Goal: Task Accomplishment & Management: Use online tool/utility

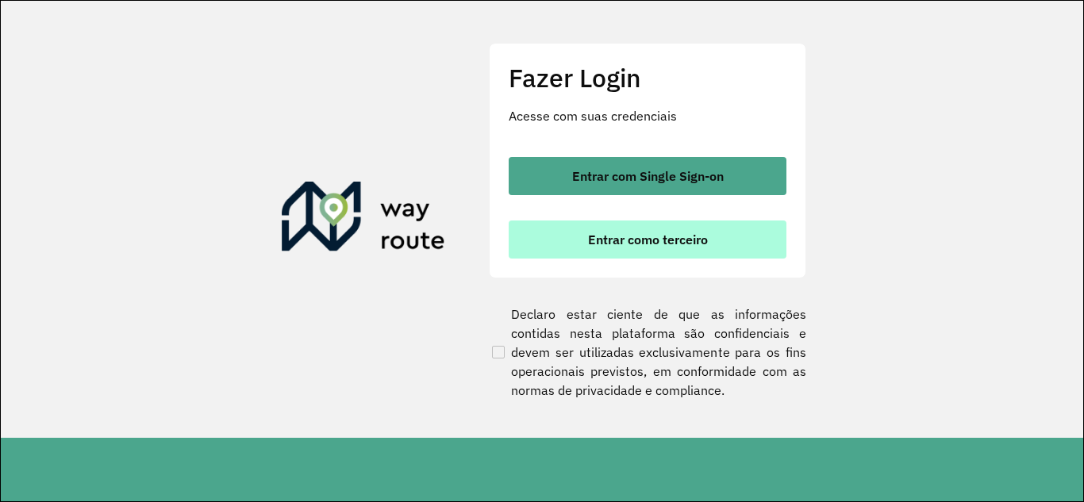
click at [604, 240] on span "Entrar como terceiro" at bounding box center [648, 239] width 120 height 13
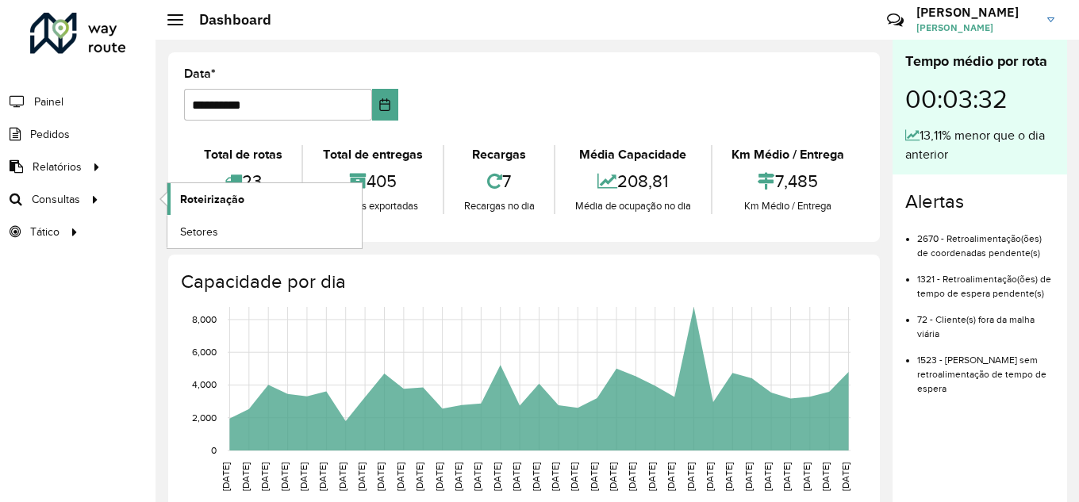
click at [200, 197] on span "Roteirização" at bounding box center [212, 199] width 64 height 17
click at [212, 232] on span "Setores" at bounding box center [199, 232] width 39 height 17
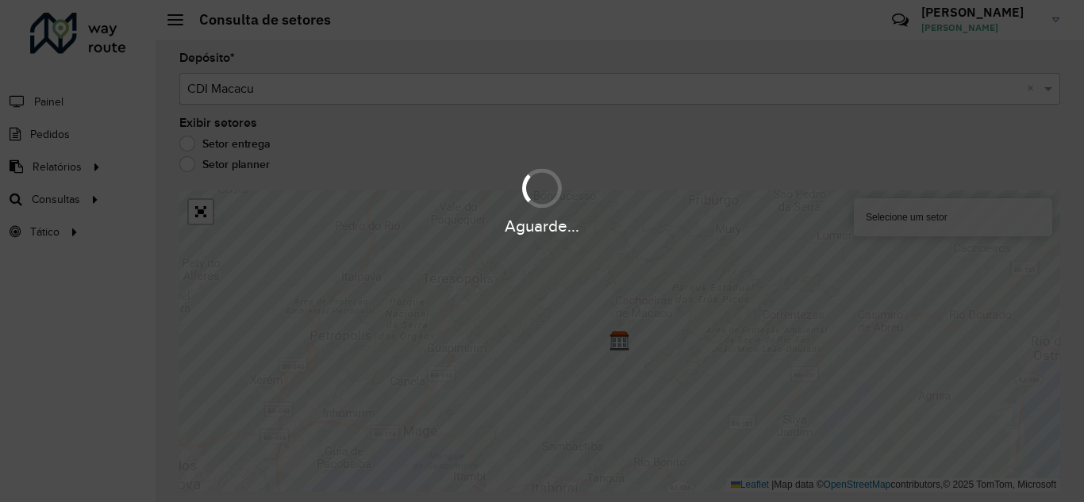
click at [915, 227] on div "Selecione um setor" at bounding box center [953, 217] width 198 height 38
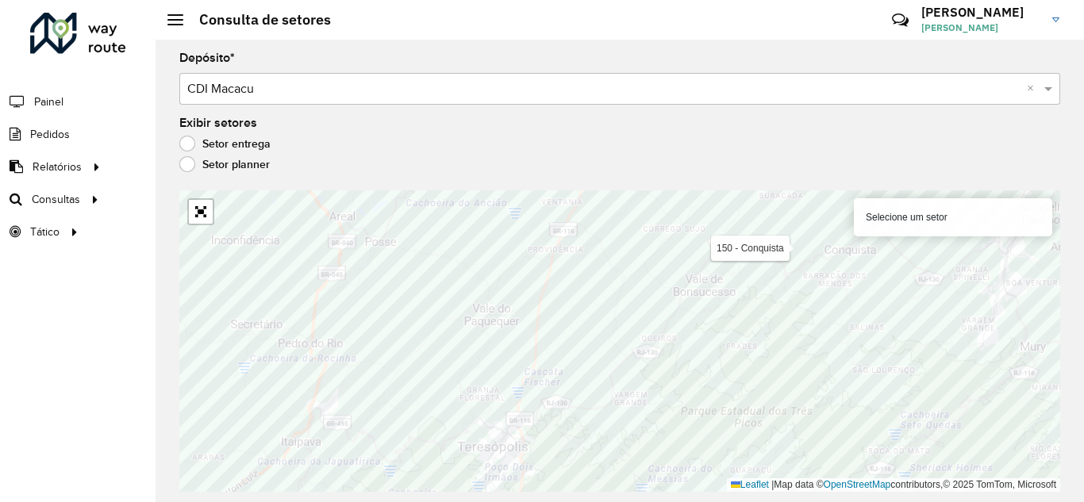
click at [915, 223] on div "Selecione um setor" at bounding box center [953, 217] width 198 height 38
click at [927, 209] on div "Selecione um setor" at bounding box center [953, 217] width 198 height 38
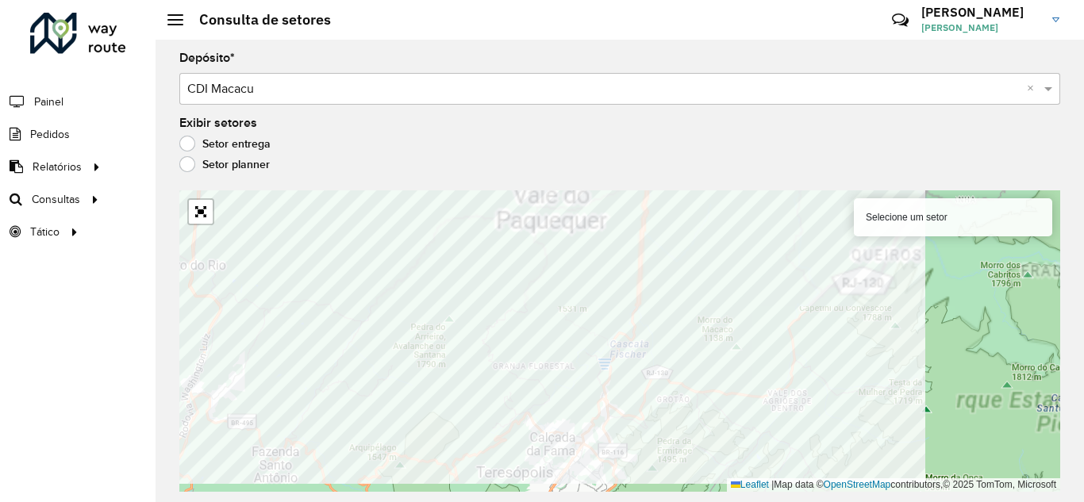
click at [49, 377] on div "Roteirizador AmbevTech Painel Pedidos Relatórios Clientes Clientes fora malha E…" at bounding box center [542, 251] width 1084 height 502
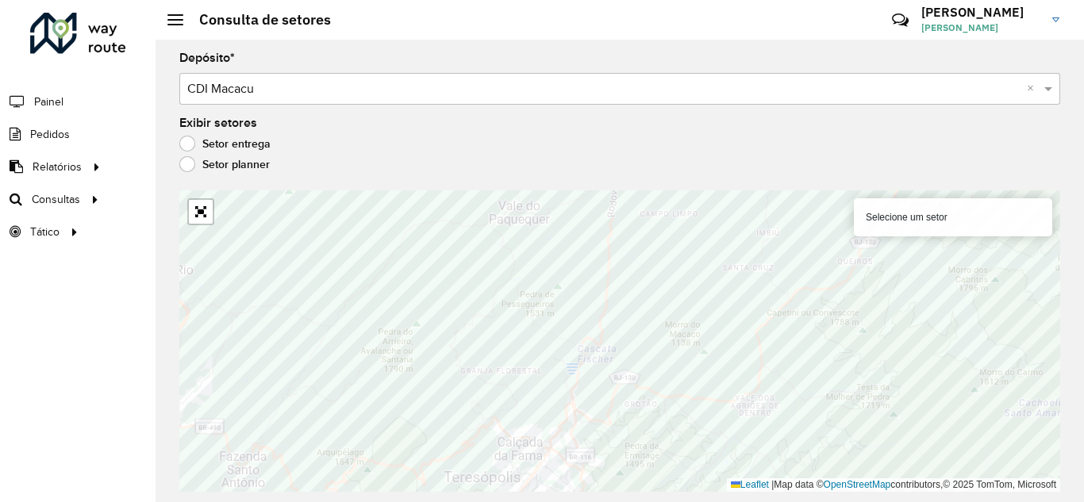
click at [903, 230] on div "Selecione um setor" at bounding box center [953, 217] width 198 height 38
click at [473, 94] on input "text" at bounding box center [603, 89] width 833 height 19
click at [259, 163] on label "Setor planner" at bounding box center [224, 164] width 90 height 16
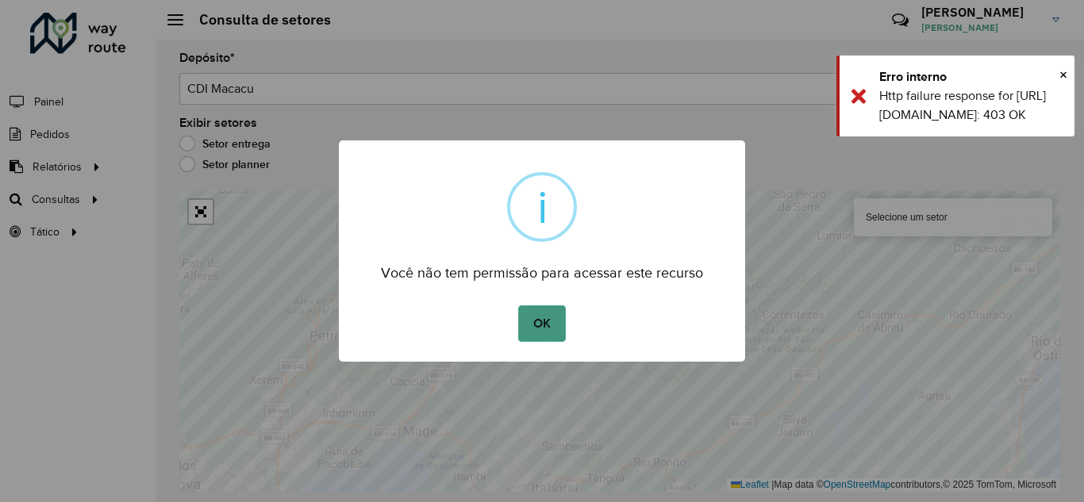
click at [546, 327] on button "OK" at bounding box center [541, 323] width 47 height 36
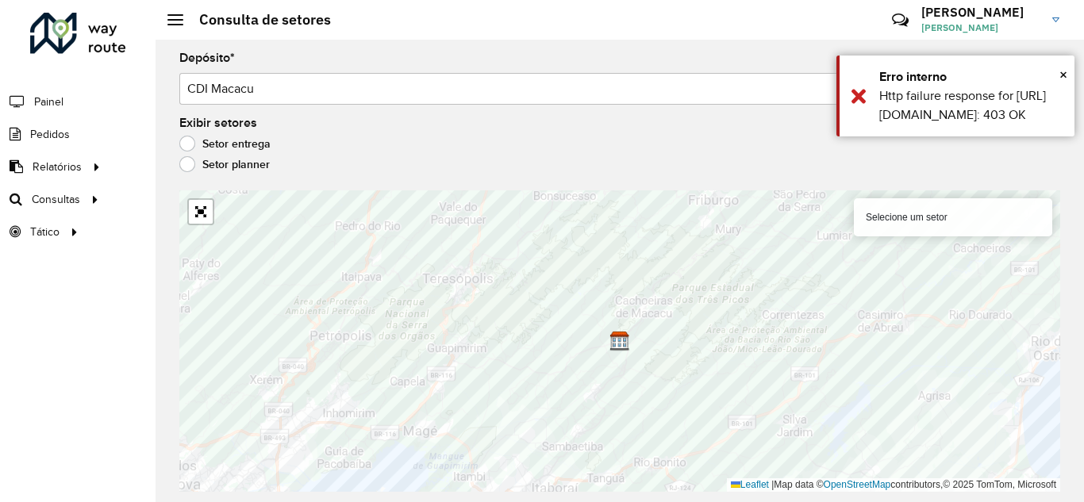
click at [234, 140] on label "Setor entrega" at bounding box center [224, 144] width 91 height 16
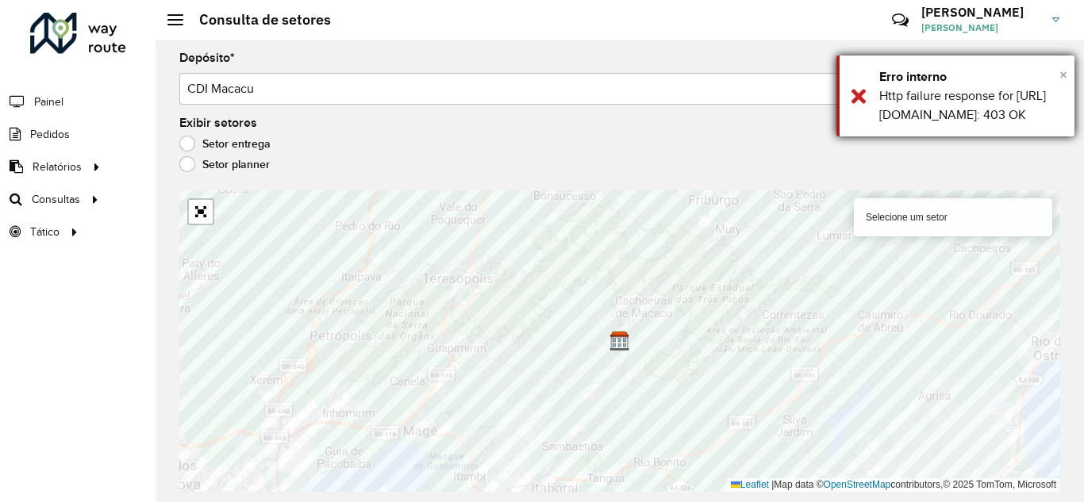
click at [1063, 77] on span "×" at bounding box center [1063, 74] width 8 height 17
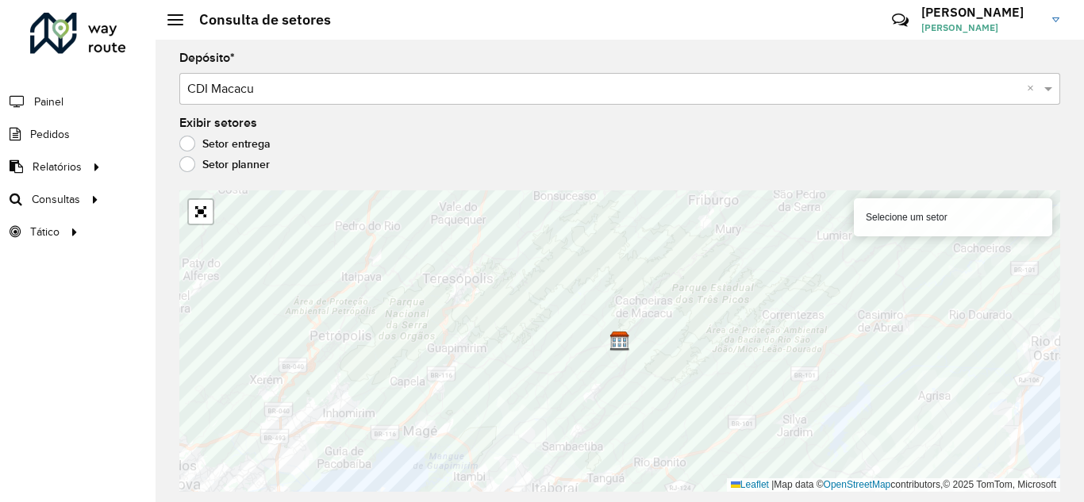
click at [939, 210] on div "Selecione um setor" at bounding box center [953, 217] width 198 height 38
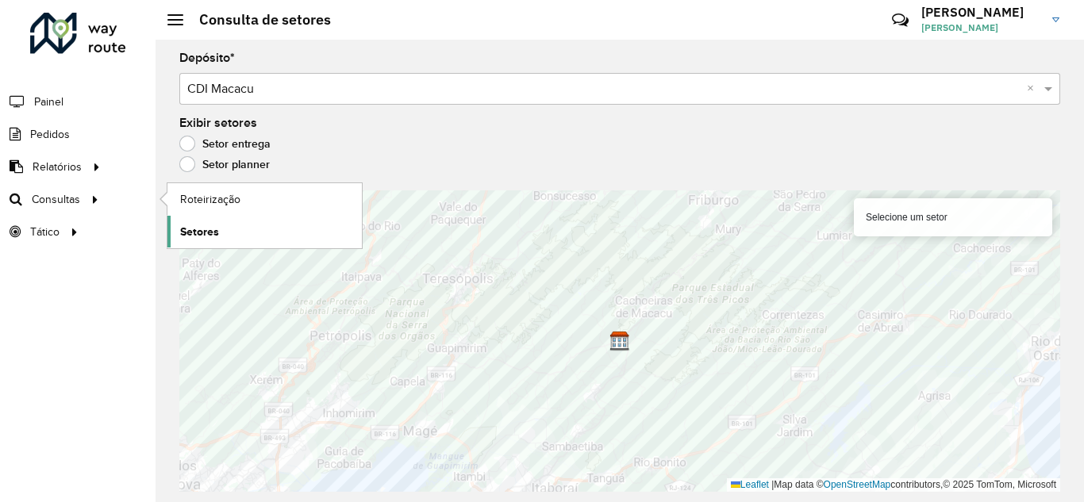
click at [204, 222] on link "Setores" at bounding box center [264, 232] width 194 height 32
click at [198, 226] on span "Setores" at bounding box center [199, 232] width 39 height 17
click at [194, 195] on span "Roteirização" at bounding box center [212, 199] width 64 height 17
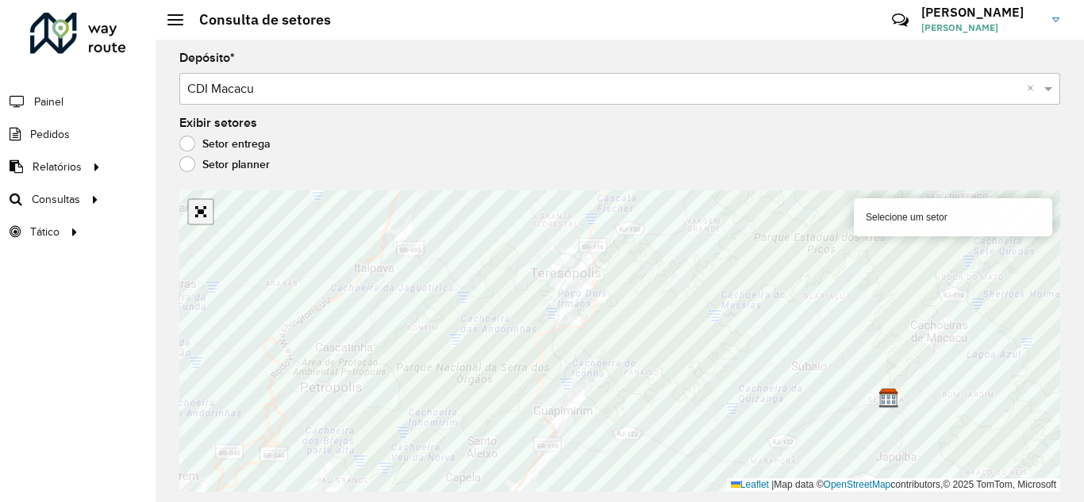
click at [193, 216] on link "Abrir mapa em tela cheia" at bounding box center [201, 212] width 24 height 24
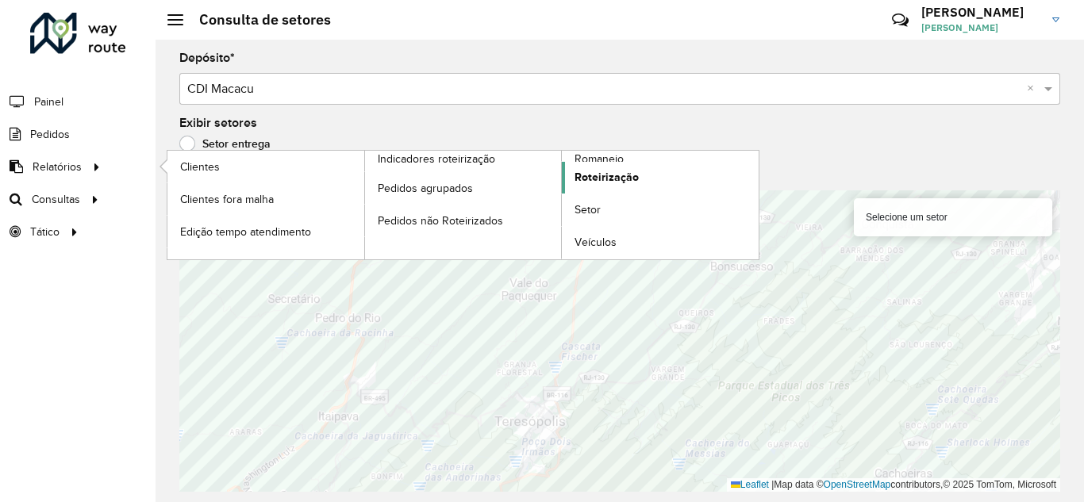
click at [575, 174] on span "Roteirização" at bounding box center [606, 177] width 64 height 17
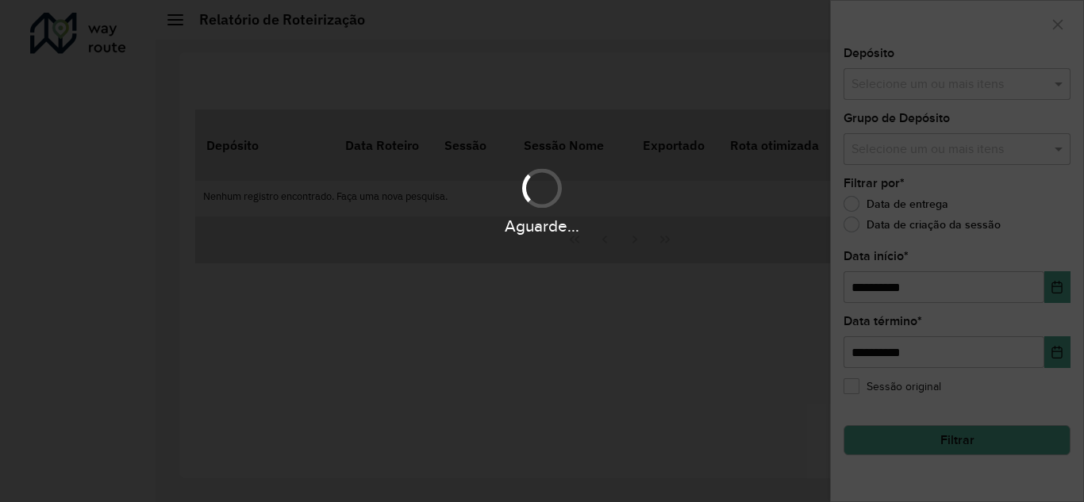
click at [973, 155] on div "Aguarde..." at bounding box center [542, 251] width 1084 height 502
click at [911, 74] on div "Aguarde..." at bounding box center [542, 251] width 1084 height 502
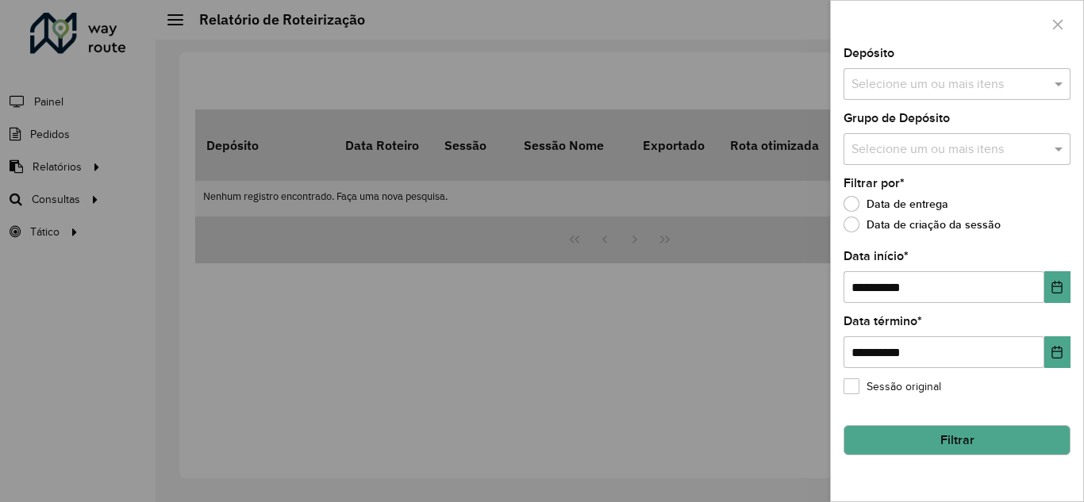
click at [910, 81] on input "text" at bounding box center [948, 84] width 203 height 19
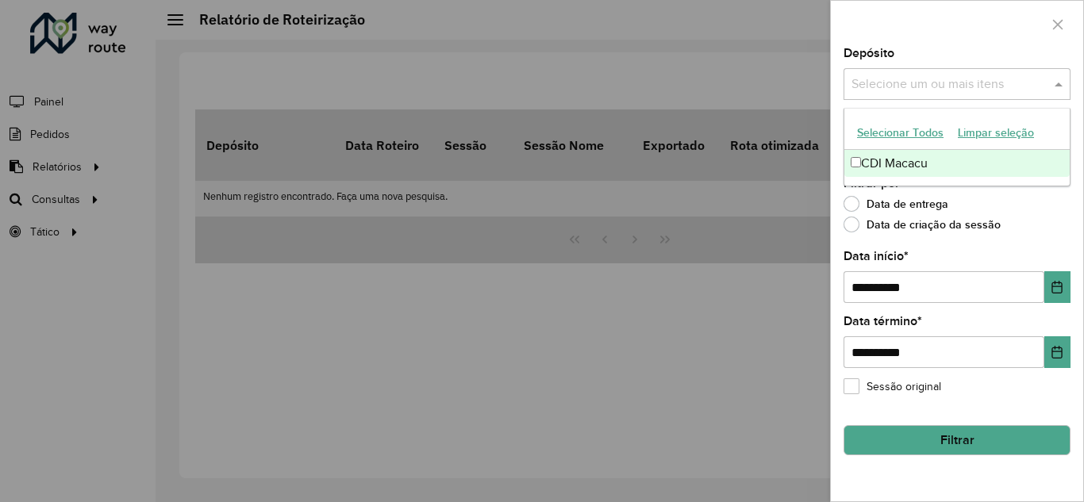
click at [891, 159] on div "CDI Macacu" at bounding box center [956, 163] width 225 height 27
click at [1040, 194] on div "Filtrar por * Data de entrega Data de criação da sessão" at bounding box center [956, 208] width 227 height 60
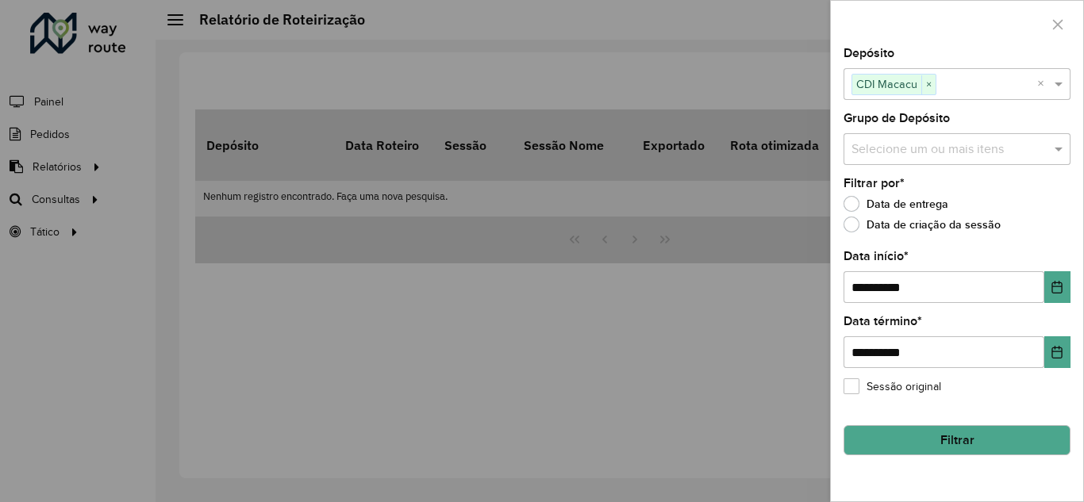
click at [999, 155] on input "text" at bounding box center [948, 149] width 203 height 19
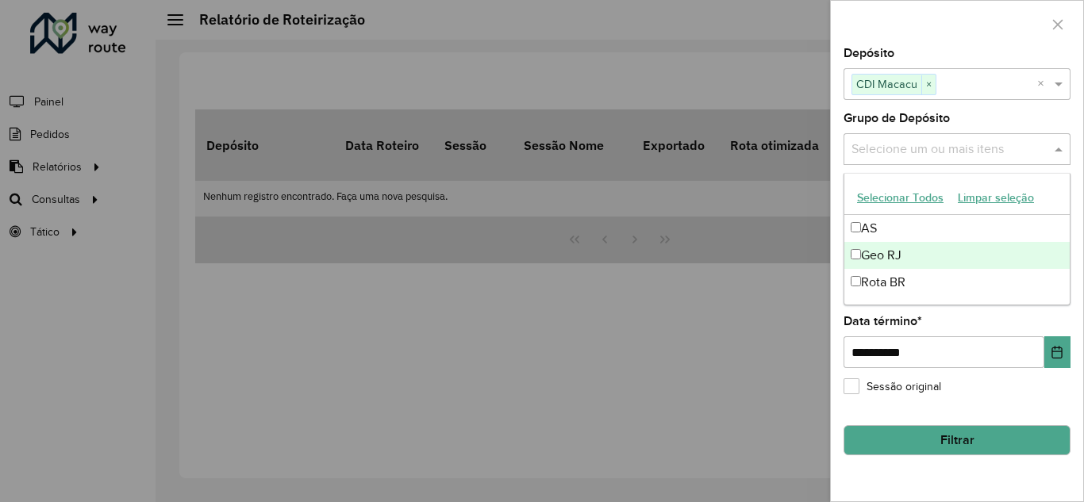
click at [902, 251] on div "Geo RJ" at bounding box center [956, 255] width 225 height 27
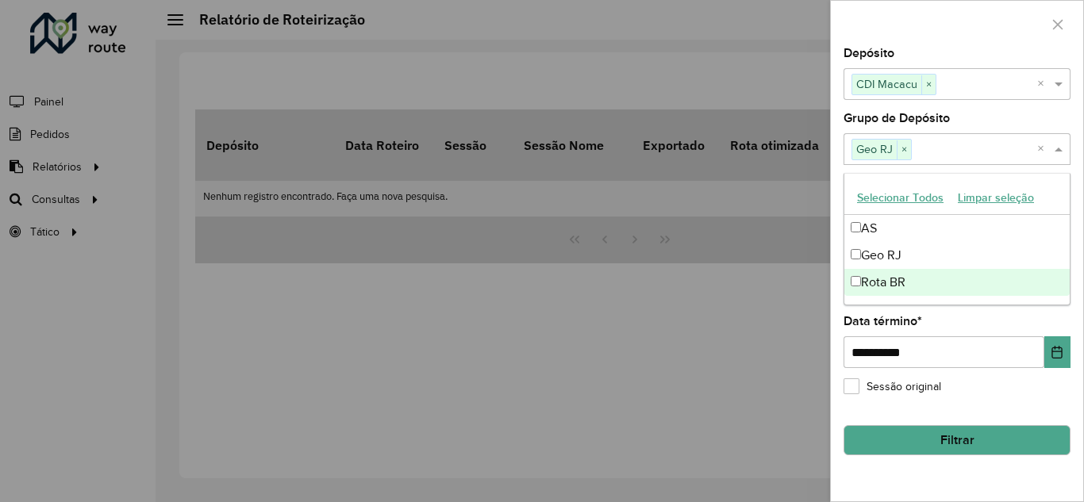
click at [912, 435] on button "Filtrar" at bounding box center [956, 440] width 227 height 30
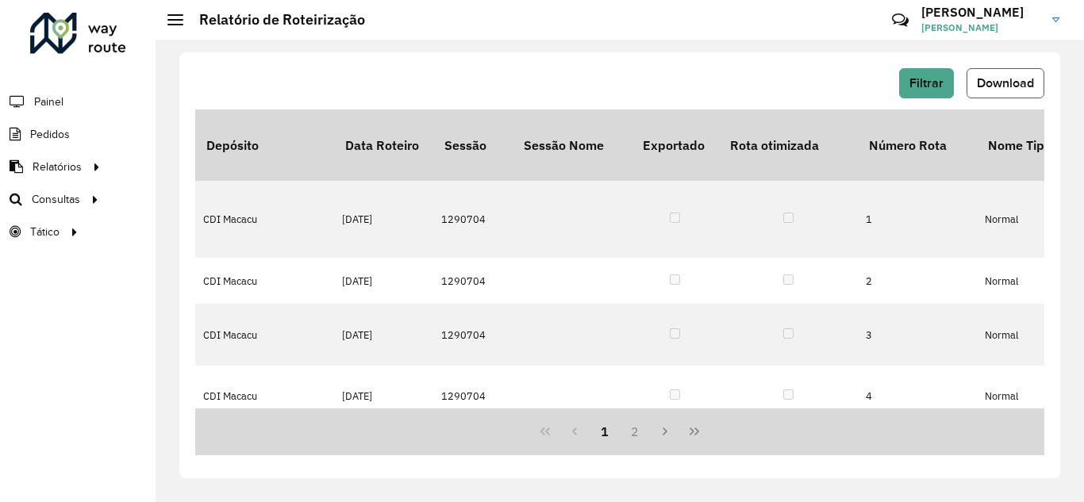
click at [1004, 83] on span "Download" at bounding box center [1005, 82] width 57 height 13
click at [924, 79] on span "Filtrar" at bounding box center [926, 82] width 34 height 13
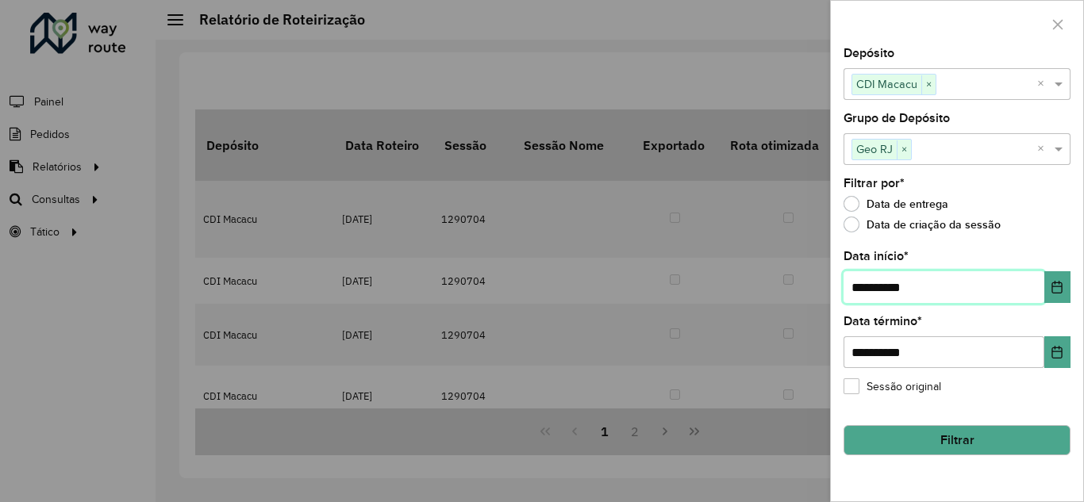
click at [919, 298] on input "**********" at bounding box center [943, 287] width 201 height 32
click at [1049, 279] on button "Choose Date" at bounding box center [1057, 287] width 26 height 32
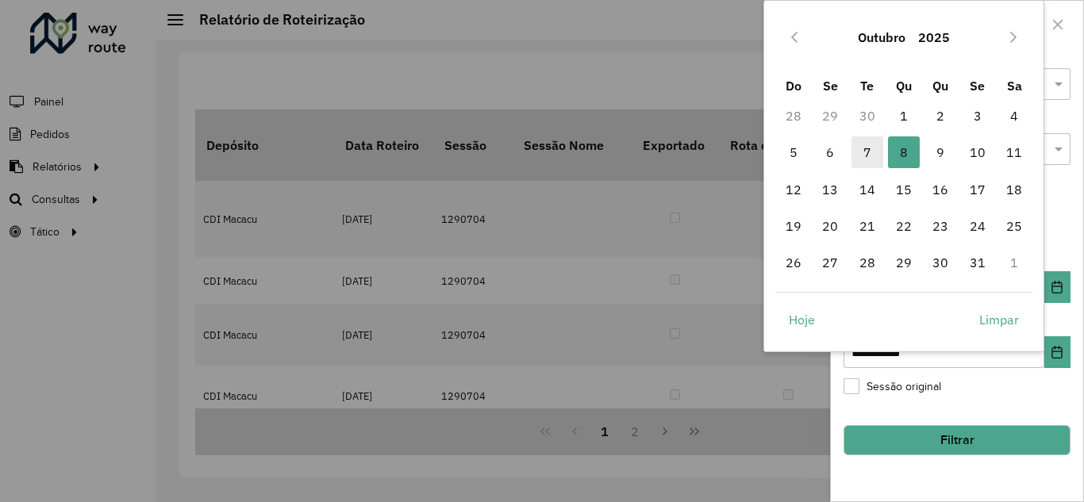
click at [869, 143] on span "7" at bounding box center [867, 152] width 32 height 32
type input "**********"
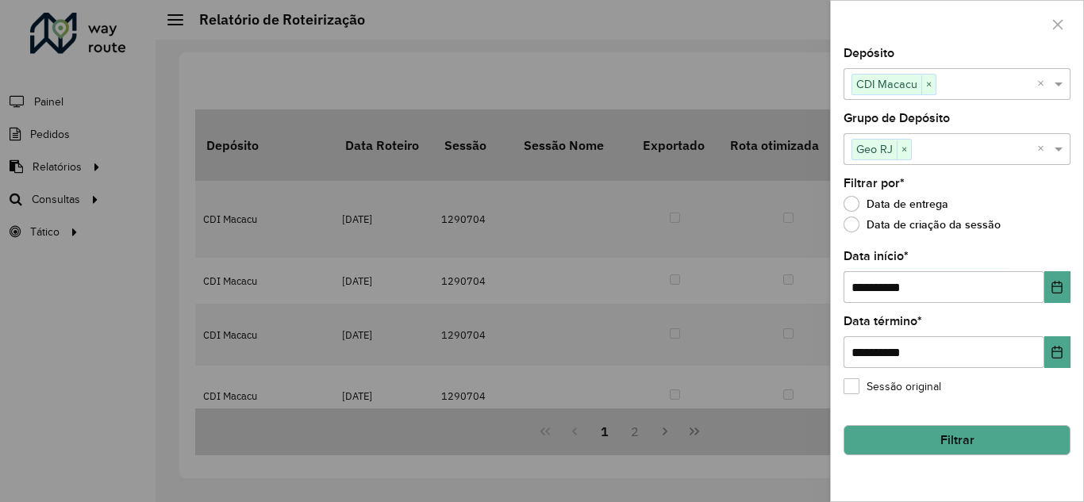
click at [1078, 360] on div "**********" at bounding box center [957, 275] width 252 height 454
click at [1067, 357] on button "Choose Date" at bounding box center [1057, 352] width 26 height 32
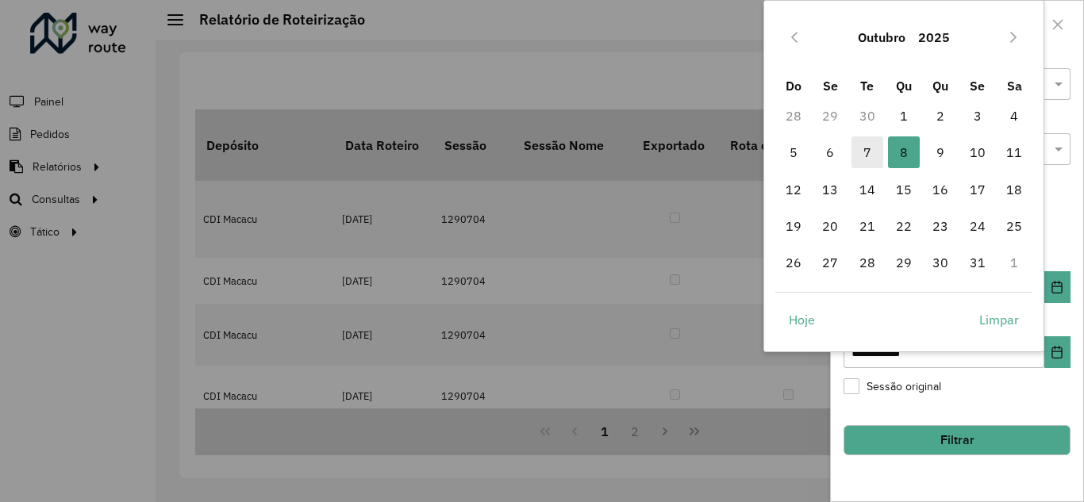
click at [858, 145] on span "7" at bounding box center [867, 152] width 32 height 32
type input "**********"
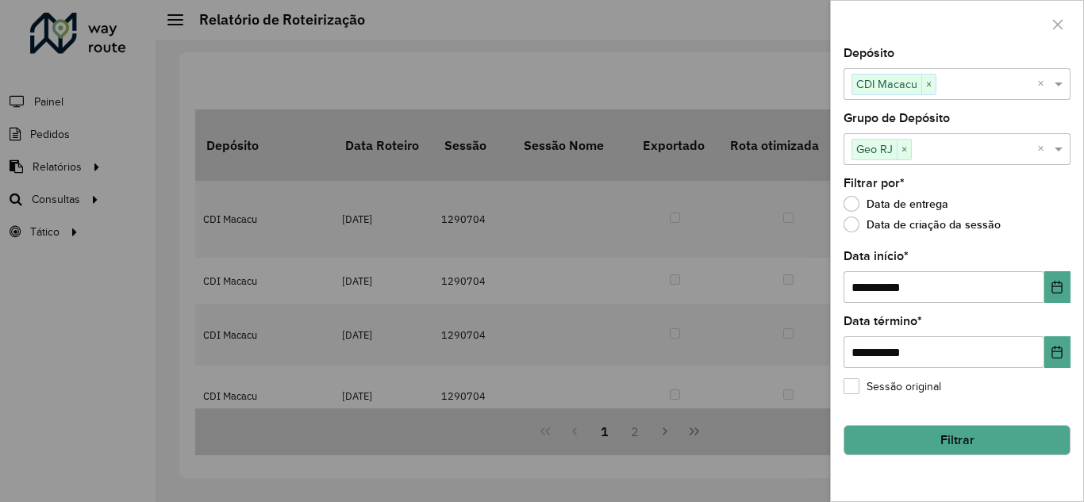
click at [918, 442] on button "Filtrar" at bounding box center [956, 440] width 227 height 30
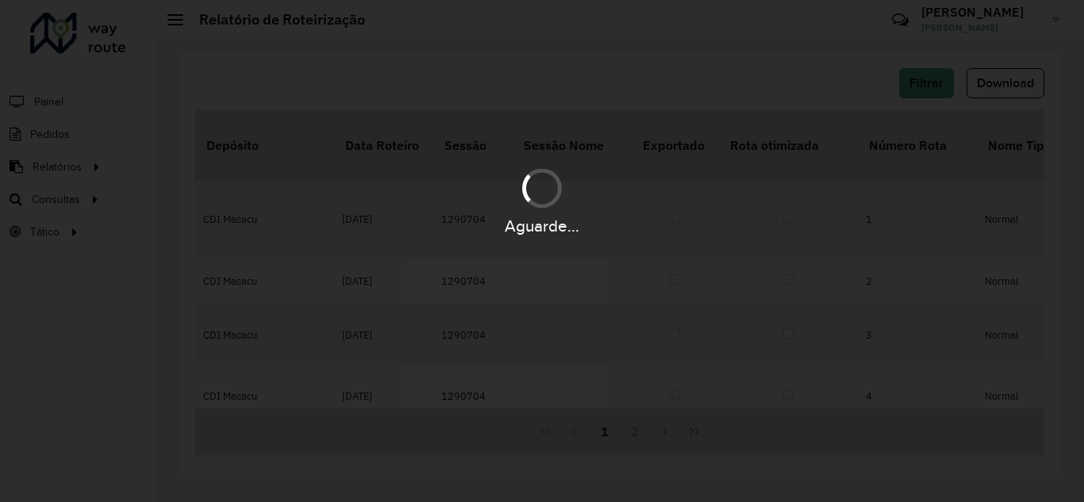
click at [918, 442] on div "Aguarde..." at bounding box center [542, 251] width 1084 height 502
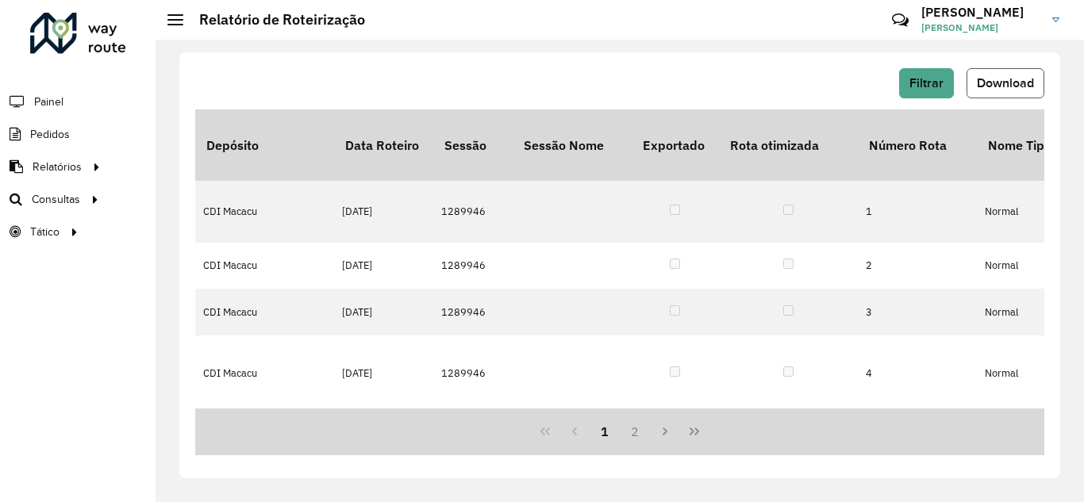
click at [1026, 91] on button "Download" at bounding box center [1005, 83] width 78 height 30
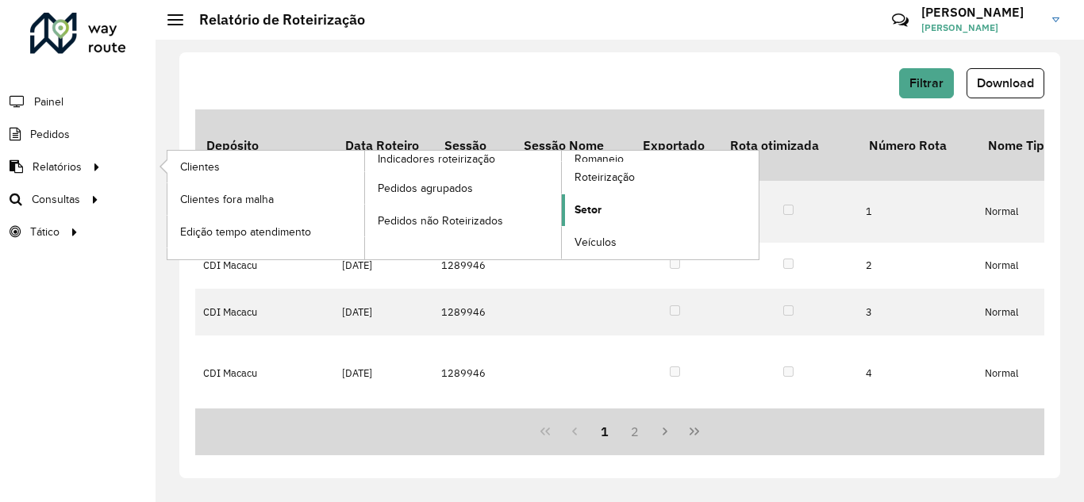
click at [600, 203] on span "Setor" at bounding box center [587, 209] width 27 height 17
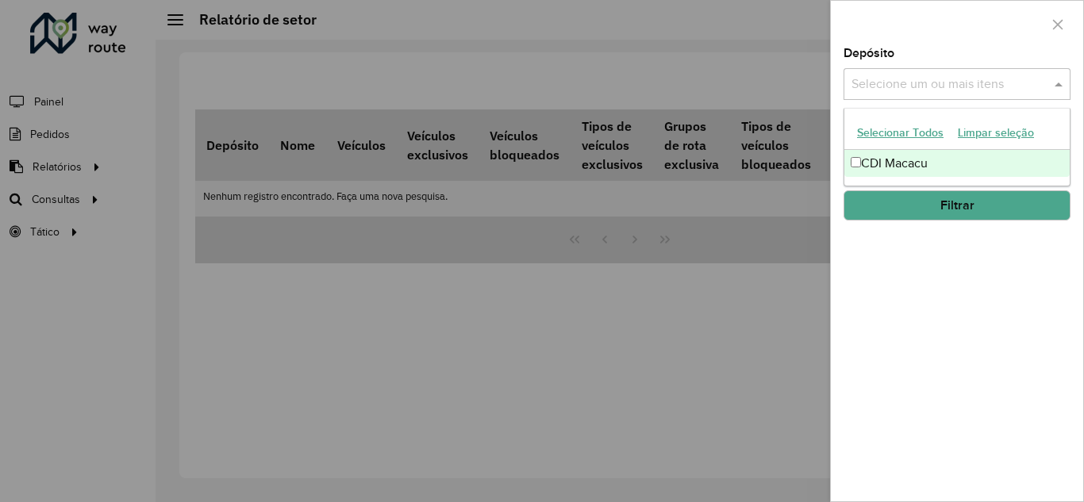
click at [895, 84] on input "text" at bounding box center [948, 84] width 203 height 19
click at [882, 156] on div "CDI Macacu" at bounding box center [956, 163] width 225 height 27
click at [861, 194] on button "Filtrar" at bounding box center [956, 205] width 227 height 30
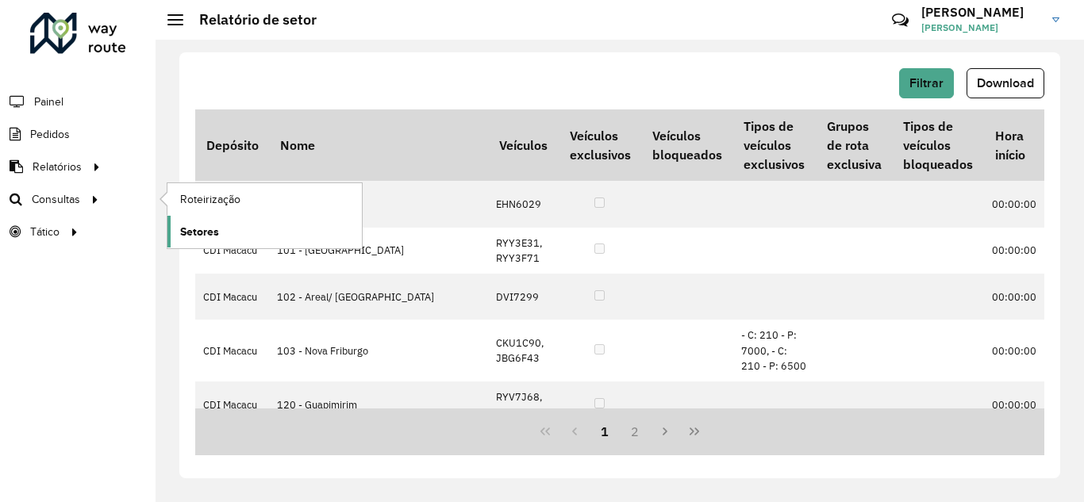
click at [201, 228] on span "Setores" at bounding box center [199, 232] width 39 height 17
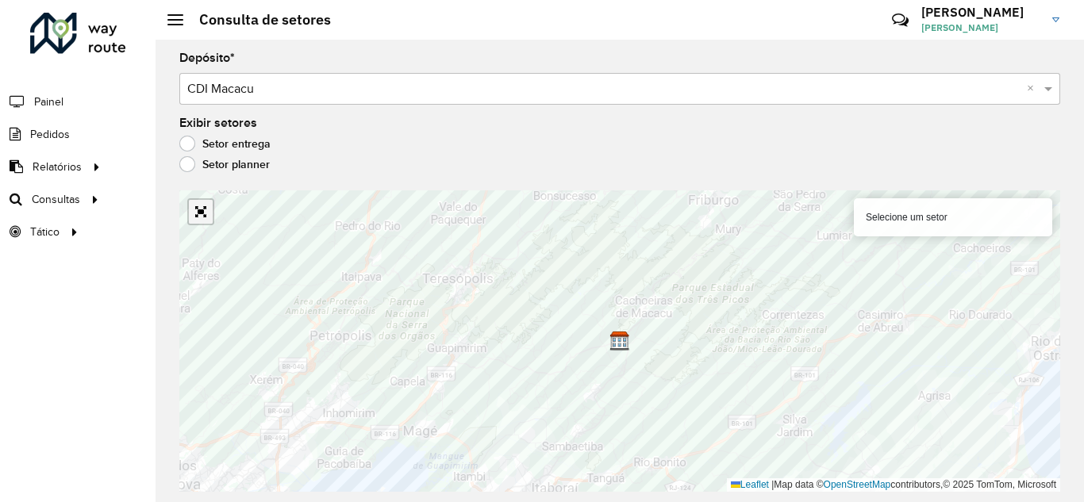
click at [198, 217] on link "Abrir mapa em tela cheia" at bounding box center [201, 212] width 24 height 24
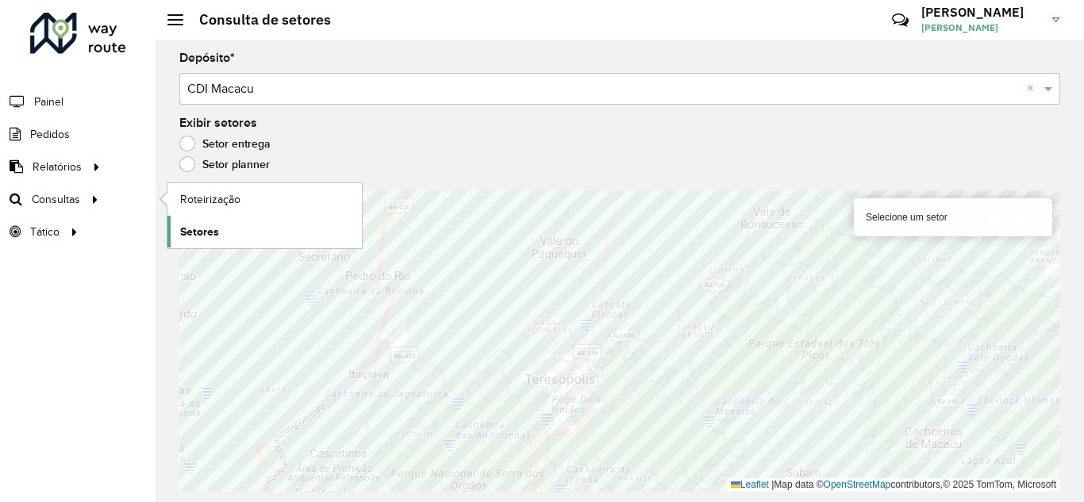
click at [195, 226] on span "Setores" at bounding box center [199, 232] width 39 height 17
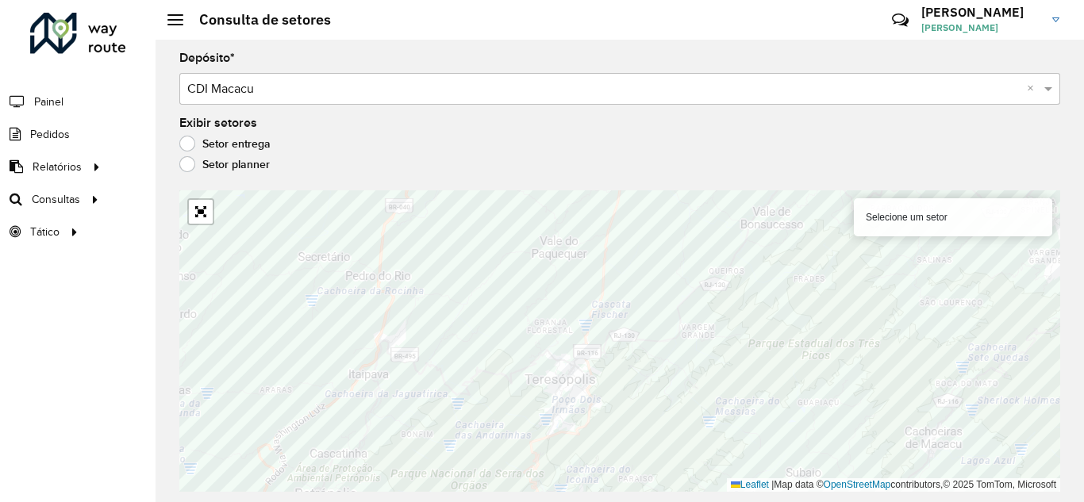
click at [193, 166] on label "Setor planner" at bounding box center [224, 164] width 90 height 16
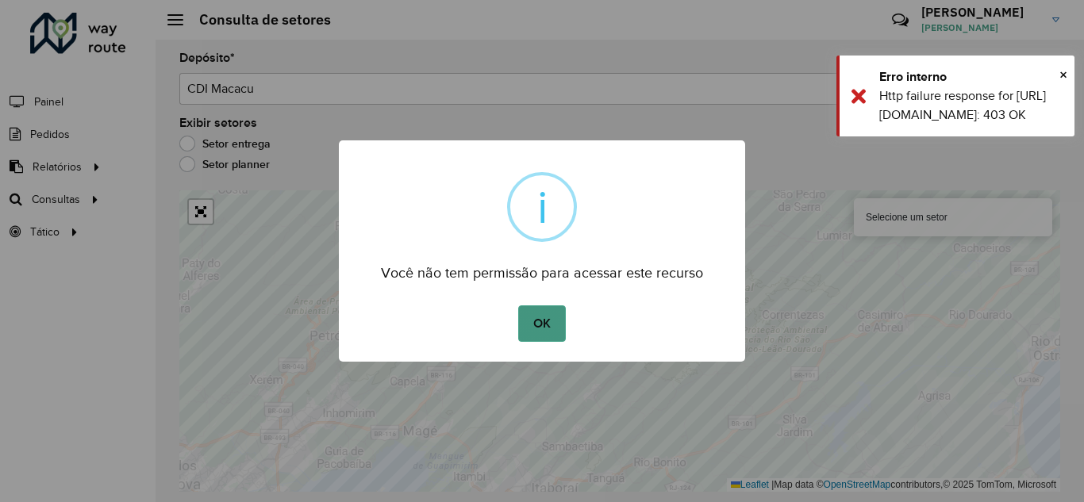
click at [552, 332] on button "OK" at bounding box center [541, 323] width 47 height 36
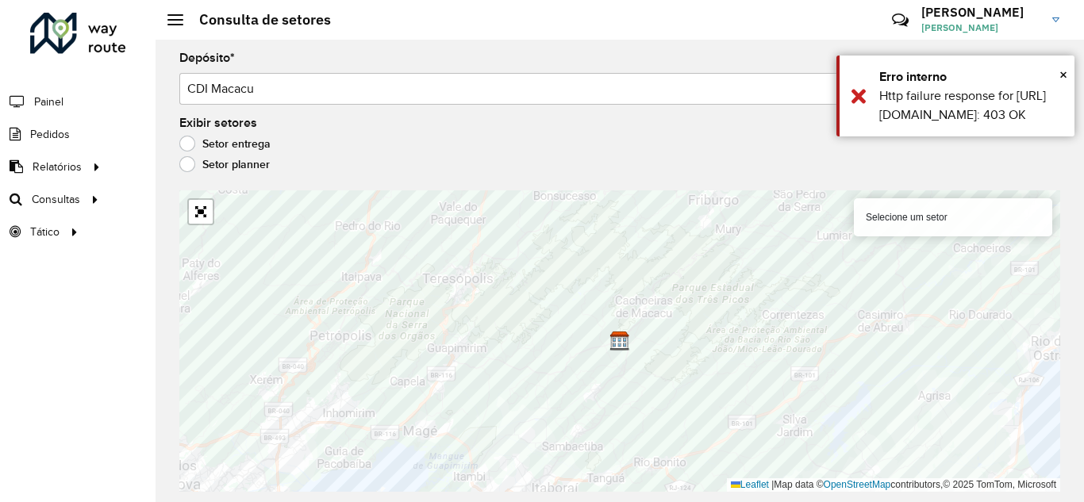
click at [194, 143] on label "Setor entrega" at bounding box center [224, 144] width 91 height 16
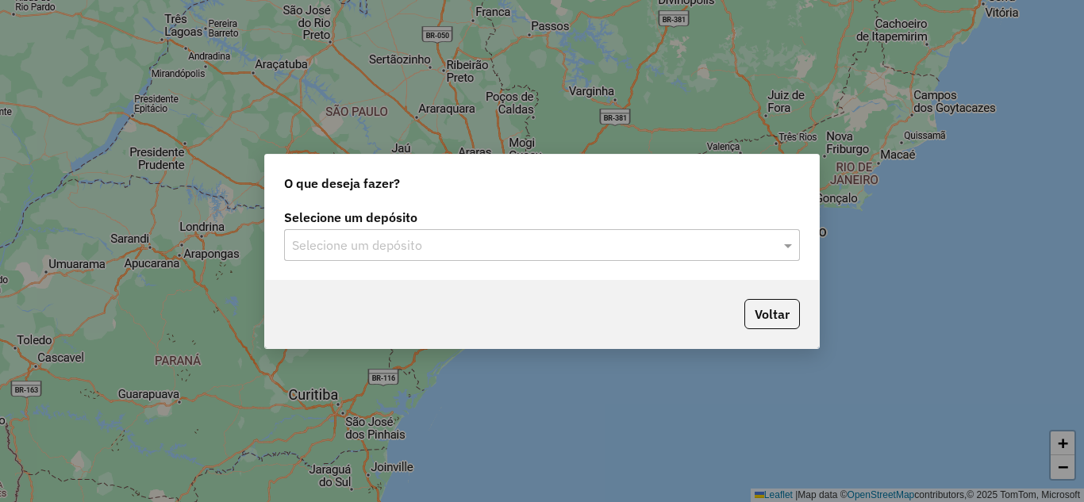
click at [344, 242] on input "text" at bounding box center [526, 245] width 468 height 19
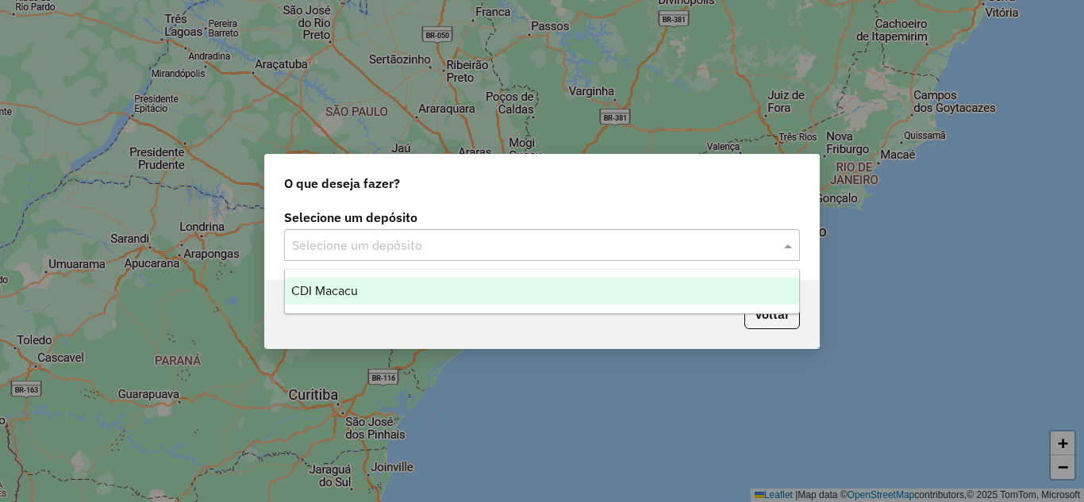
click at [352, 290] on span "CDI Macacu" at bounding box center [324, 290] width 67 height 13
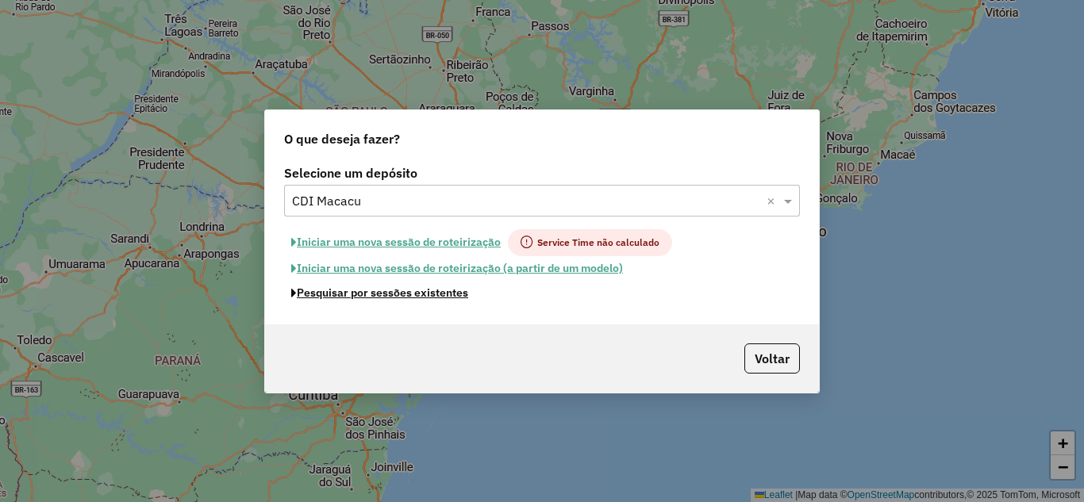
click at [385, 293] on button "Pesquisar por sessões existentes" at bounding box center [379, 293] width 191 height 25
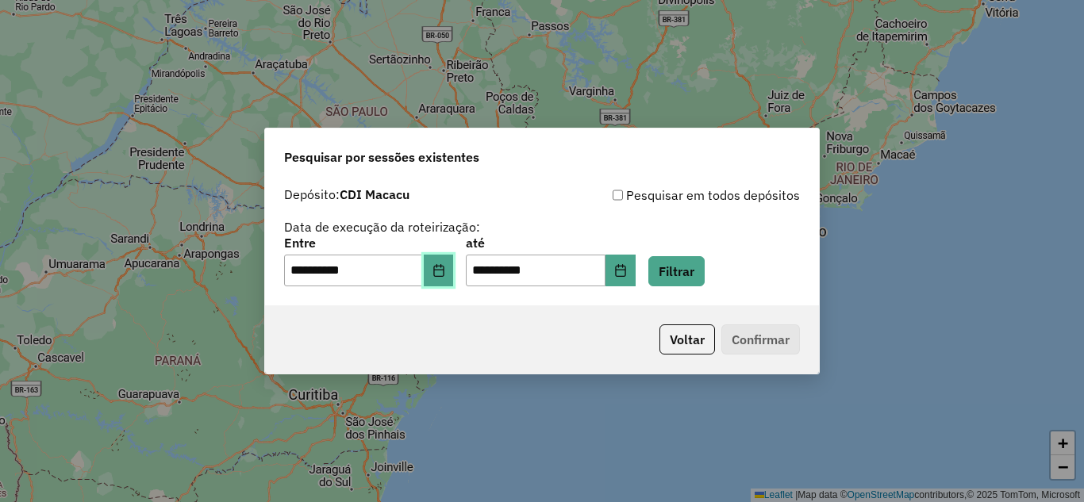
click at [443, 276] on icon "Choose Date" at bounding box center [438, 270] width 13 height 13
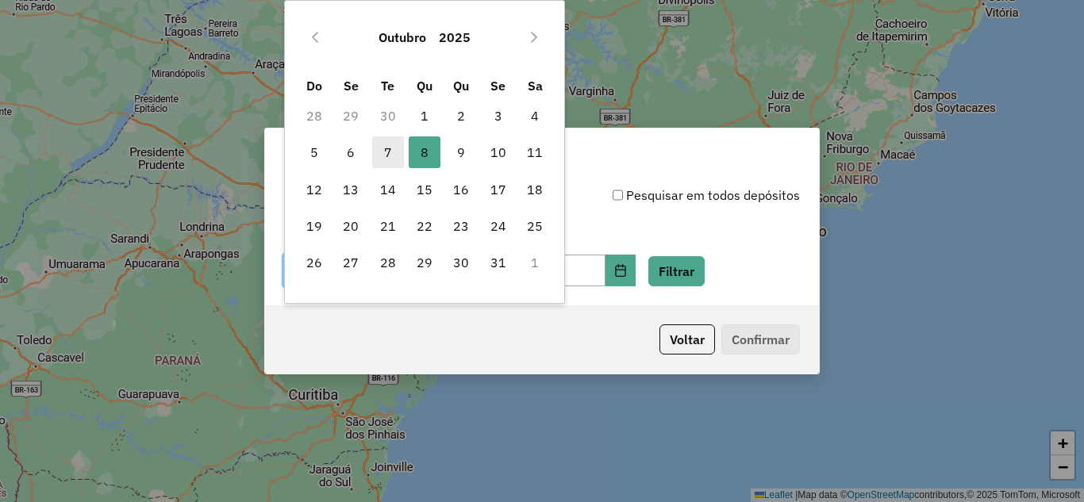
click at [381, 149] on span "7" at bounding box center [388, 152] width 32 height 32
type input "**********"
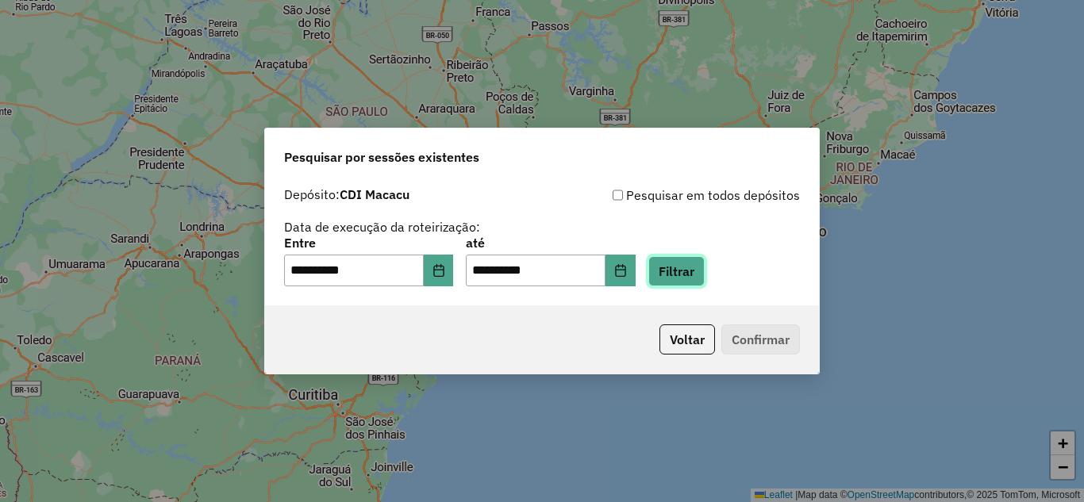
click at [693, 269] on button "Filtrar" at bounding box center [676, 271] width 56 height 30
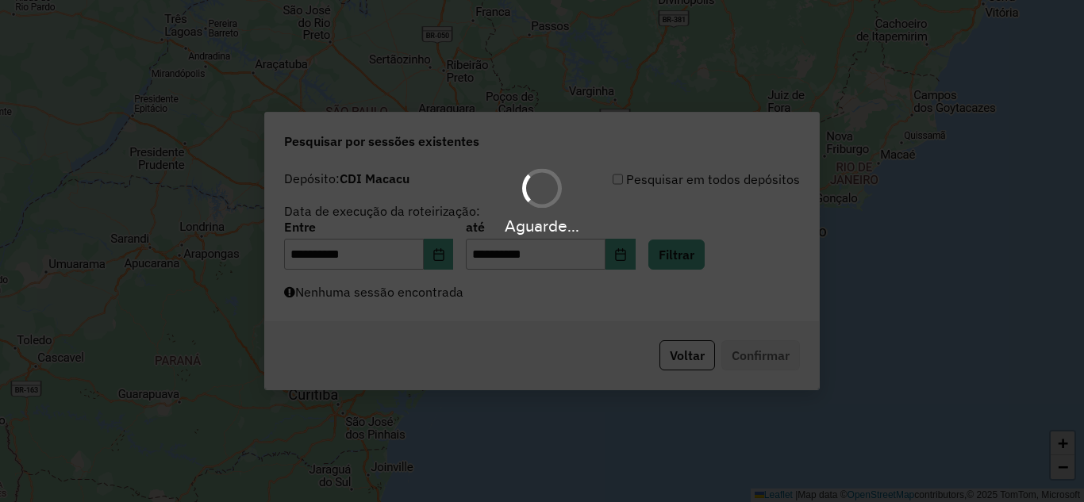
click at [534, 297] on div "Aguarde..." at bounding box center [542, 251] width 1084 height 502
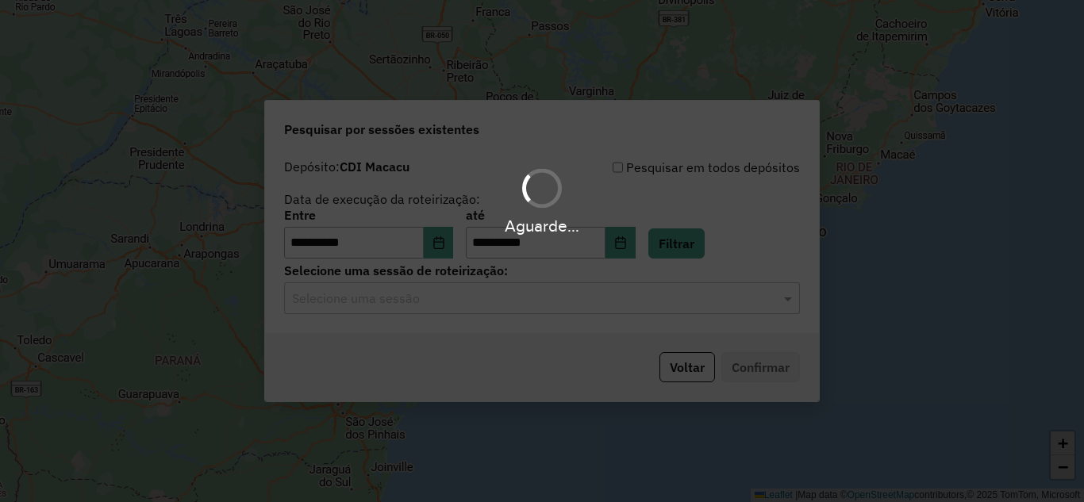
click at [534, 297] on div "Aguarde..." at bounding box center [542, 251] width 1084 height 502
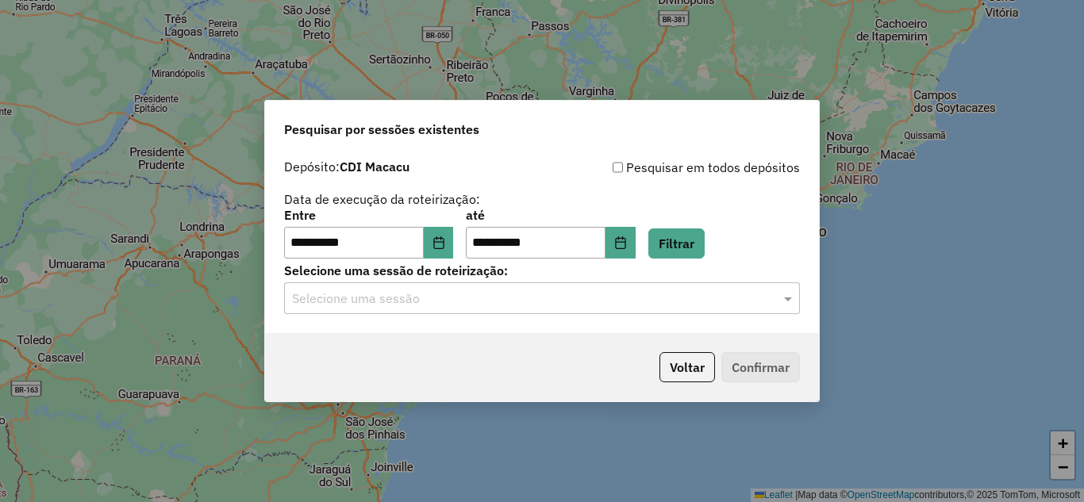
click at [534, 297] on input "text" at bounding box center [526, 299] width 468 height 19
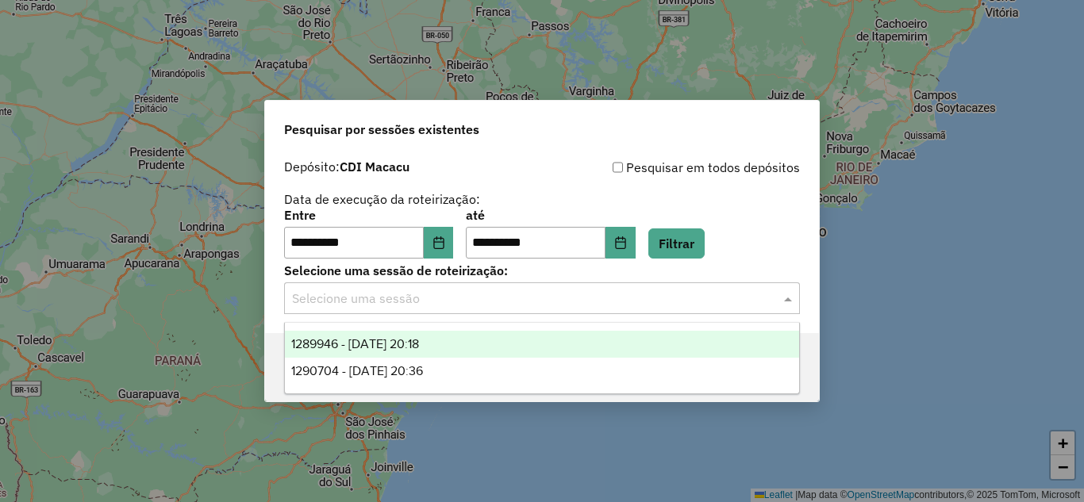
click at [419, 337] on span "1289946 - 07/10/2025 20:18" at bounding box center [355, 343] width 128 height 13
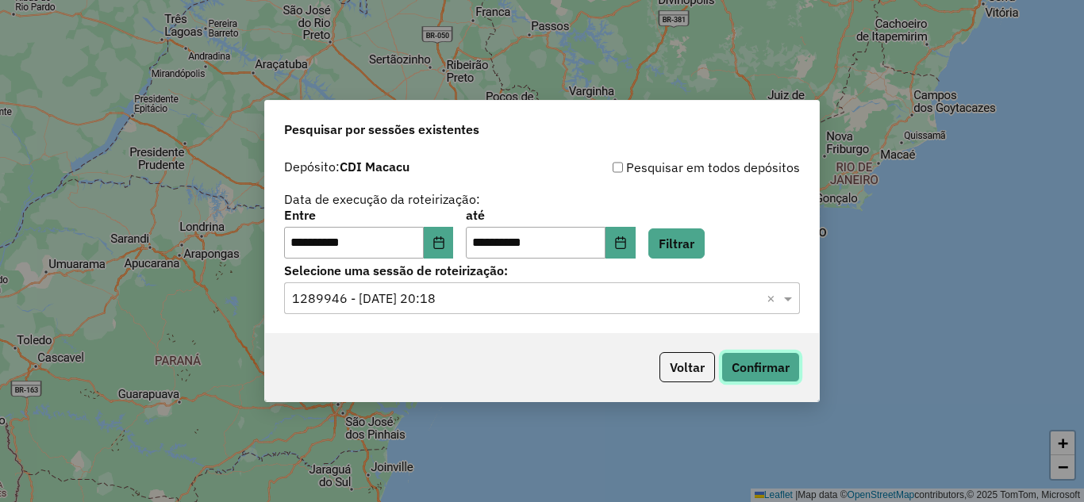
click at [754, 359] on button "Confirmar" at bounding box center [760, 367] width 79 height 30
click at [649, 290] on input "text" at bounding box center [526, 299] width 468 height 19
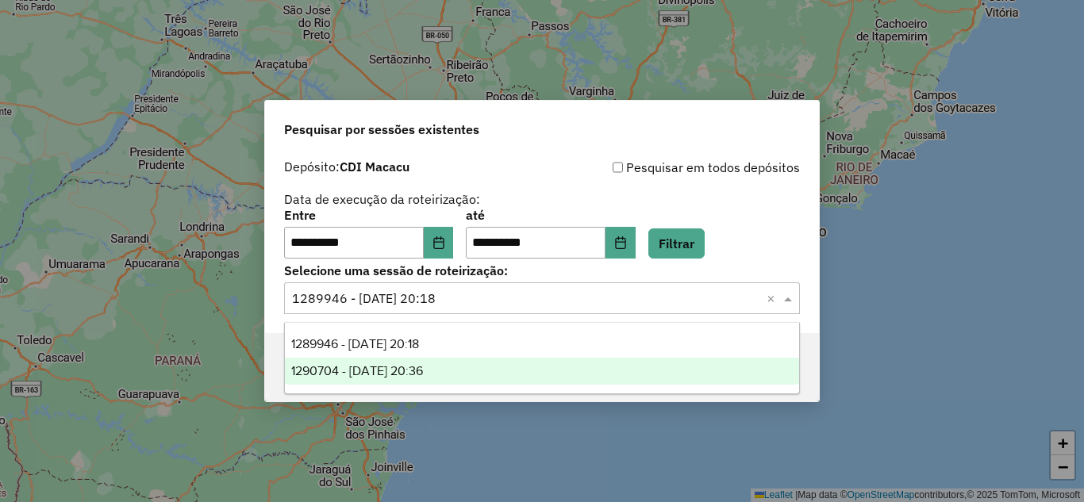
click at [528, 366] on div "1290704 - 08/10/2025 20:36" at bounding box center [542, 371] width 514 height 27
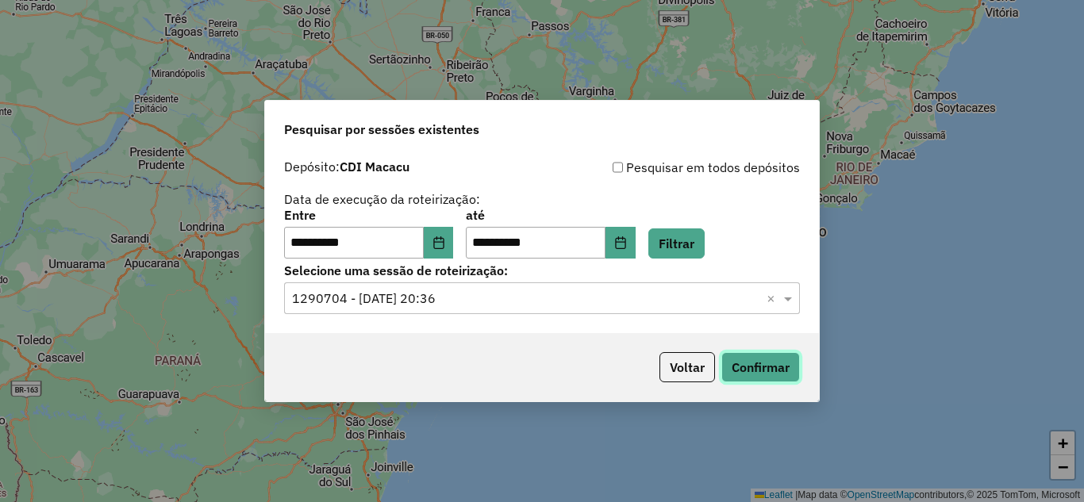
click at [756, 376] on button "Confirmar" at bounding box center [760, 367] width 79 height 30
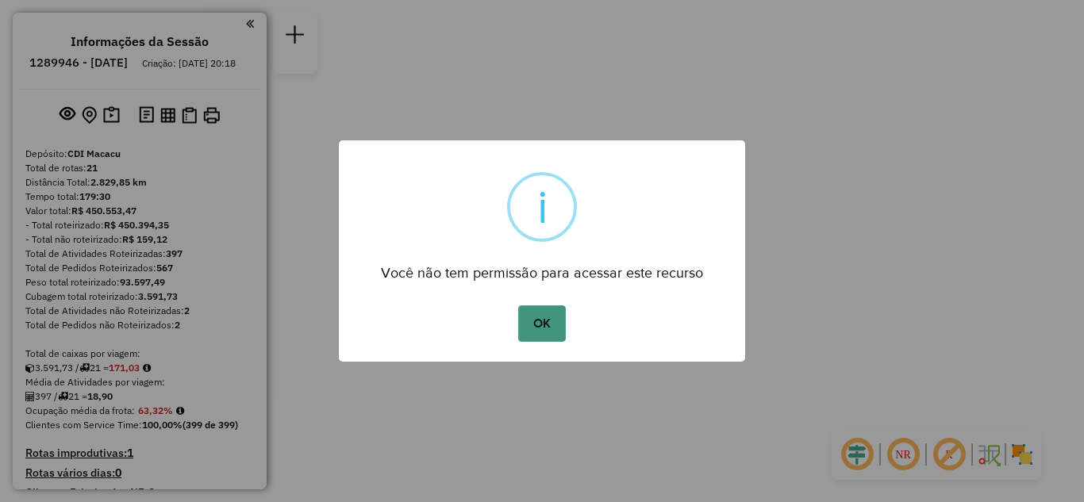
click at [539, 315] on button "OK" at bounding box center [541, 323] width 47 height 36
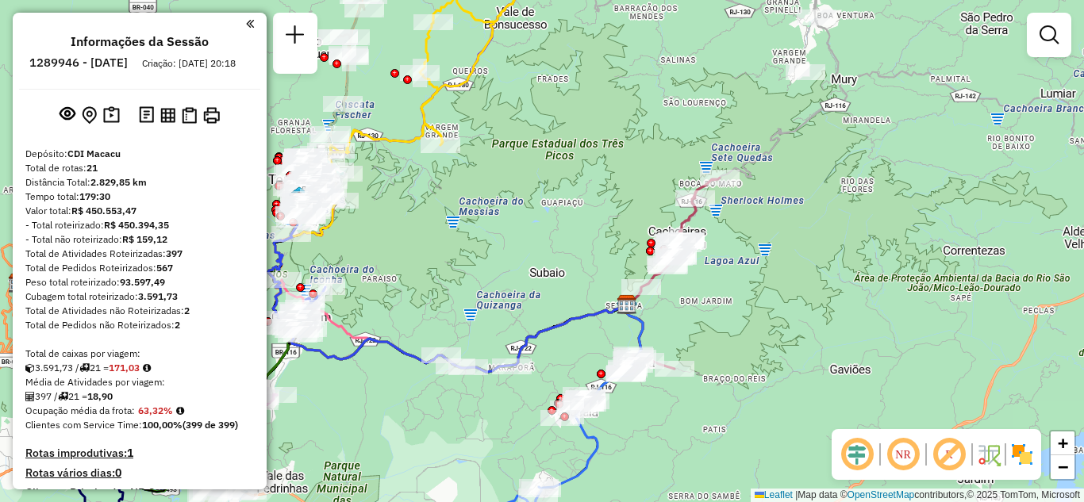
drag, startPoint x: 572, startPoint y: 324, endPoint x: 612, endPoint y: 333, distance: 40.8
click at [606, 332] on icon at bounding box center [447, 277] width 359 height 189
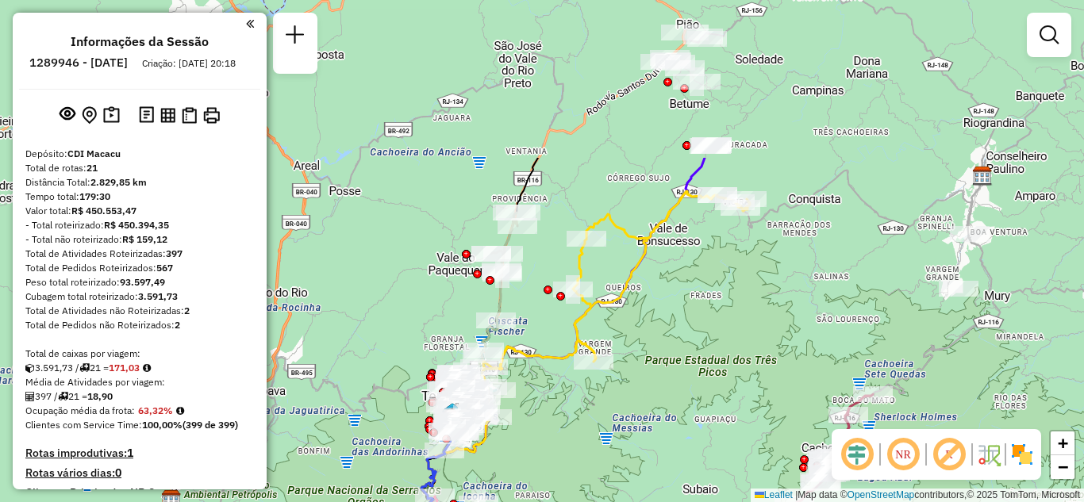
drag, startPoint x: 540, startPoint y: 185, endPoint x: 658, endPoint y: 399, distance: 244.2
click at [658, 399] on div "Janela de atendimento Grade de atendimento Capacidade Transportadoras Veículos …" at bounding box center [542, 251] width 1084 height 502
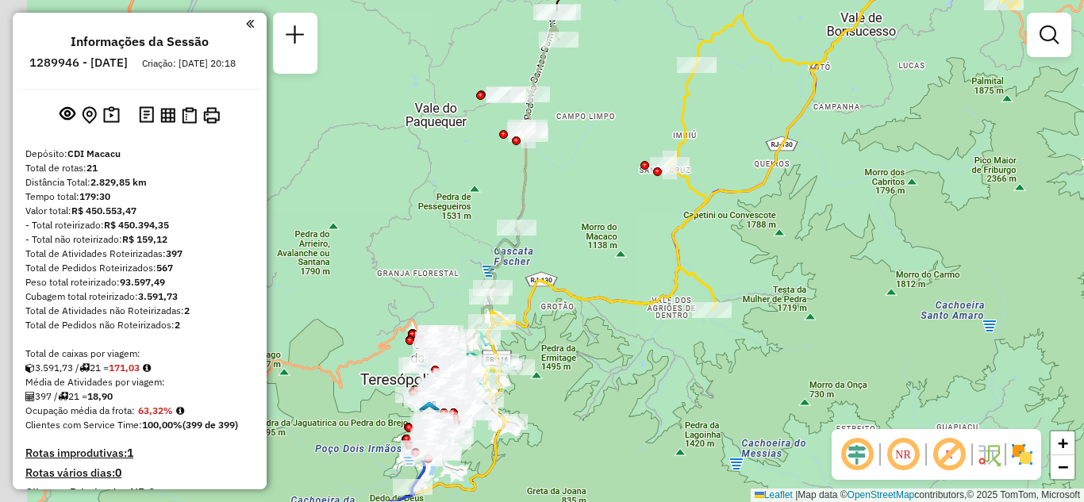
drag, startPoint x: 512, startPoint y: 410, endPoint x: 620, endPoint y: 314, distance: 143.8
click at [620, 314] on div "Janela de atendimento Grade de atendimento Capacidade Transportadoras Veículos …" at bounding box center [542, 251] width 1084 height 502
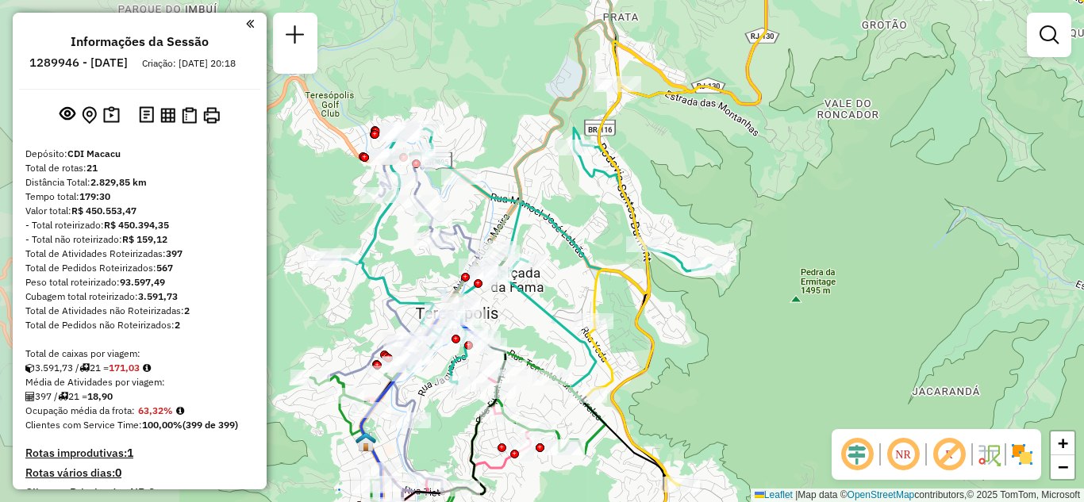
drag, startPoint x: 542, startPoint y: 355, endPoint x: 757, endPoint y: 374, distance: 215.8
click at [757, 374] on div "Janela de atendimento Grade de atendimento Capacidade Transportadoras Veículos …" at bounding box center [542, 251] width 1084 height 502
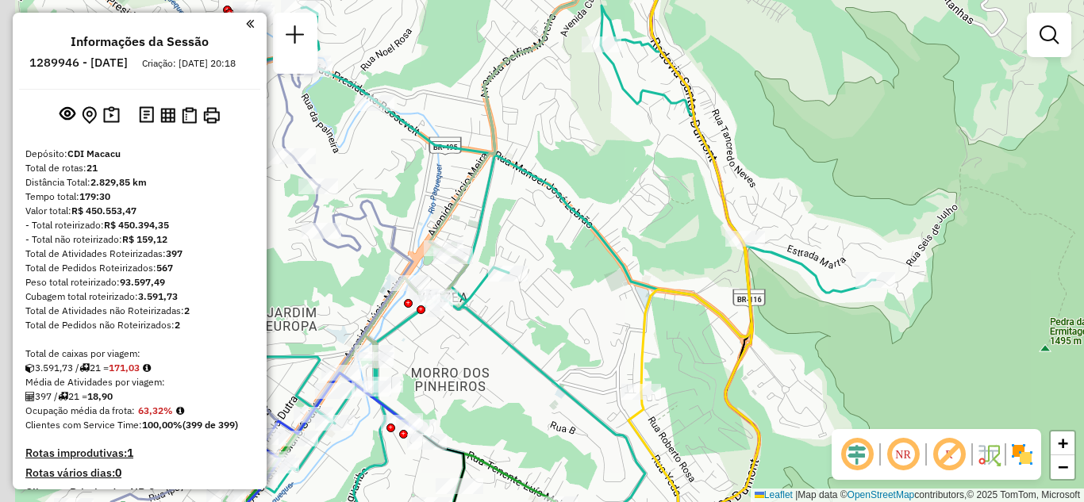
drag, startPoint x: 496, startPoint y: 339, endPoint x: 518, endPoint y: 347, distance: 23.9
click at [516, 347] on icon at bounding box center [503, 259] width 744 height 603
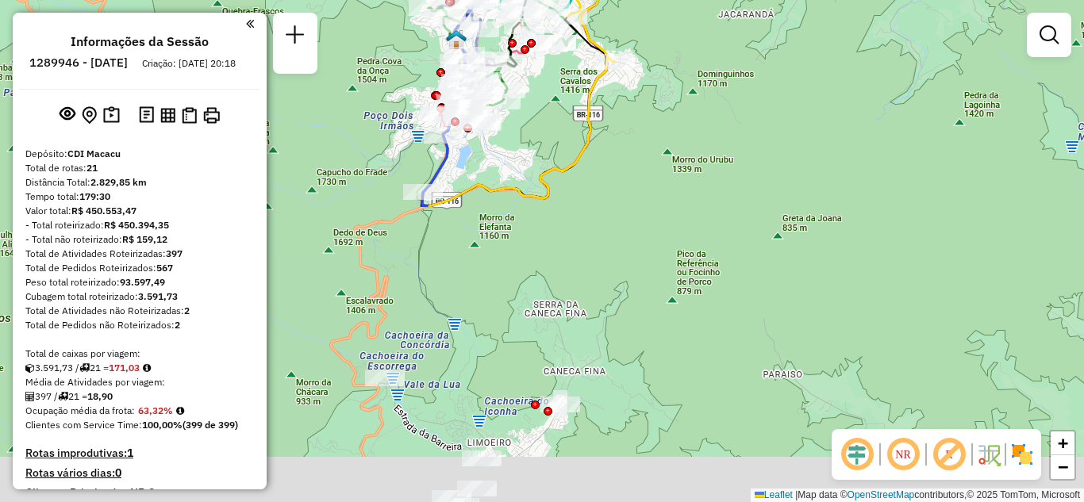
drag, startPoint x: 674, startPoint y: 373, endPoint x: 624, endPoint y: 18, distance: 358.2
click at [624, 18] on div "Janela de atendimento Grade de atendimento Capacidade Transportadoras Veículos …" at bounding box center [542, 251] width 1084 height 502
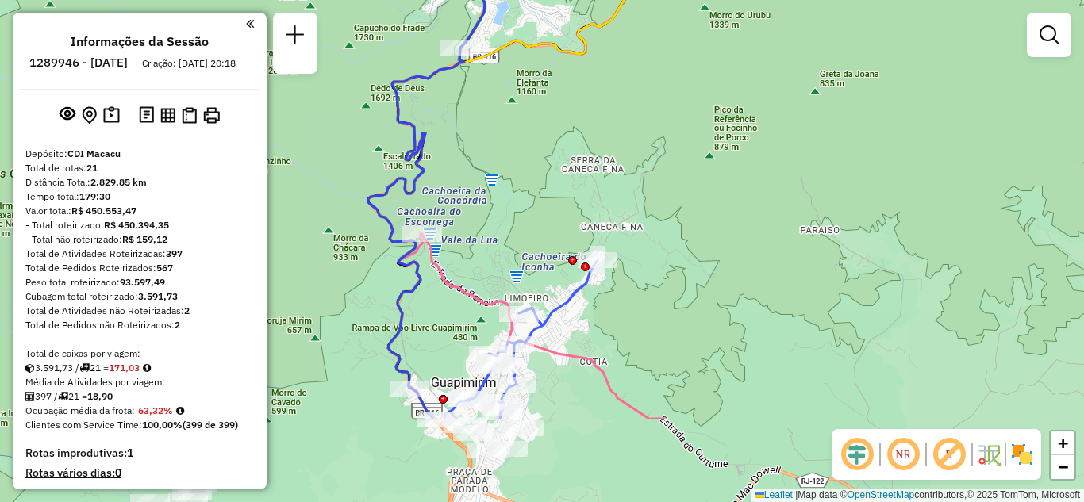
drag, startPoint x: 552, startPoint y: 269, endPoint x: 586, endPoint y: 132, distance: 140.6
click at [586, 134] on div "Rota 20 - Placa JBF1J27 08506632 - MERCADO MICAEL COMER Janela de atendimento G…" at bounding box center [542, 251] width 1084 height 502
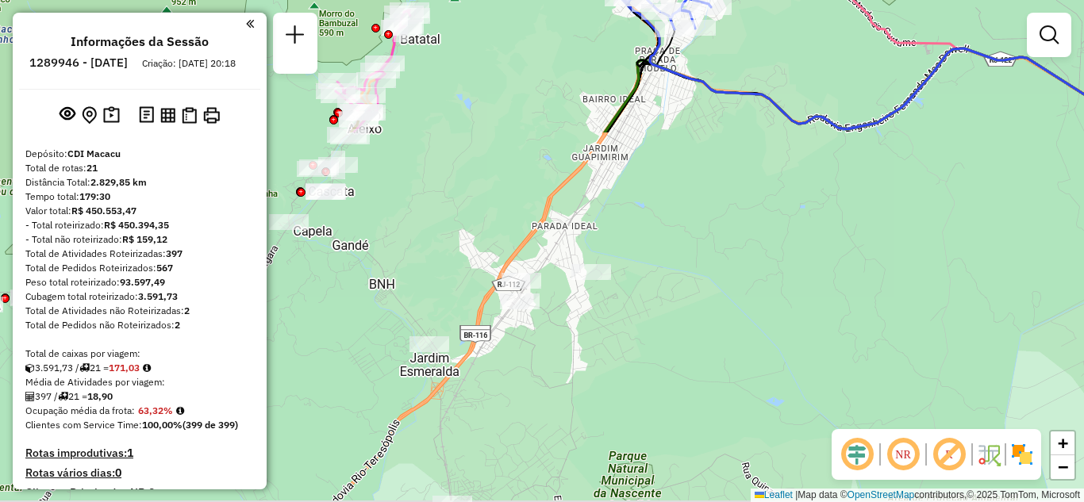
drag, startPoint x: 619, startPoint y: 371, endPoint x: 808, endPoint y: -50, distance: 461.6
click at [808, 0] on html "Aguarde... Pop-up bloqueado! Seu navegador bloqueou automáticamente a abertura …" at bounding box center [542, 251] width 1084 height 502
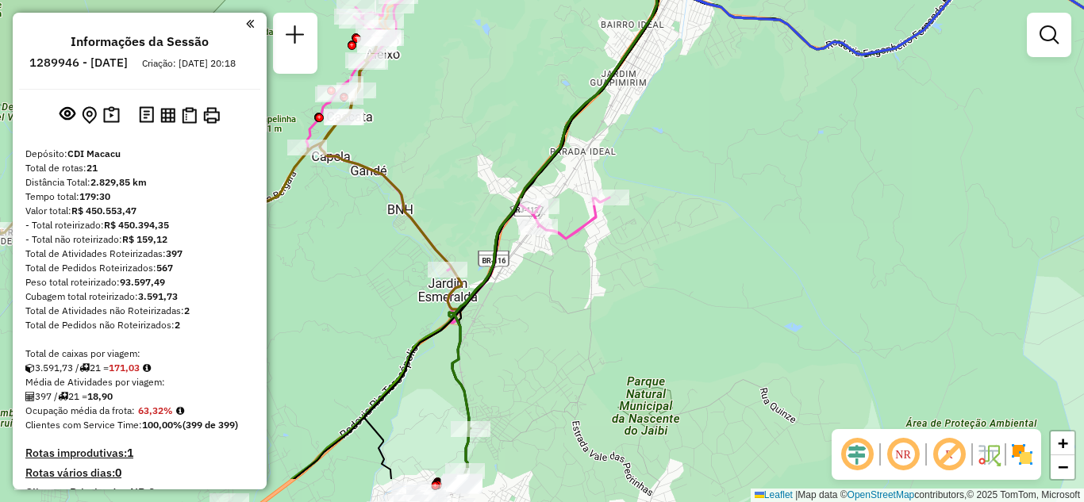
drag, startPoint x: 688, startPoint y: 200, endPoint x: 717, endPoint y: 63, distance: 139.6
click at [714, 89] on div "Rota 20 - Placa JBF1J27 08506632 - MERCADO MICAEL COMER Janela de atendimento G…" at bounding box center [542, 251] width 1084 height 502
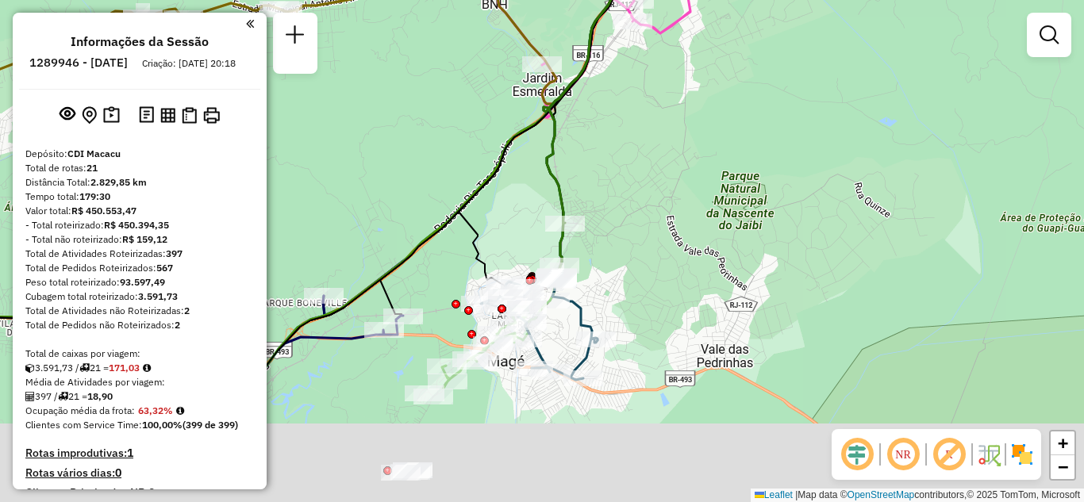
drag, startPoint x: 676, startPoint y: 300, endPoint x: 782, endPoint y: 106, distance: 220.8
click at [782, 106] on div "Rota 20 - Placa JBF1J27 08506632 - MERCADO MICAEL COMER Janela de atendimento G…" at bounding box center [542, 251] width 1084 height 502
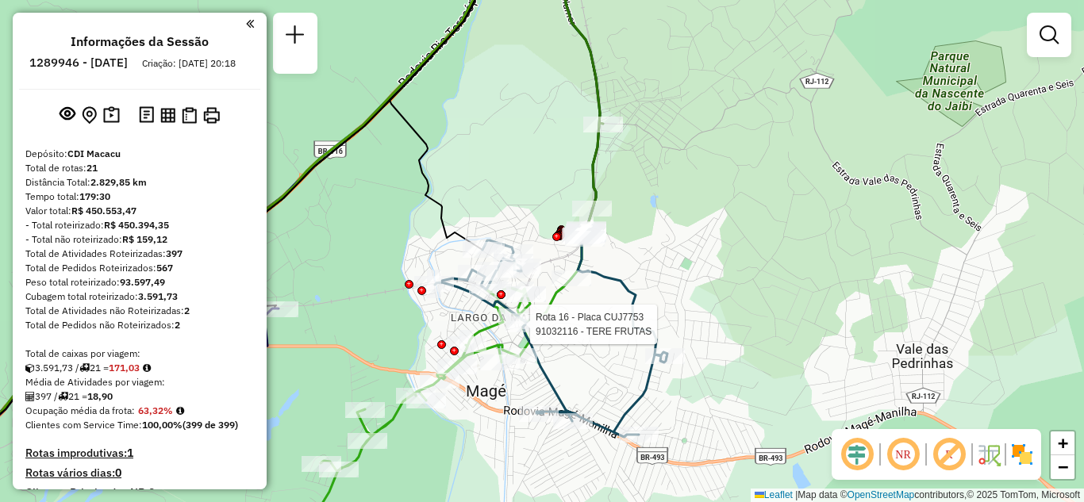
select select "**********"
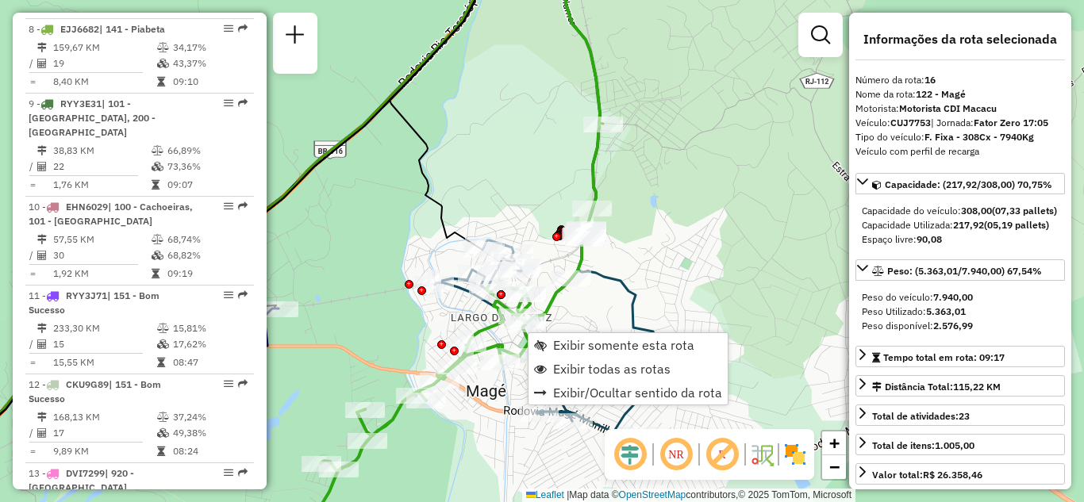
scroll to position [1926, 0]
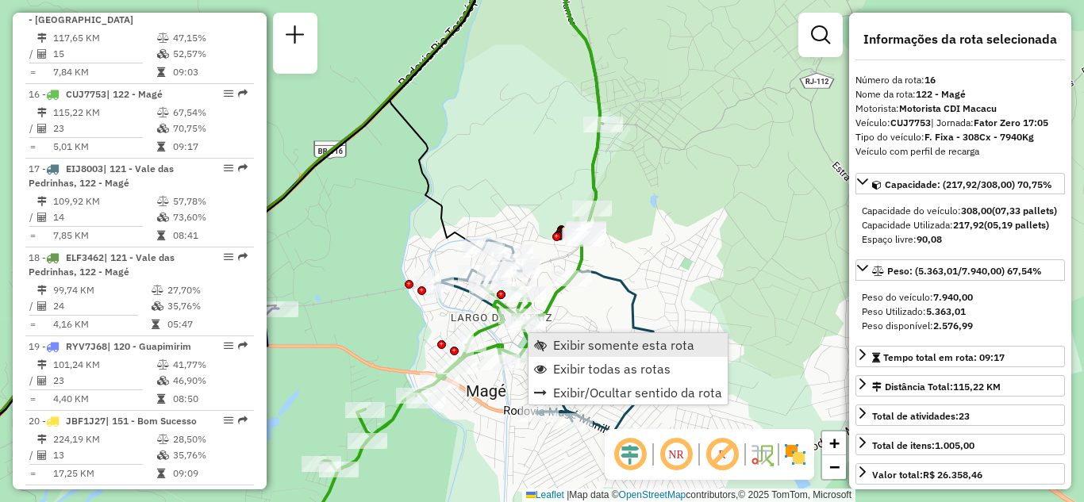
click at [578, 342] on span "Exibir somente esta rota" at bounding box center [623, 345] width 141 height 13
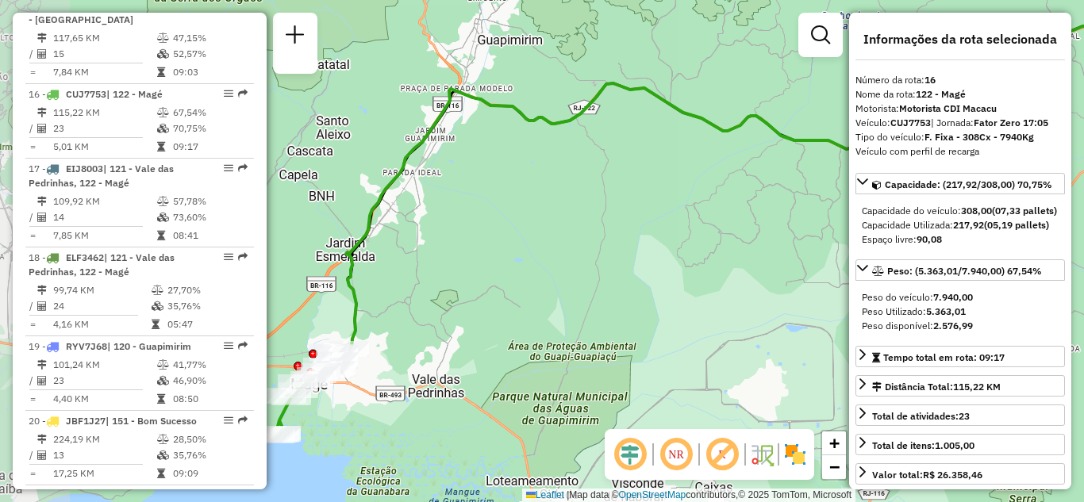
drag, startPoint x: 508, startPoint y: 315, endPoint x: 781, endPoint y: 222, distance: 288.2
click at [781, 222] on div "Janela de atendimento Grade de atendimento Capacidade Transportadoras Veículos …" at bounding box center [542, 251] width 1084 height 502
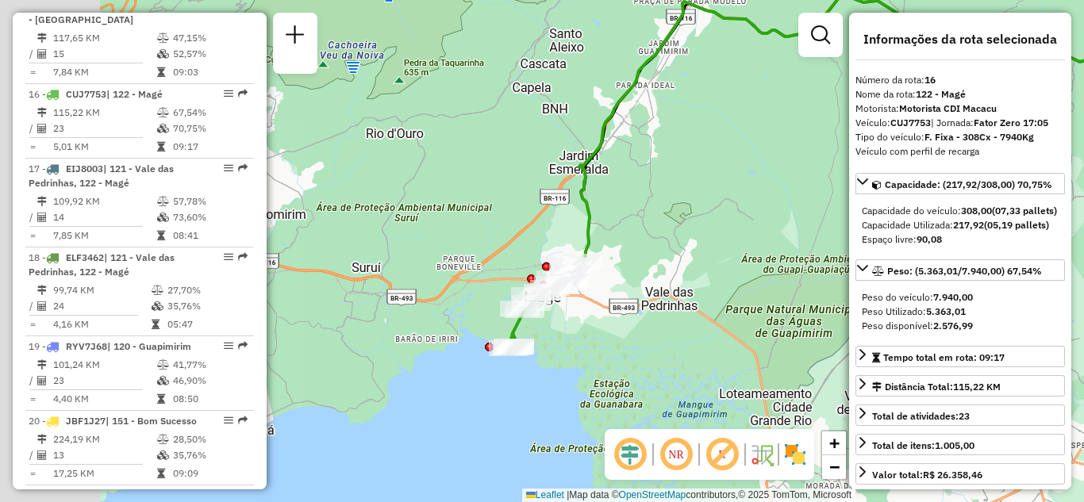
drag, startPoint x: 593, startPoint y: 279, endPoint x: 718, endPoint y: 255, distance: 127.7
click at [718, 255] on div "Janela de atendimento Grade de atendimento Capacidade Transportadoras Veículos …" at bounding box center [542, 251] width 1084 height 502
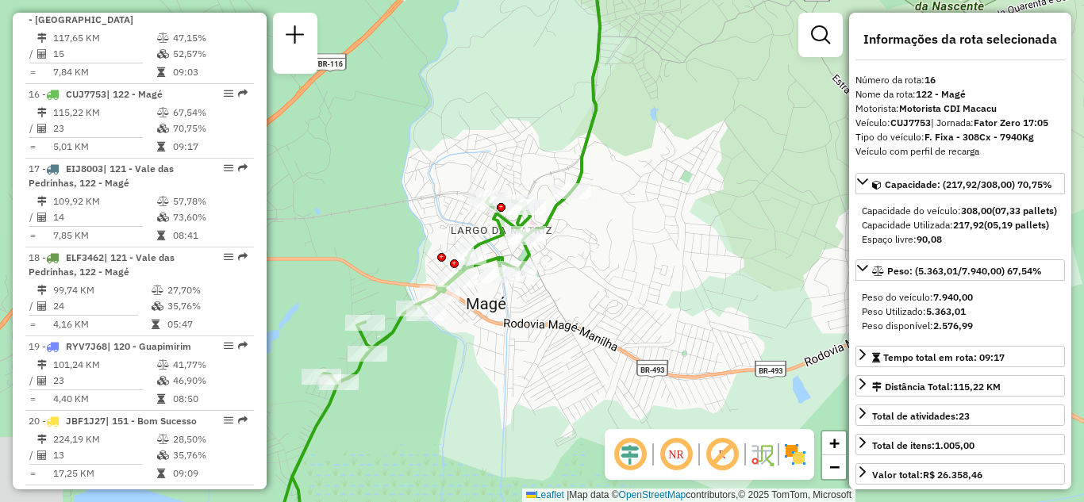
drag, startPoint x: 494, startPoint y: 282, endPoint x: 573, endPoint y: 271, distance: 79.2
click at [573, 271] on div "Janela de atendimento Grade de atendimento Capacidade Transportadoras Veículos …" at bounding box center [542, 251] width 1084 height 502
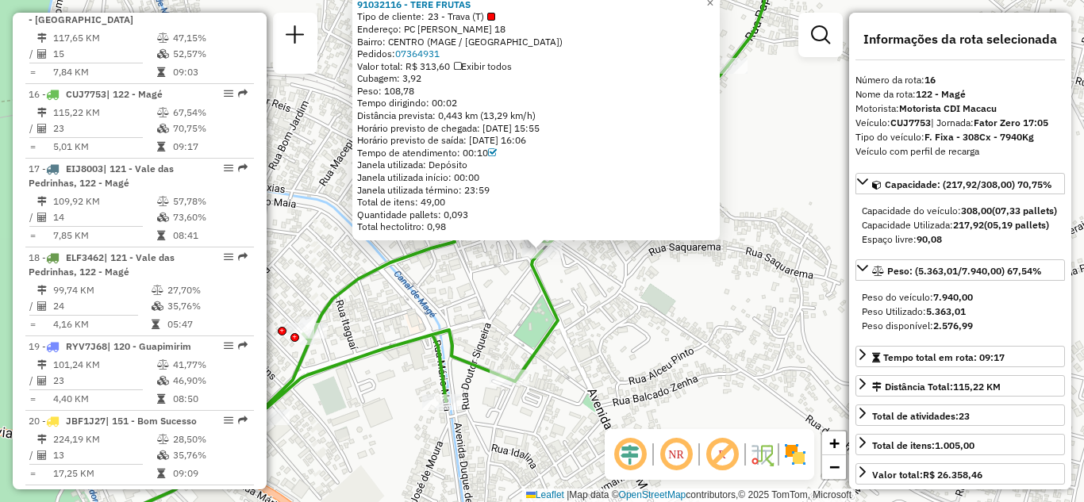
click at [553, 319] on icon at bounding box center [395, 309] width 666 height 487
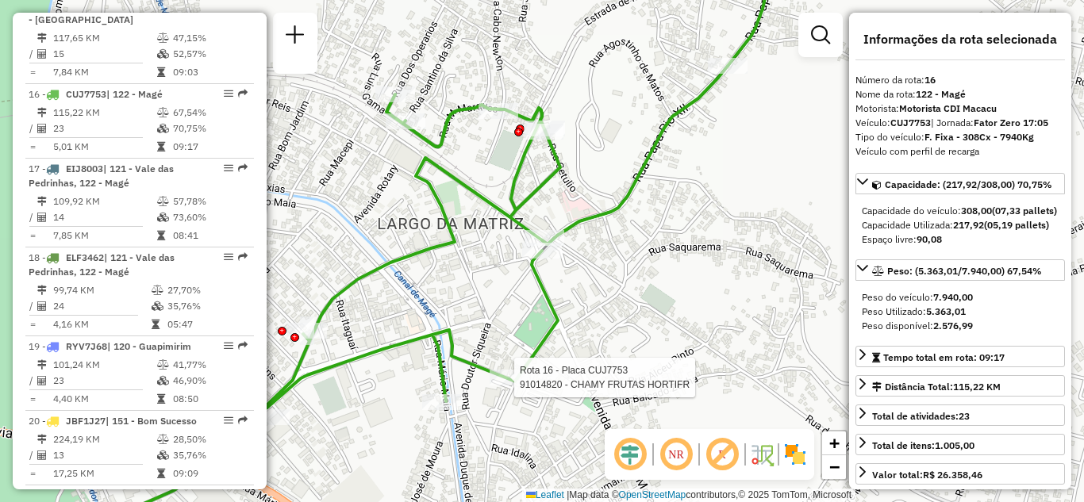
click at [514, 386] on div at bounding box center [509, 378] width 40 height 16
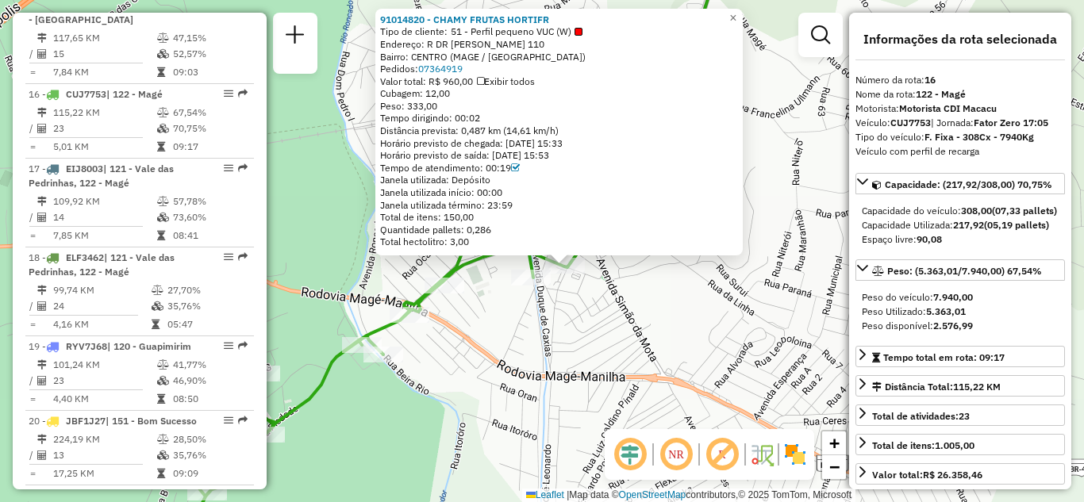
click at [592, 305] on div "91014820 - CHAMY FRUTAS HORTIFR Tipo de cliente: 51 - Perfil pequeno VUC (W) En…" at bounding box center [542, 251] width 1084 height 502
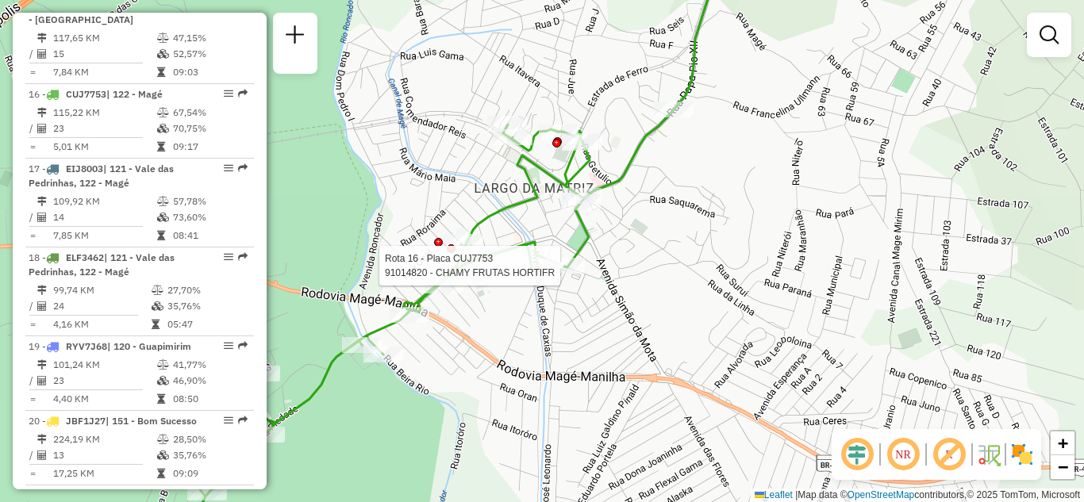
select select "**********"
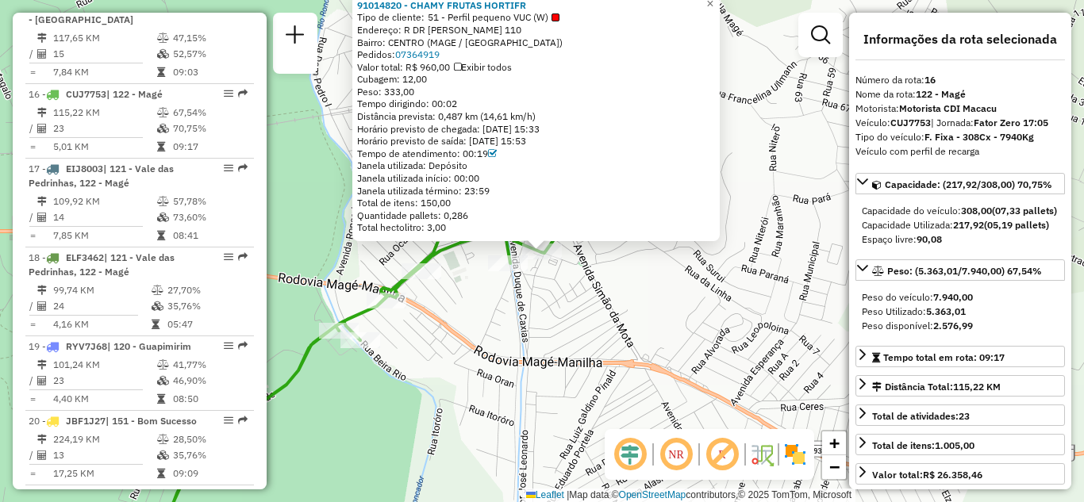
click at [545, 272] on div "Rota 16 - Placa CUJ7753 91014820 - CHAMY FRUTAS HORTIFR 91014820 - CHAMY FRUTAS…" at bounding box center [542, 251] width 1084 height 502
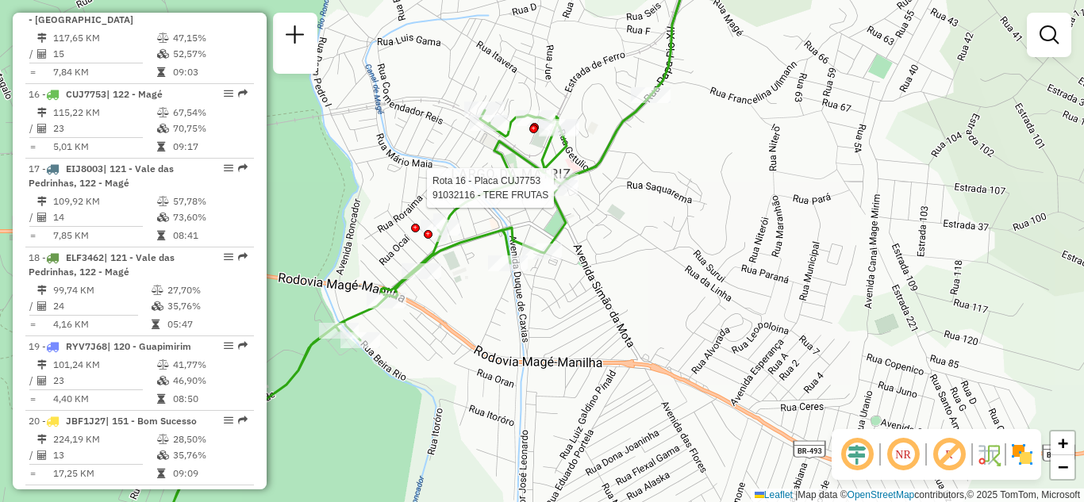
select select "**********"
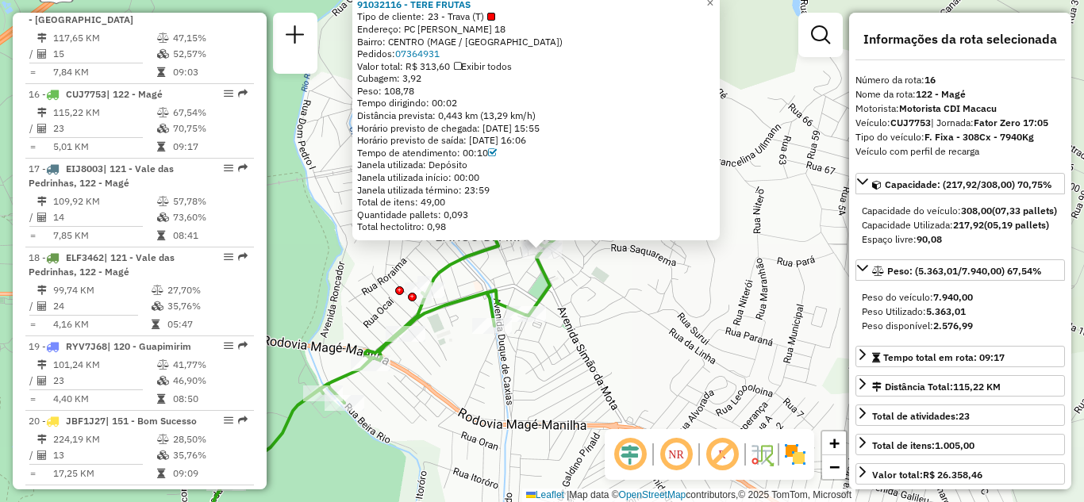
drag, startPoint x: 411, startPoint y: 67, endPoint x: 456, endPoint y: 67, distance: 45.2
click at [456, 67] on div "Valor total: R$ 313,60 Exibir todos" at bounding box center [536, 66] width 358 height 13
click at [506, 277] on div "91032116 - TERE FRUTAS Tipo de cliente: 23 - Trava (T) Endereço: PC GETuLIO VAR…" at bounding box center [542, 251] width 1084 height 502
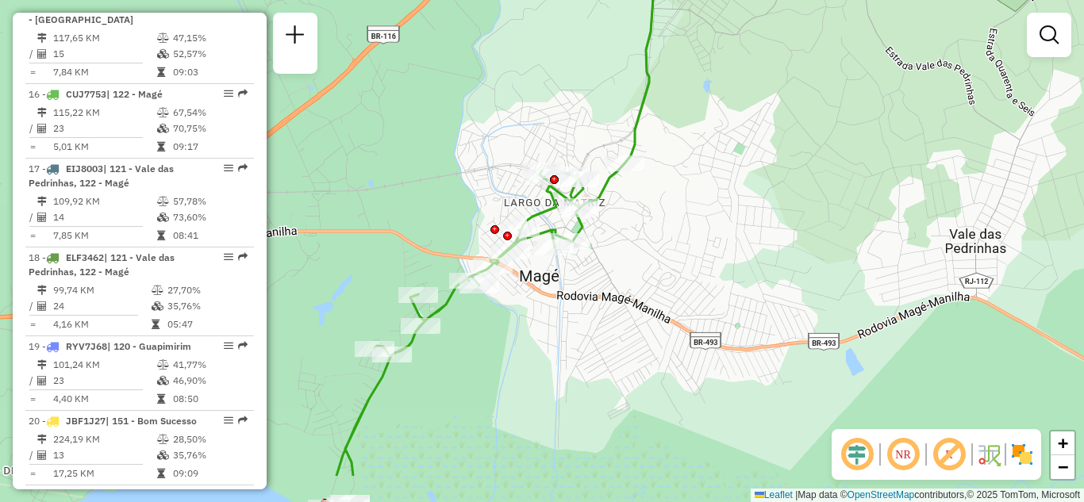
drag, startPoint x: 486, startPoint y: 402, endPoint x: 543, endPoint y: 320, distance: 99.2
click at [543, 320] on div "Janela de atendimento Grade de atendimento Capacidade Transportadoras Veículos …" at bounding box center [542, 251] width 1084 height 502
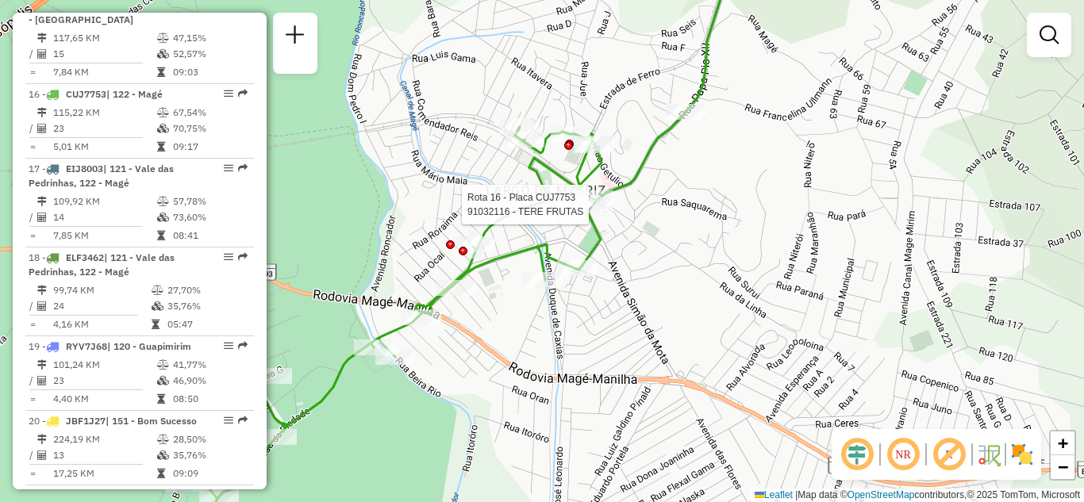
select select "**********"
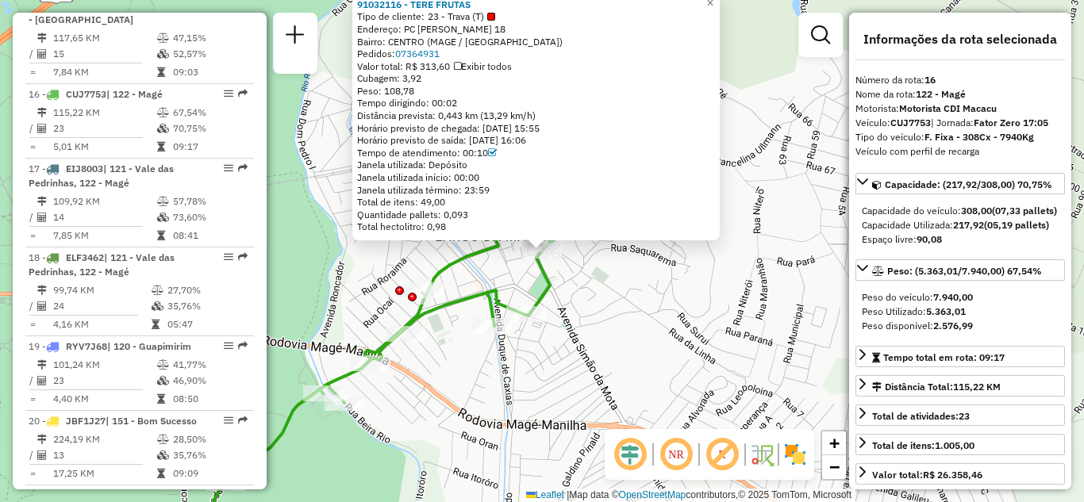
click at [595, 314] on div "91032116 - TERE FRUTAS Tipo de cliente: 23 - Trava (T) Endereço: PC GETuLIO VAR…" at bounding box center [542, 251] width 1084 height 502
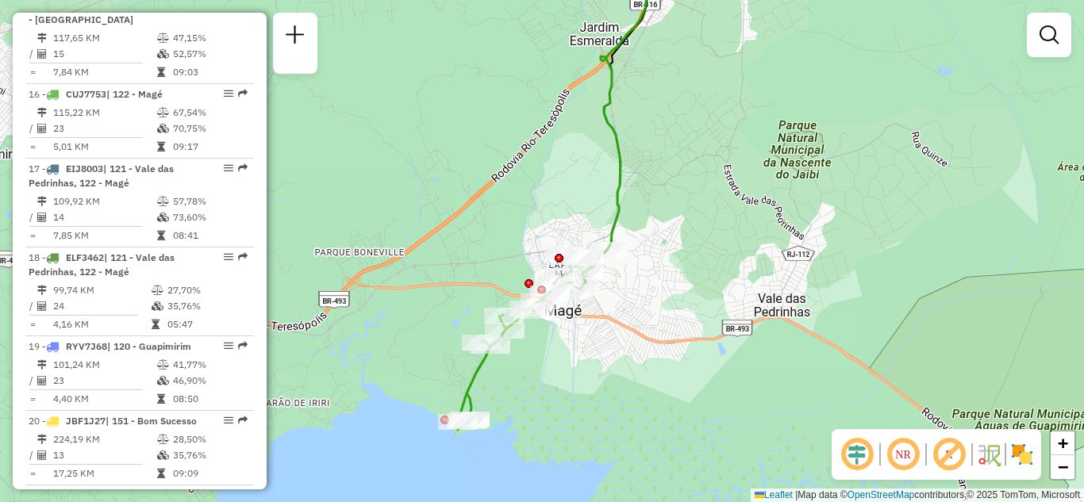
drag, startPoint x: 452, startPoint y: 271, endPoint x: 501, endPoint y: 237, distance: 59.9
click at [501, 238] on div "Janela de atendimento Grade de atendimento Capacidade Transportadoras Veículos …" at bounding box center [542, 251] width 1084 height 502
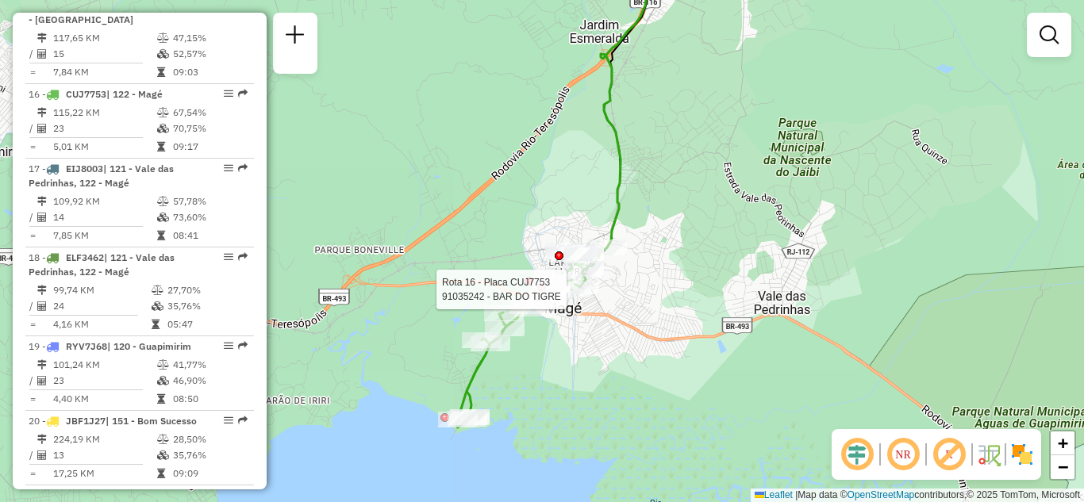
select select "**********"
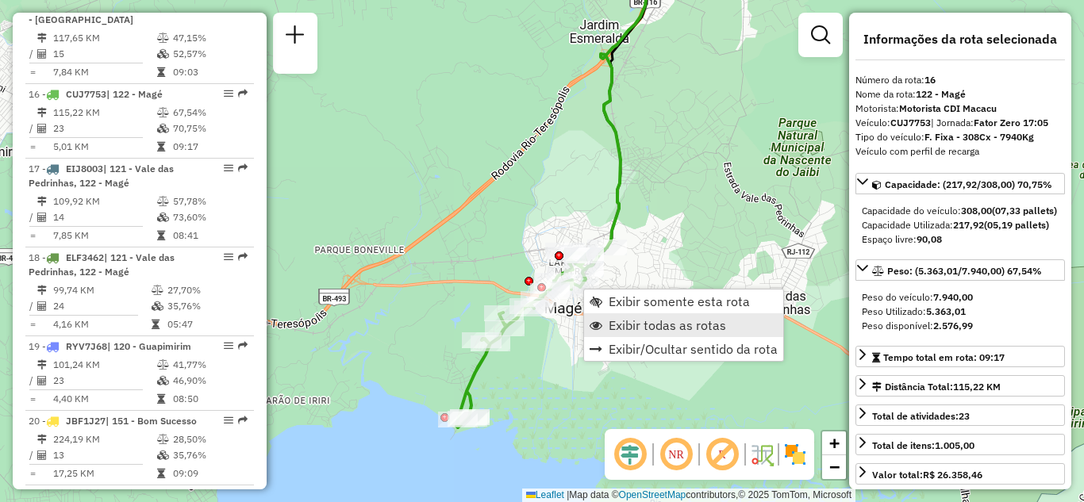
click at [693, 324] on span "Exibir todas as rotas" at bounding box center [666, 325] width 117 height 13
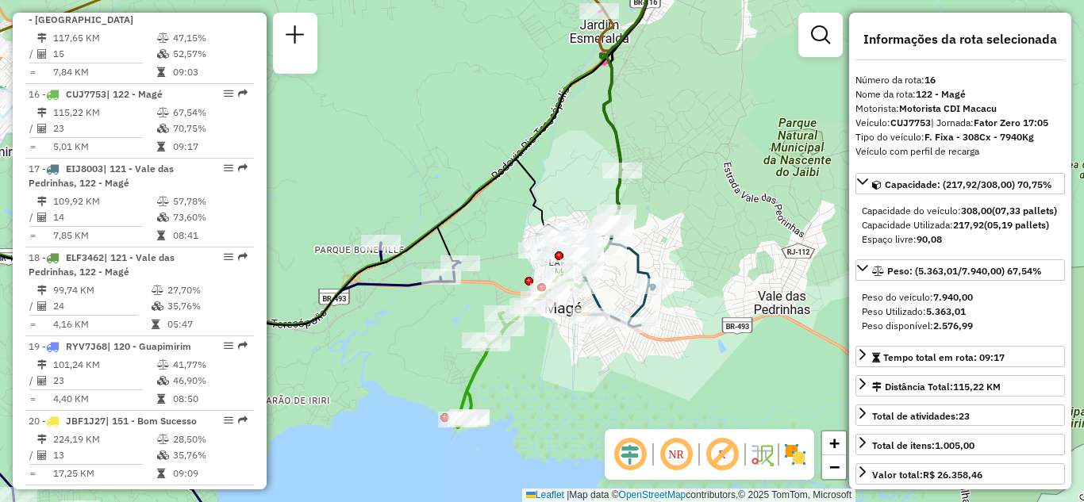
click at [662, 264] on div "Janela de atendimento Grade de atendimento Capacidade Transportadoras Veículos …" at bounding box center [542, 251] width 1084 height 502
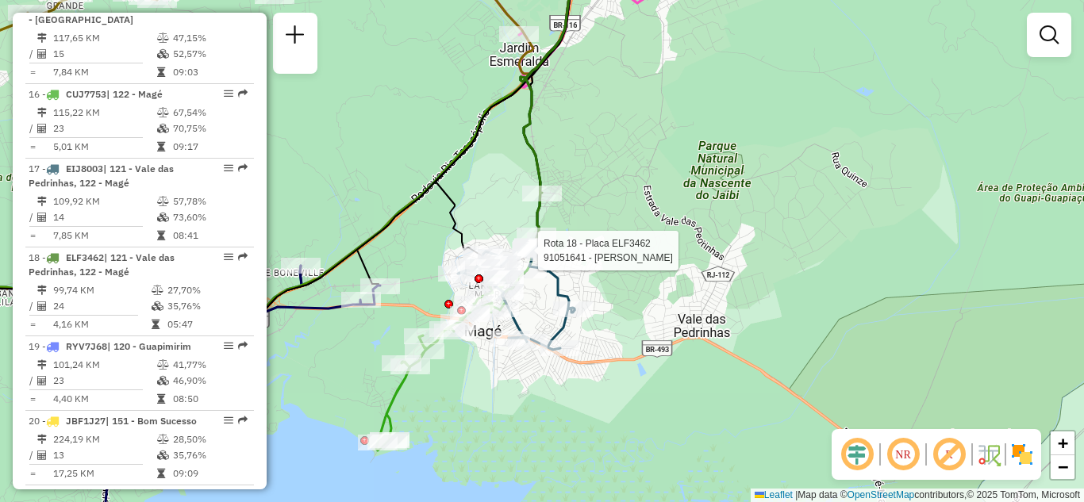
select select "**********"
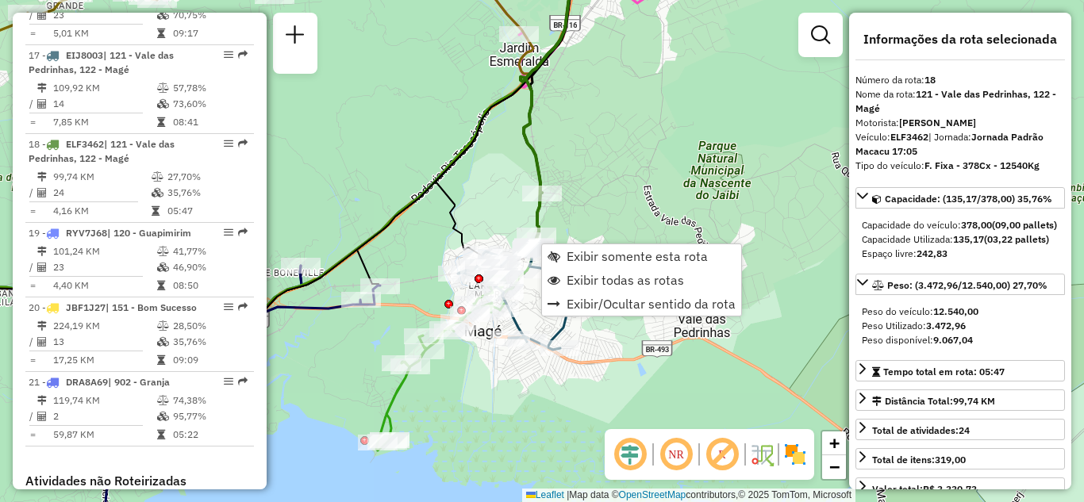
scroll to position [2089, 0]
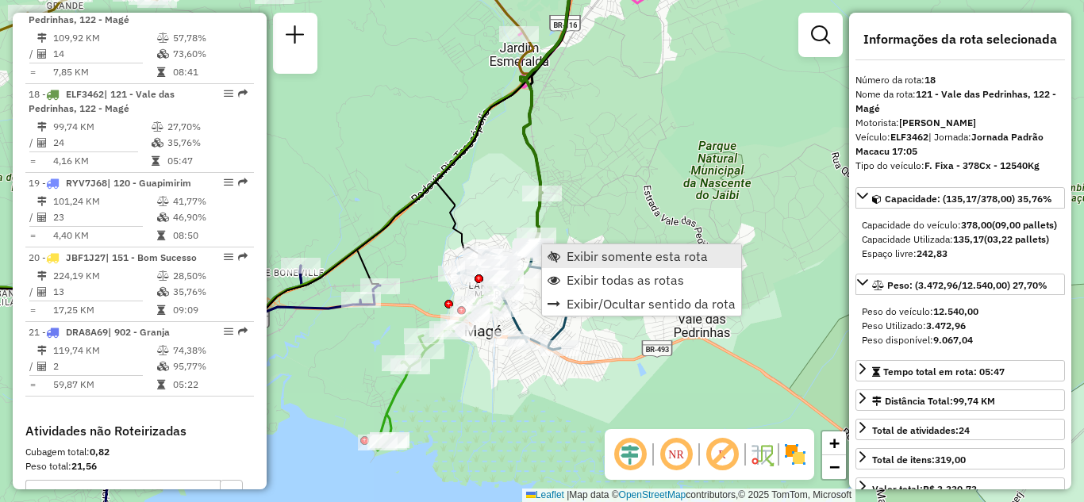
click at [558, 249] on link "Exibir somente esta rota" at bounding box center [641, 256] width 199 height 24
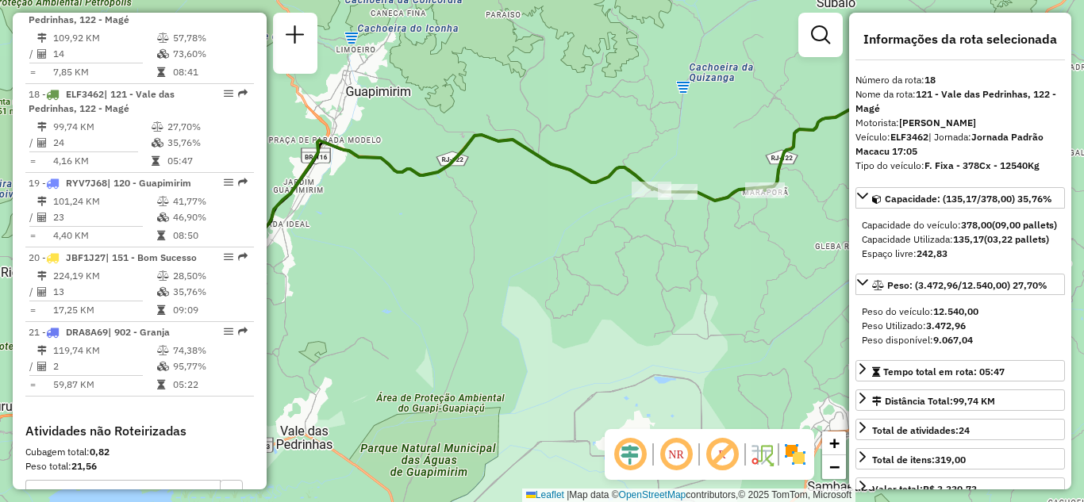
drag, startPoint x: 422, startPoint y: 270, endPoint x: 609, endPoint y: 183, distance: 206.2
click at [609, 182] on div "Janela de atendimento Grade de atendimento Capacidade Transportadoras Veículos …" at bounding box center [542, 251] width 1084 height 502
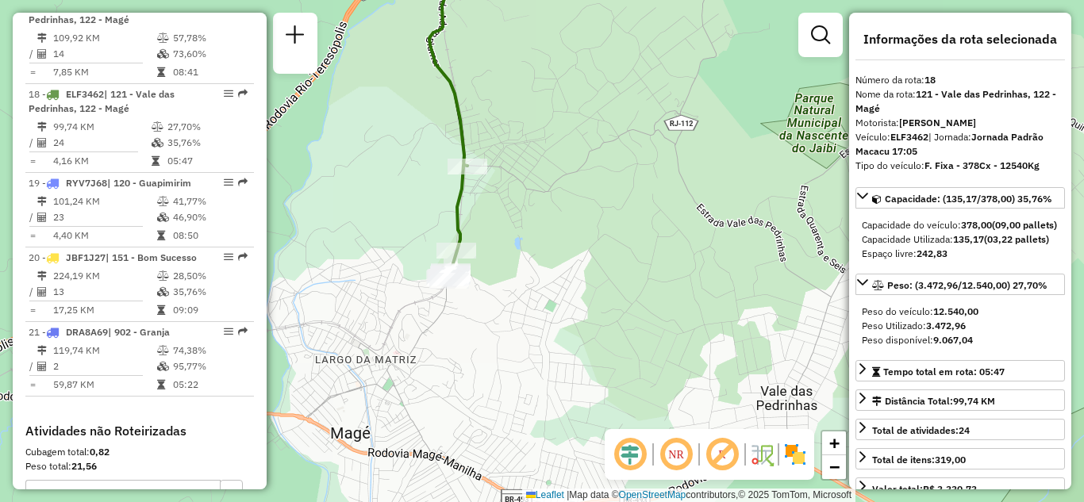
drag, startPoint x: 326, startPoint y: 341, endPoint x: 408, endPoint y: 235, distance: 134.1
click at [408, 235] on div "Janela de atendimento Grade de atendimento Capacidade Transportadoras Veículos …" at bounding box center [542, 251] width 1084 height 502
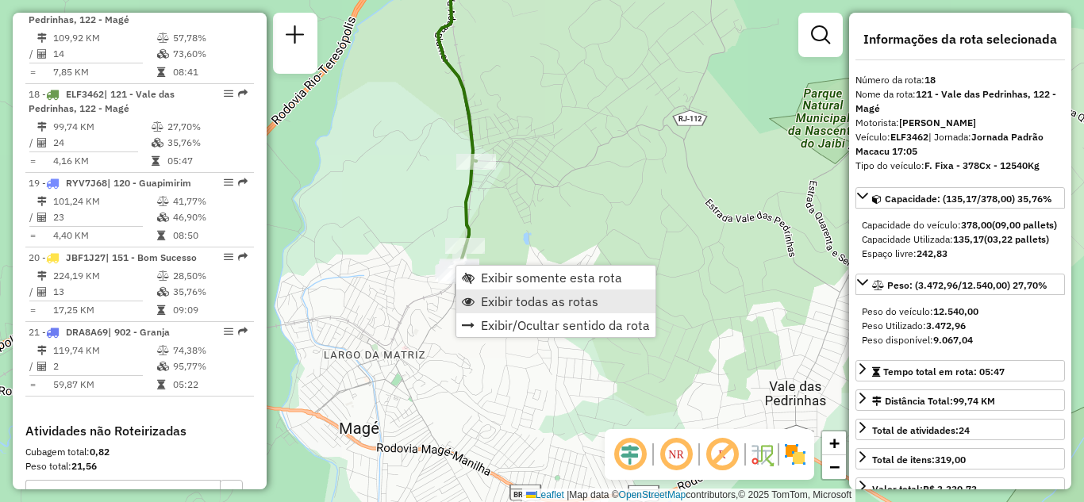
click at [464, 294] on link "Exibir todas as rotas" at bounding box center [555, 302] width 199 height 24
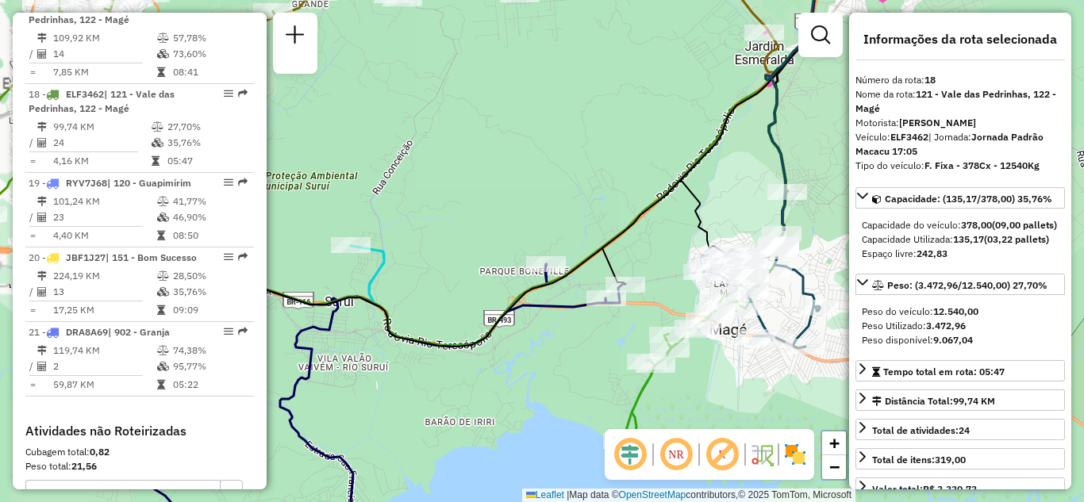
click at [524, 182] on div "Janela de atendimento Grade de atendimento Capacidade Transportadoras Veículos …" at bounding box center [542, 251] width 1084 height 502
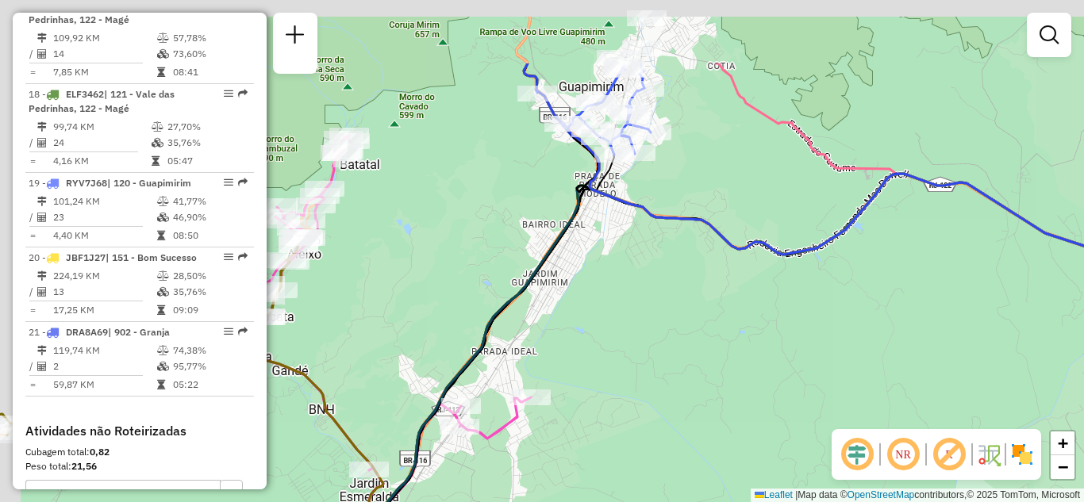
drag, startPoint x: 666, startPoint y: 75, endPoint x: 696, endPoint y: 198, distance: 125.8
click at [696, 196] on div "Janela de atendimento Grade de atendimento Capacidade Transportadoras Veículos …" at bounding box center [542, 251] width 1084 height 502
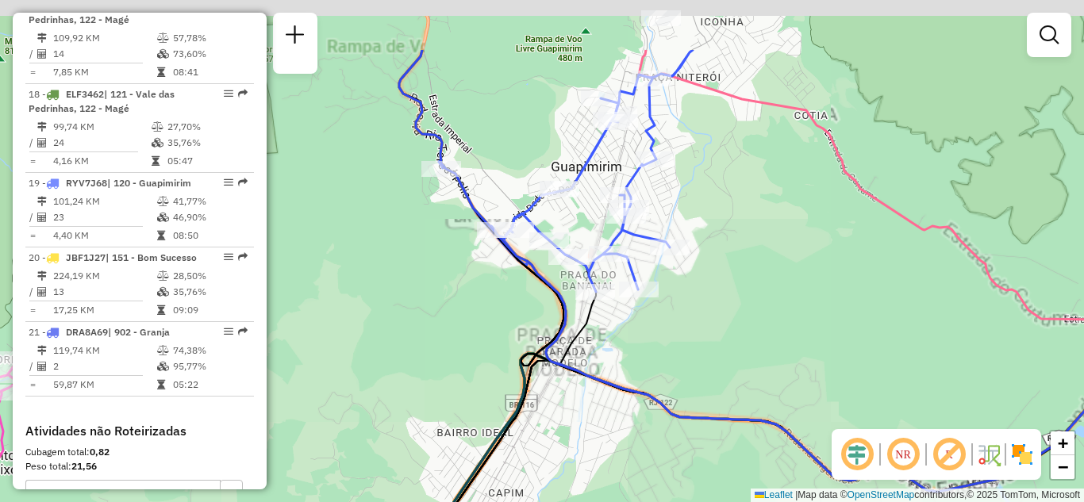
drag, startPoint x: 716, startPoint y: 71, endPoint x: 723, endPoint y: 171, distance: 100.2
click at [723, 171] on div "Janela de atendimento Grade de atendimento Capacidade Transportadoras Veículos …" at bounding box center [542, 251] width 1084 height 502
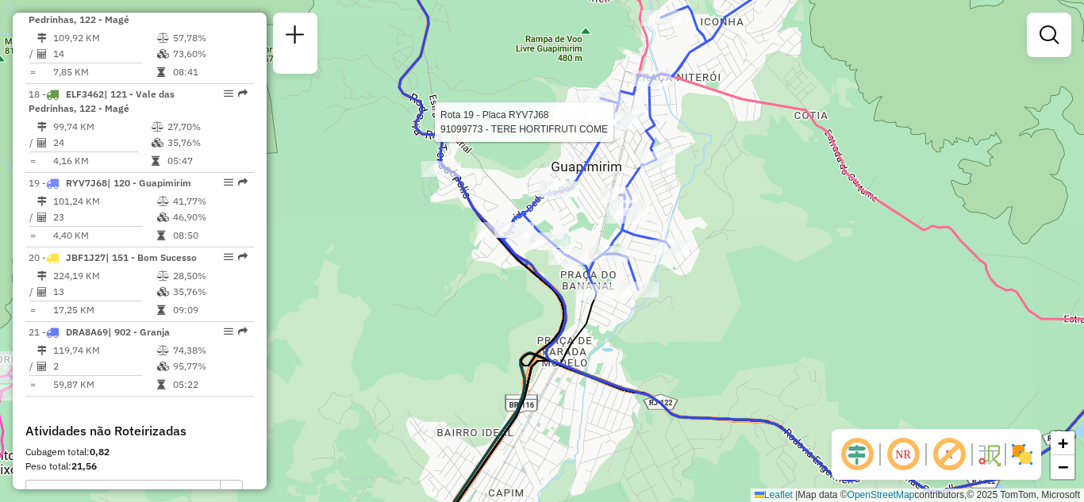
select select "**********"
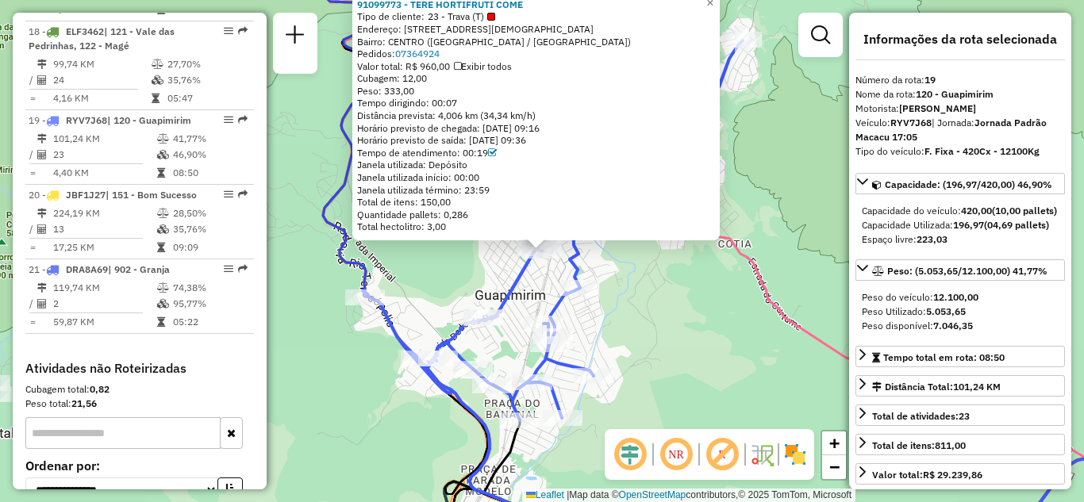
scroll to position [2178, 0]
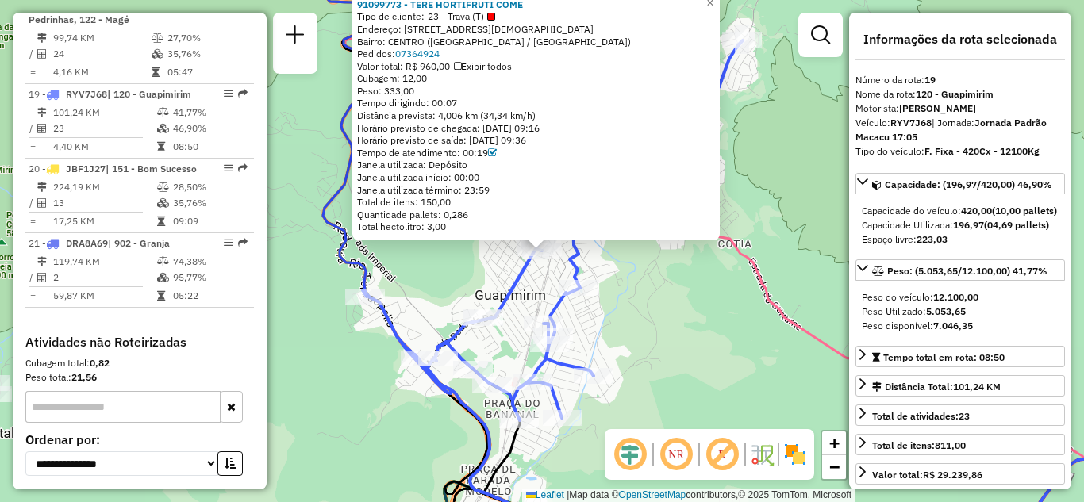
click at [629, 308] on div "91099773 - TERE HORTIFRUTI COME Tipo de cliente: 23 - Trava (T) Endereço: AV DE…" at bounding box center [542, 251] width 1084 height 502
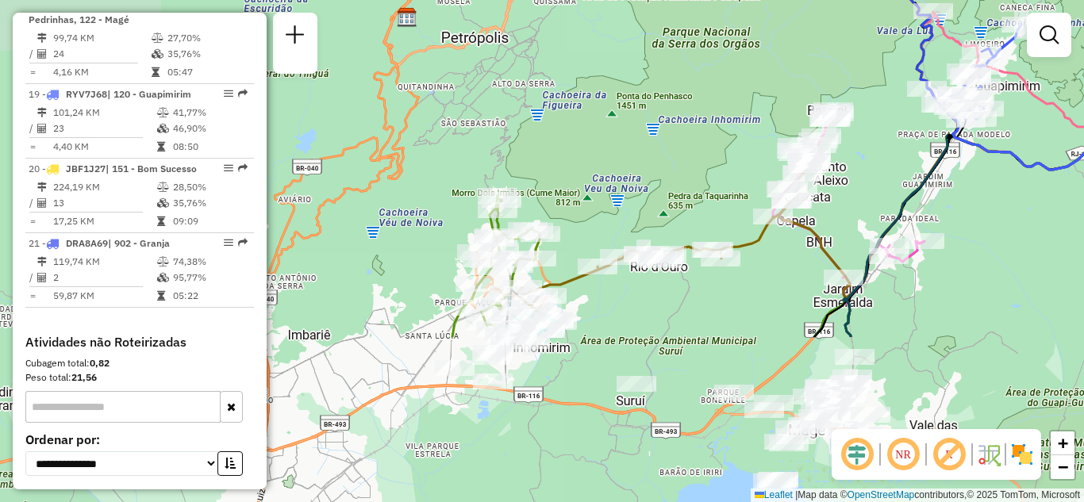
drag, startPoint x: 516, startPoint y: 386, endPoint x: 881, endPoint y: 170, distance: 423.2
click at [881, 170] on div "Janela de atendimento Grade de atendimento Capacidade Transportadoras Veículos …" at bounding box center [542, 251] width 1084 height 502
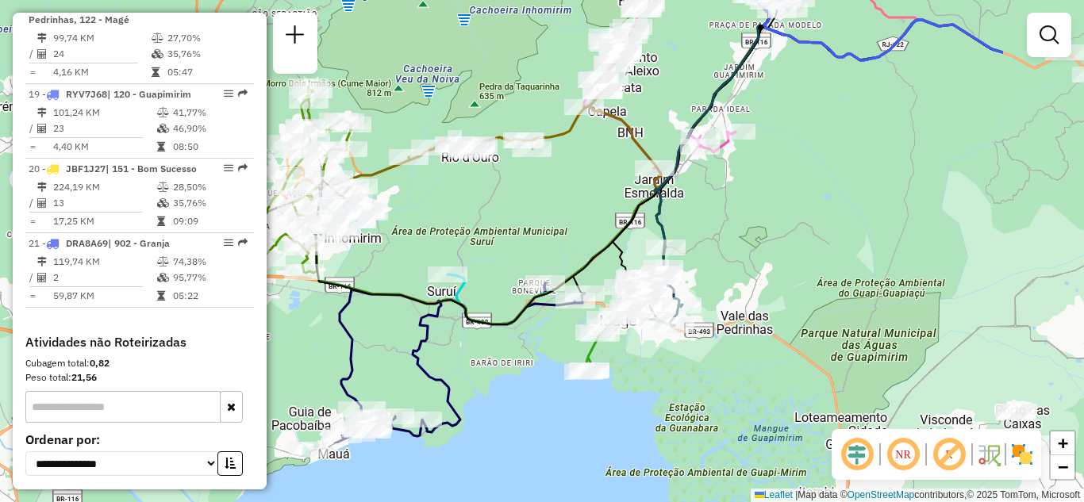
drag, startPoint x: 828, startPoint y: 315, endPoint x: 677, endPoint y: 206, distance: 185.8
click at [677, 206] on div "Janela de atendimento Grade de atendimento Capacidade Transportadoras Veículos …" at bounding box center [542, 251] width 1084 height 502
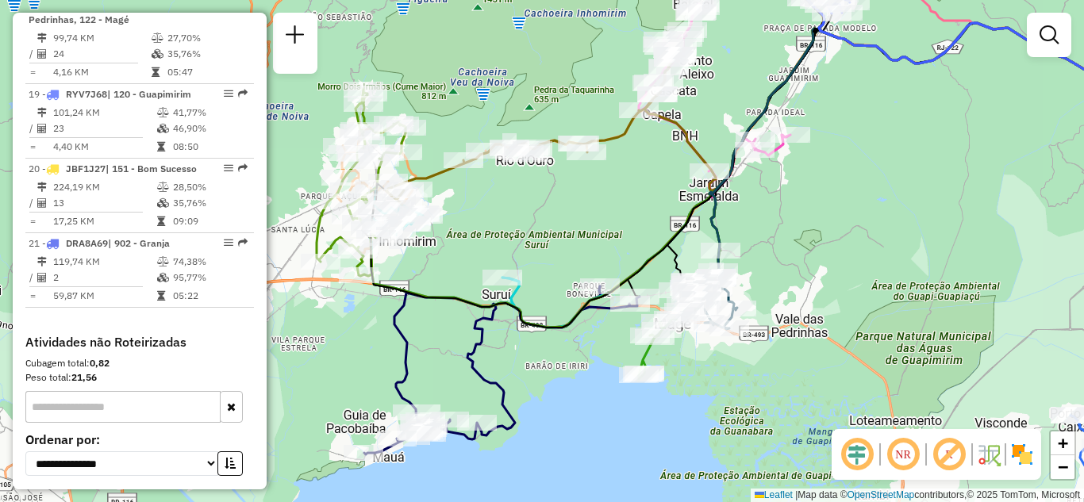
drag, startPoint x: 865, startPoint y: 147, endPoint x: 840, endPoint y: 160, distance: 28.0
click at [840, 160] on div "Janela de atendimento Grade de atendimento Capacidade Transportadoras Veículos …" at bounding box center [542, 251] width 1084 height 502
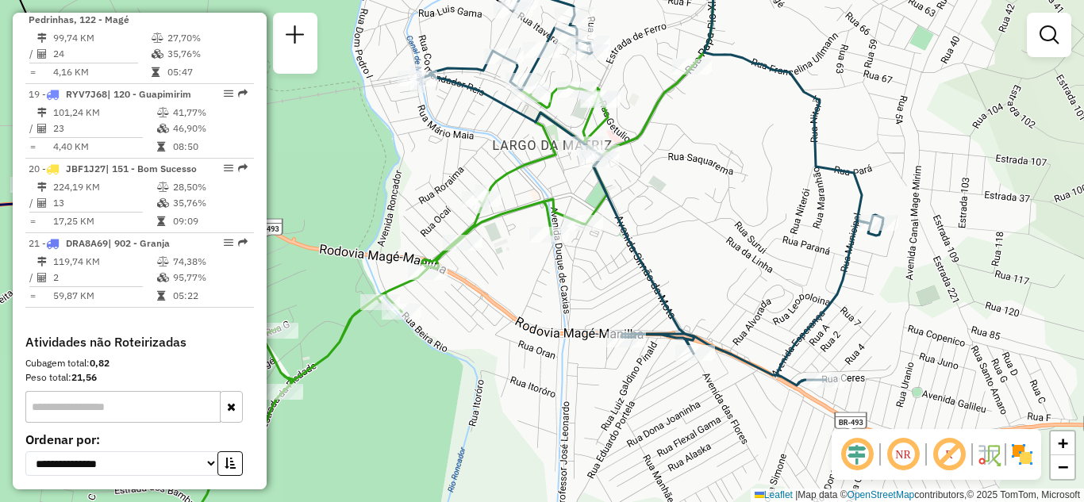
drag, startPoint x: 647, startPoint y: 241, endPoint x: 631, endPoint y: 278, distance: 40.5
click at [632, 278] on div "Janela de atendimento Grade de atendimento Capacidade Transportadoras Veículos …" at bounding box center [542, 251] width 1084 height 502
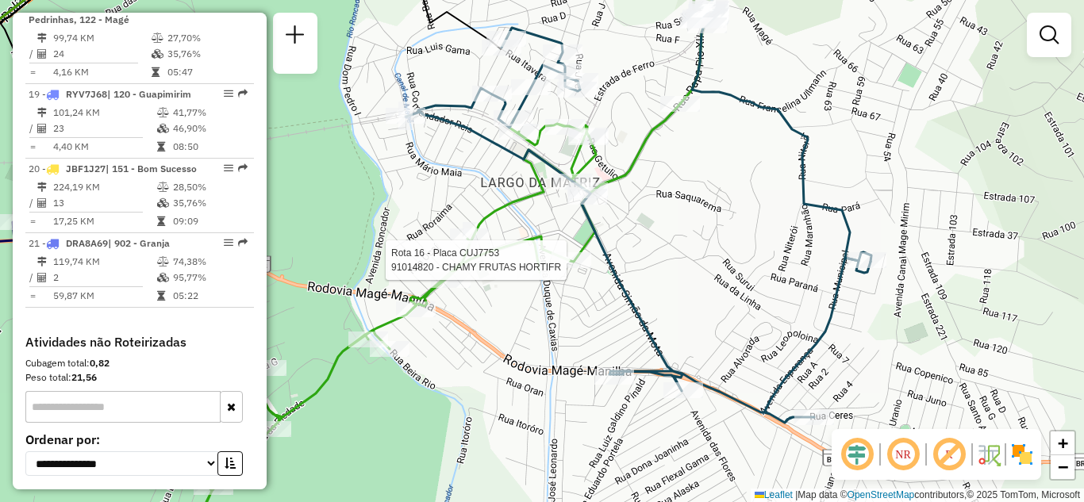
select select "**********"
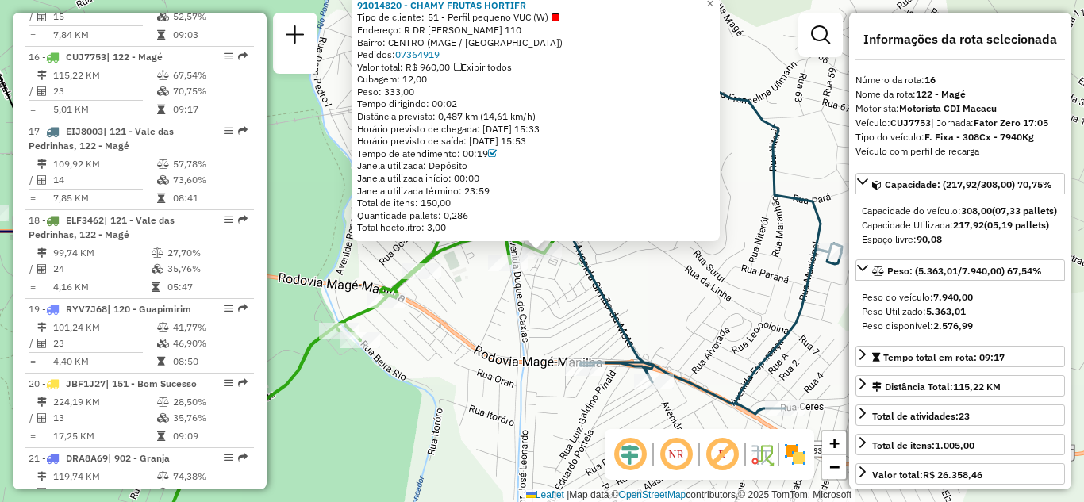
scroll to position [1926, 0]
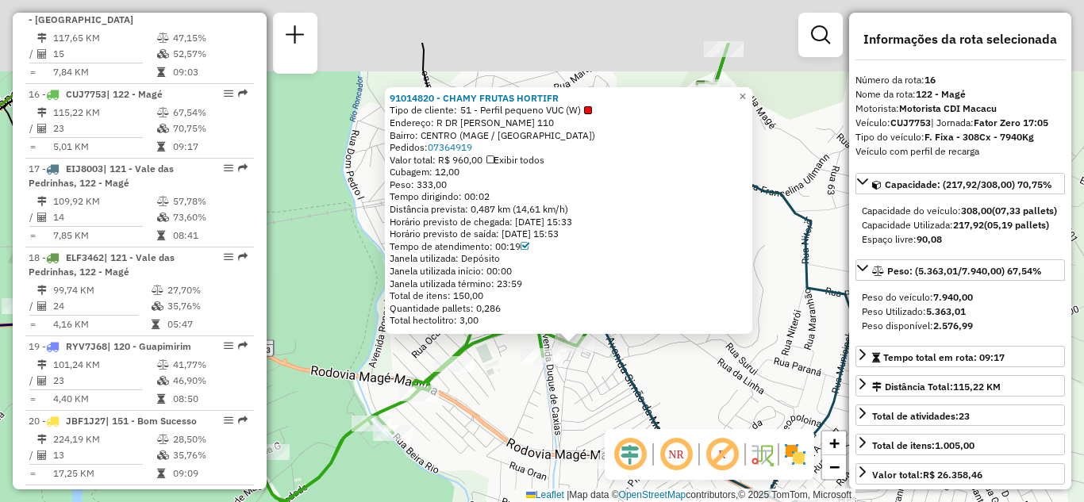
drag, startPoint x: 658, startPoint y: 263, endPoint x: 697, endPoint y: 363, distance: 107.5
click at [697, 363] on div "91014820 - CHAMY FRUTAS HORTIFR Tipo de cliente: 51 - Perfil pequeno VUC (W) En…" at bounding box center [542, 251] width 1084 height 502
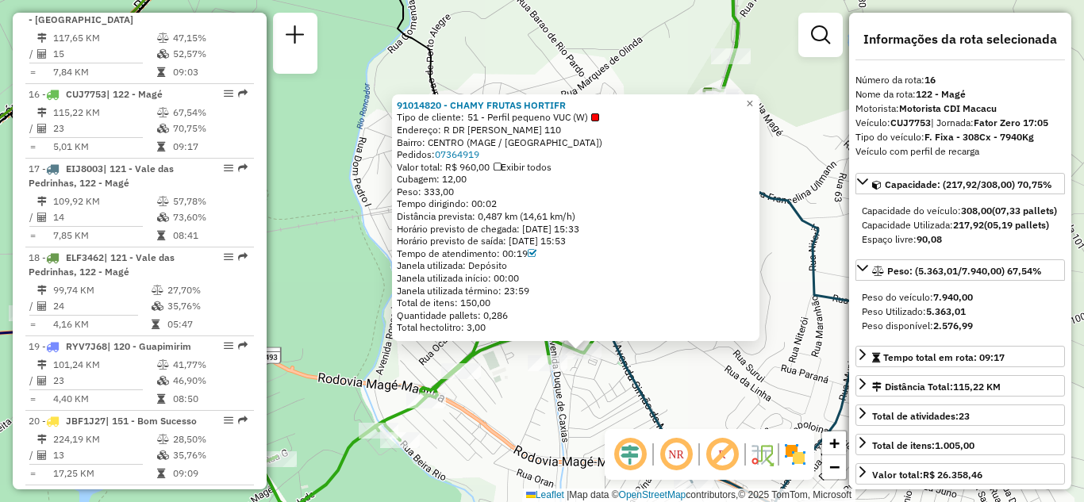
click at [699, 375] on div "91014820 - CHAMY FRUTAS HORTIFR Tipo de cliente: 51 - Perfil pequeno VUC (W) En…" at bounding box center [542, 251] width 1084 height 502
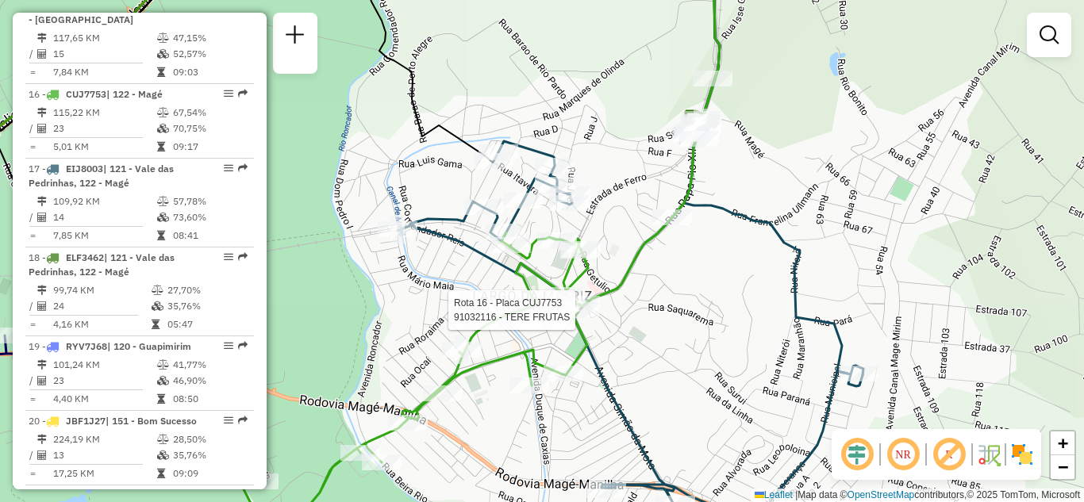
select select "**********"
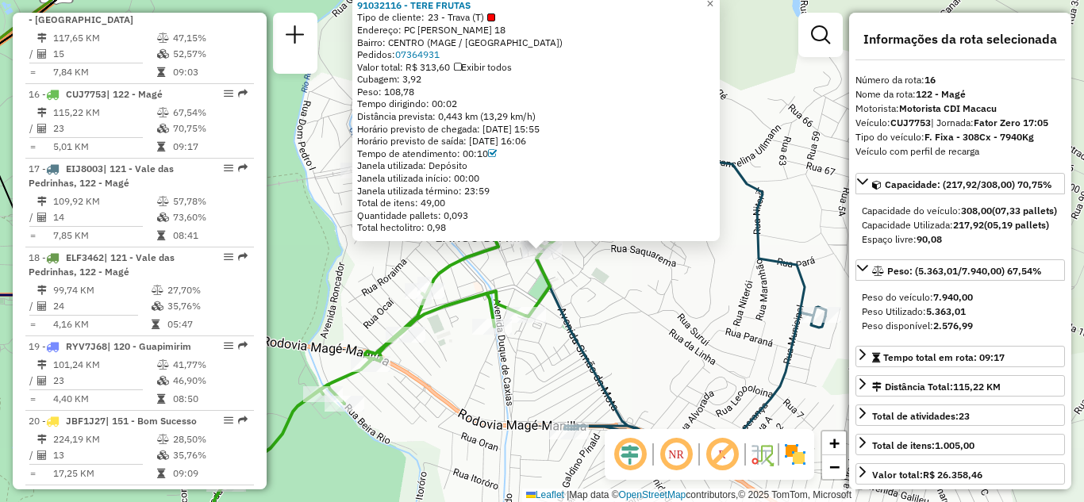
click at [526, 305] on icon at bounding box center [383, 356] width 501 height 394
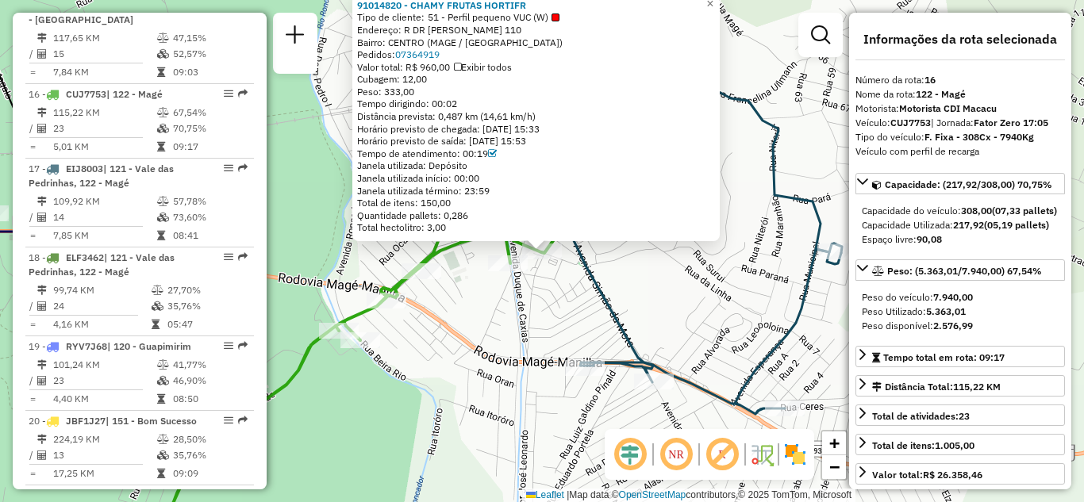
click at [726, 461] on em at bounding box center [722, 455] width 38 height 38
click at [681, 323] on div "91014820 - CHAMY FRUTAS HORTIFR Tipo de cliente: 51 - Perfil pequeno VUC (W) En…" at bounding box center [542, 251] width 1084 height 502
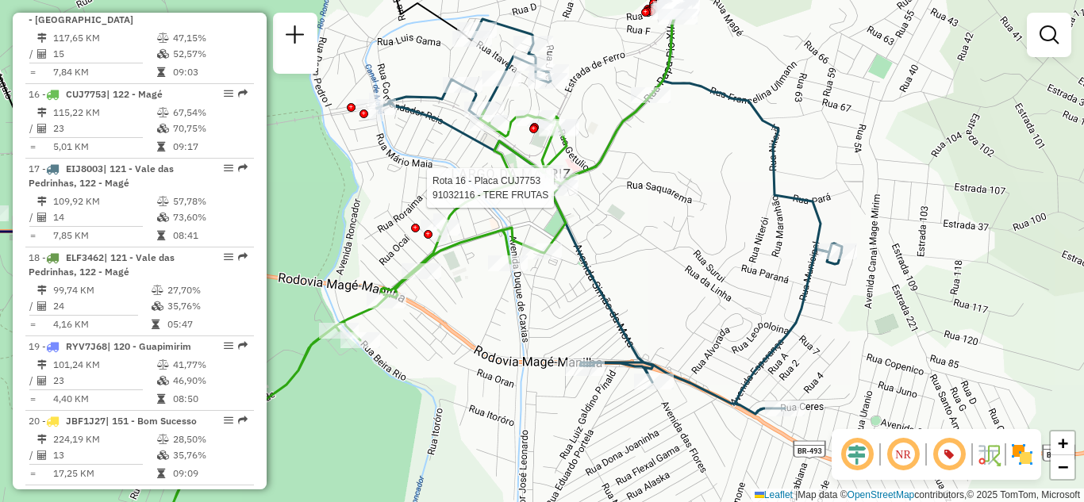
select select "**********"
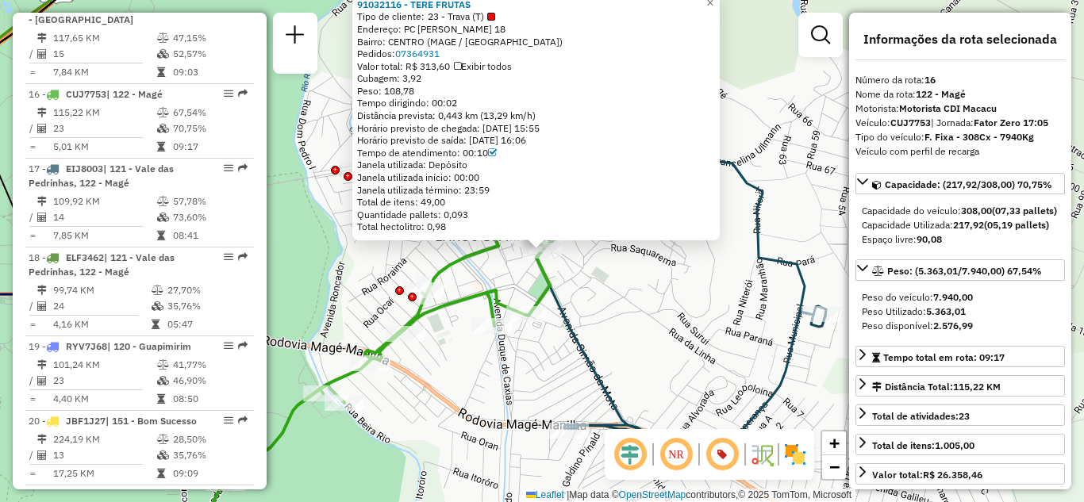
click at [565, 347] on div "91032116 - TERE FRUTAS Tipo de cliente: 23 - Trava (T) Endereço: PC GETuLIO VAR…" at bounding box center [542, 251] width 1084 height 502
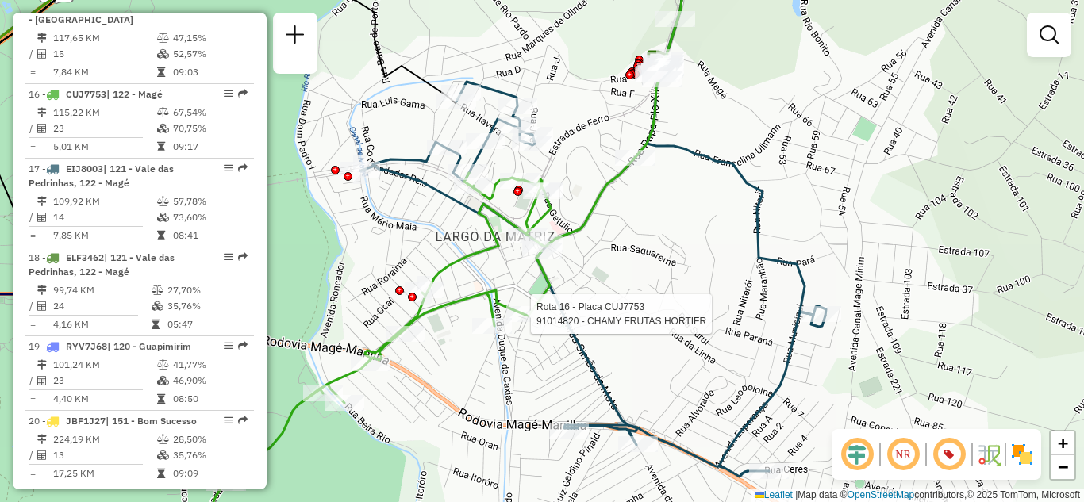
select select "**********"
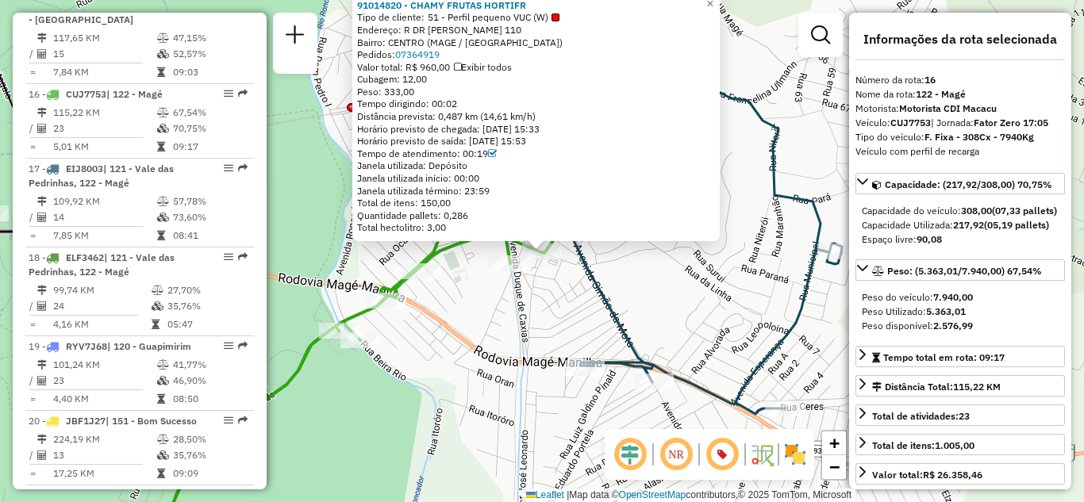
click at [718, 459] on em at bounding box center [722, 455] width 38 height 38
click at [717, 451] on em at bounding box center [722, 455] width 38 height 38
click at [719, 450] on em at bounding box center [722, 455] width 38 height 38
click at [570, 282] on div "91014820 - CHAMY FRUTAS HORTIFR Tipo de cliente: 51 - Perfil pequeno VUC (W) En…" at bounding box center [542, 251] width 1084 height 502
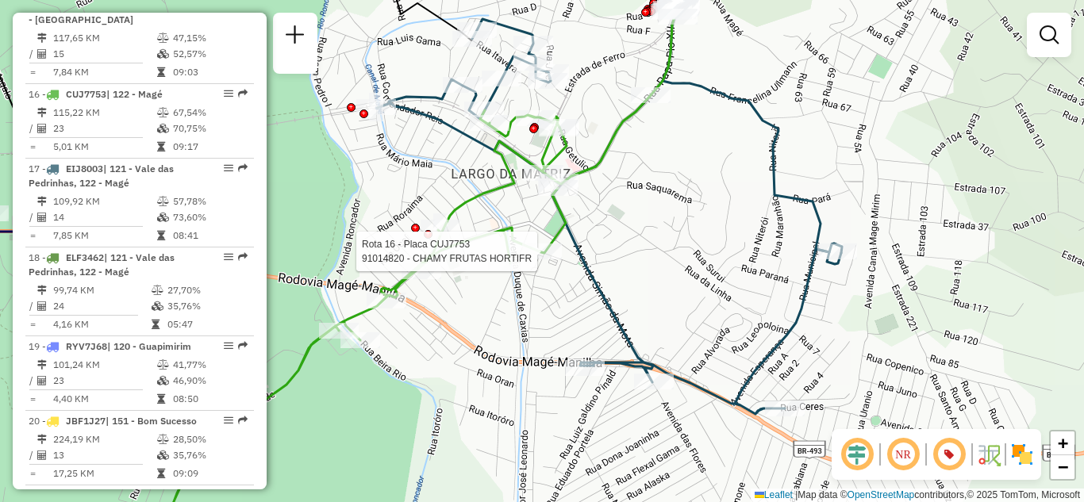
select select "**********"
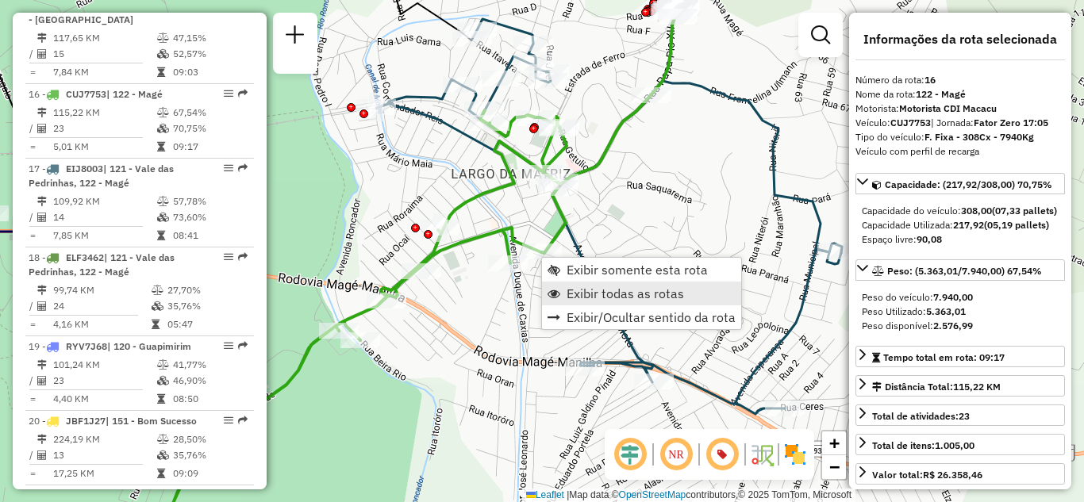
click at [582, 288] on span "Exibir todas as rotas" at bounding box center [624, 293] width 117 height 13
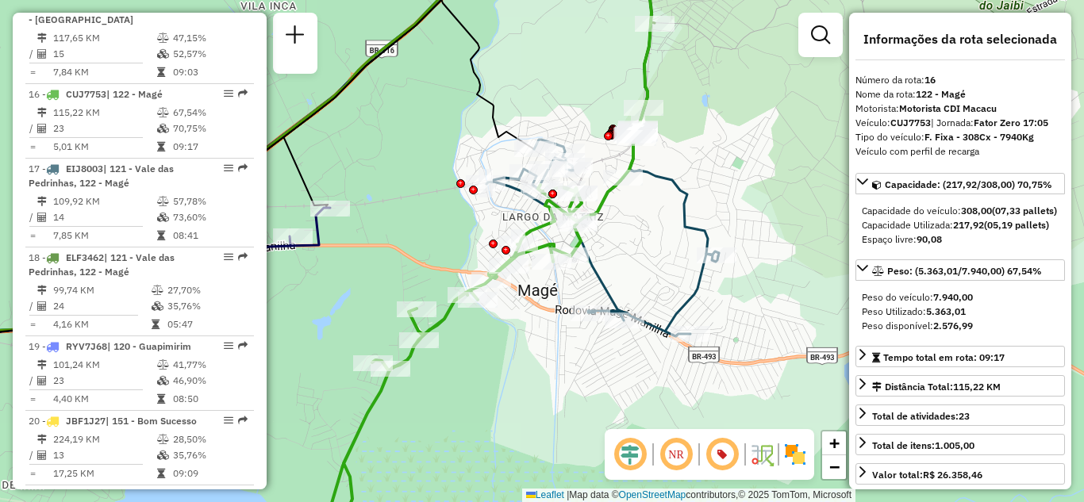
click at [641, 225] on div "Janela de atendimento Grade de atendimento Capacidade Transportadoras Veículos …" at bounding box center [542, 251] width 1084 height 502
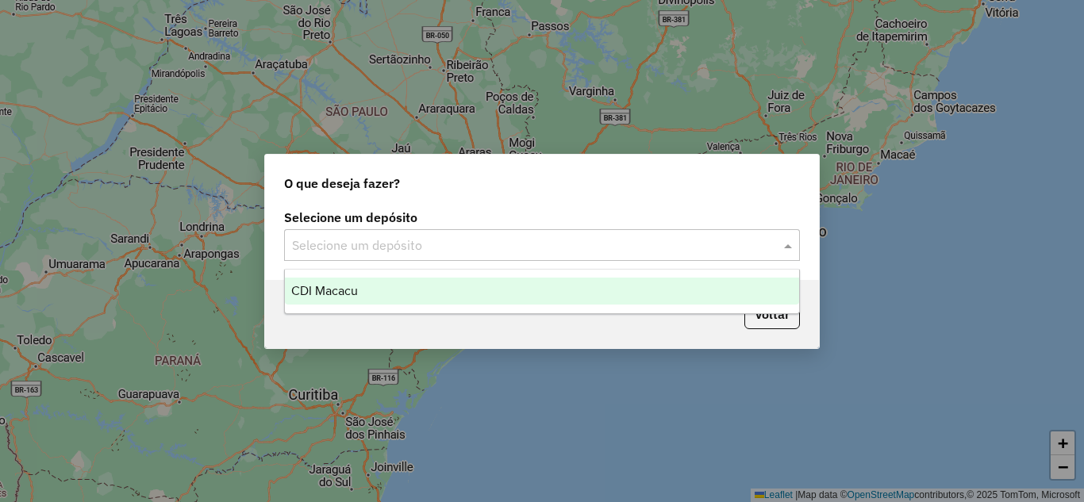
click at [456, 249] on input "text" at bounding box center [526, 245] width 468 height 19
click at [428, 294] on div "CDI Macacu" at bounding box center [542, 291] width 514 height 27
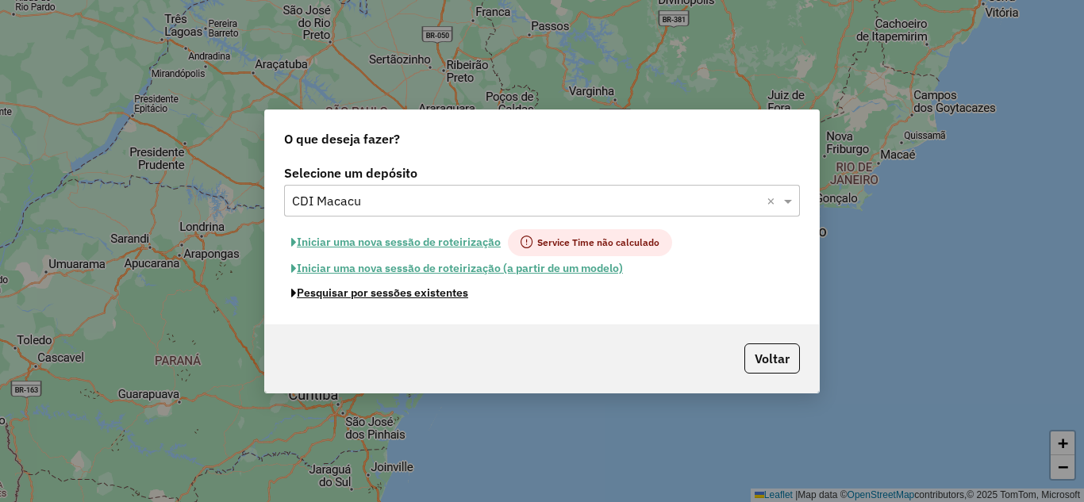
click at [446, 290] on button "Pesquisar por sessões existentes" at bounding box center [379, 293] width 191 height 25
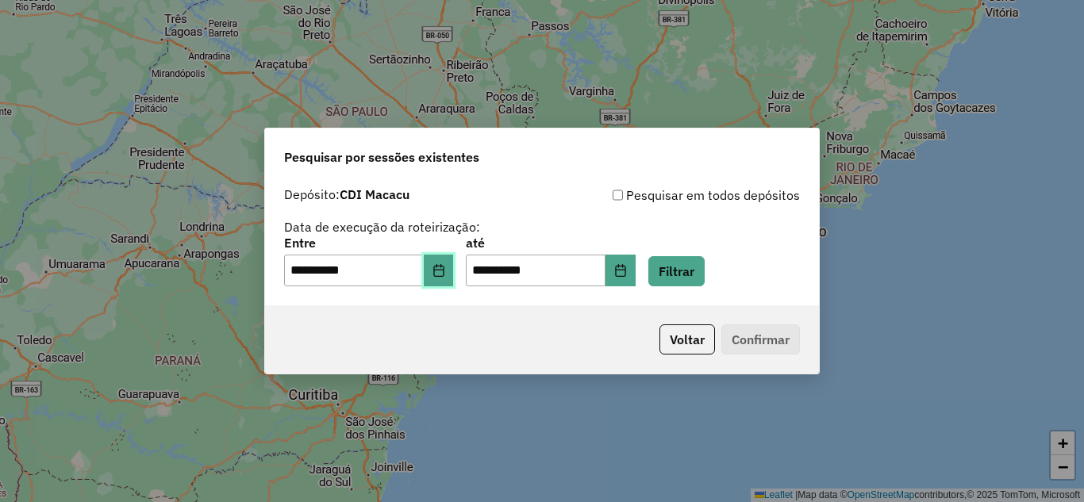
click at [445, 269] on icon "Choose Date" at bounding box center [438, 270] width 13 height 13
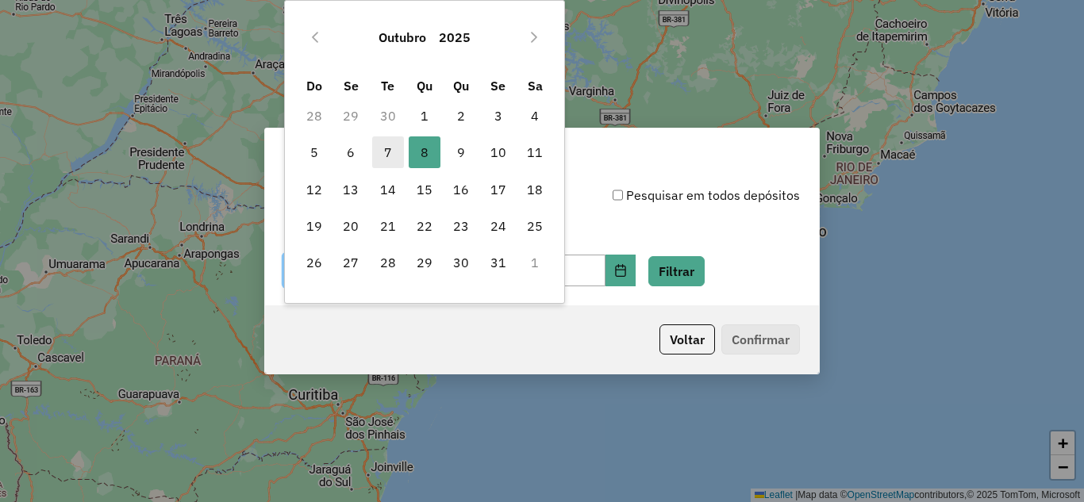
click at [379, 154] on span "7" at bounding box center [388, 152] width 32 height 32
type input "**********"
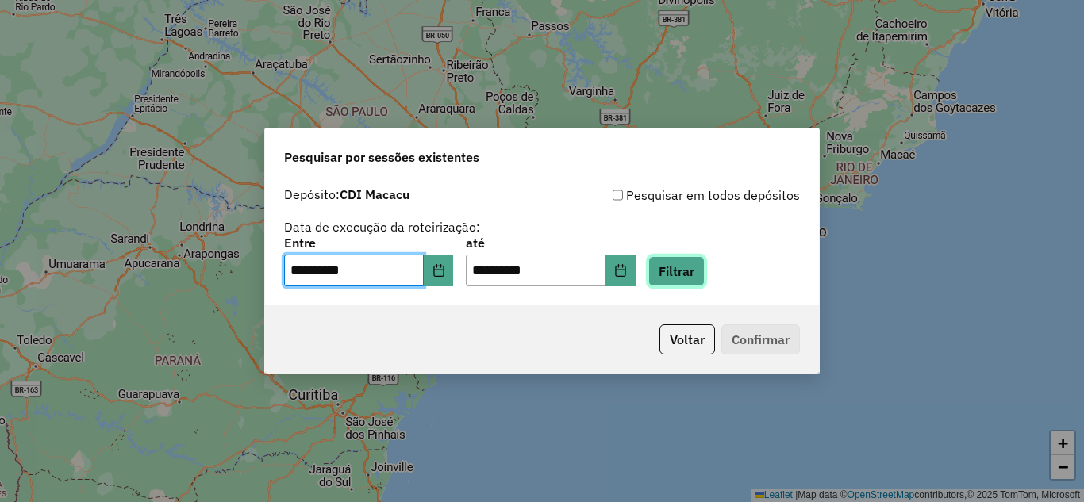
click at [685, 261] on button "Filtrar" at bounding box center [676, 271] width 56 height 30
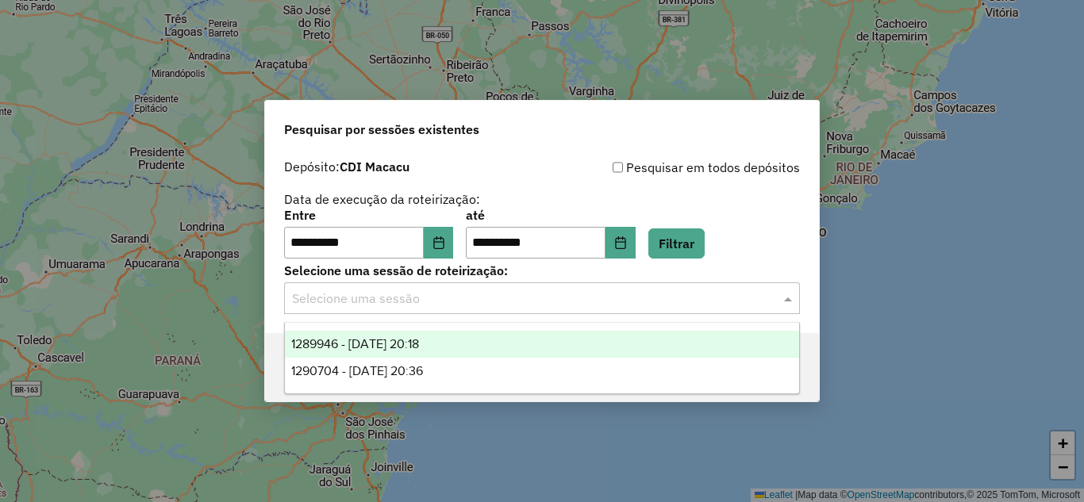
click at [508, 305] on input "text" at bounding box center [526, 299] width 468 height 19
click at [471, 336] on div "1289946 - [DATE] 20:18" at bounding box center [542, 344] width 514 height 27
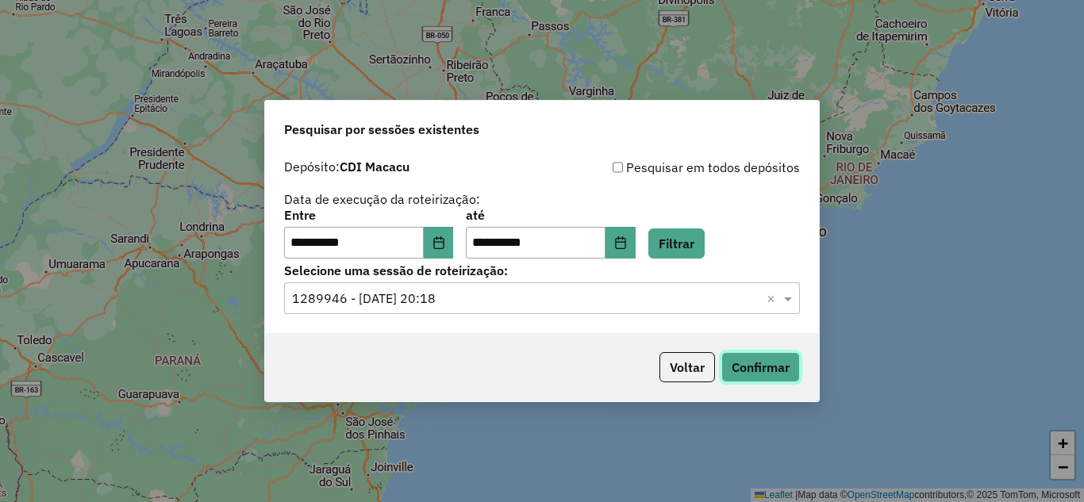
click at [728, 359] on button "Confirmar" at bounding box center [760, 367] width 79 height 30
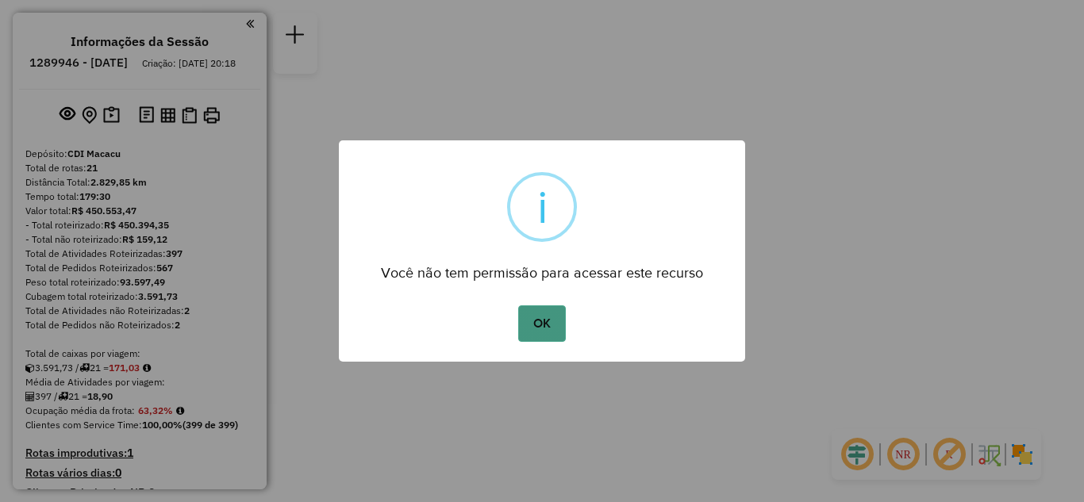
click at [534, 325] on button "OK" at bounding box center [541, 323] width 47 height 36
click at [536, 328] on button "OK" at bounding box center [541, 323] width 47 height 36
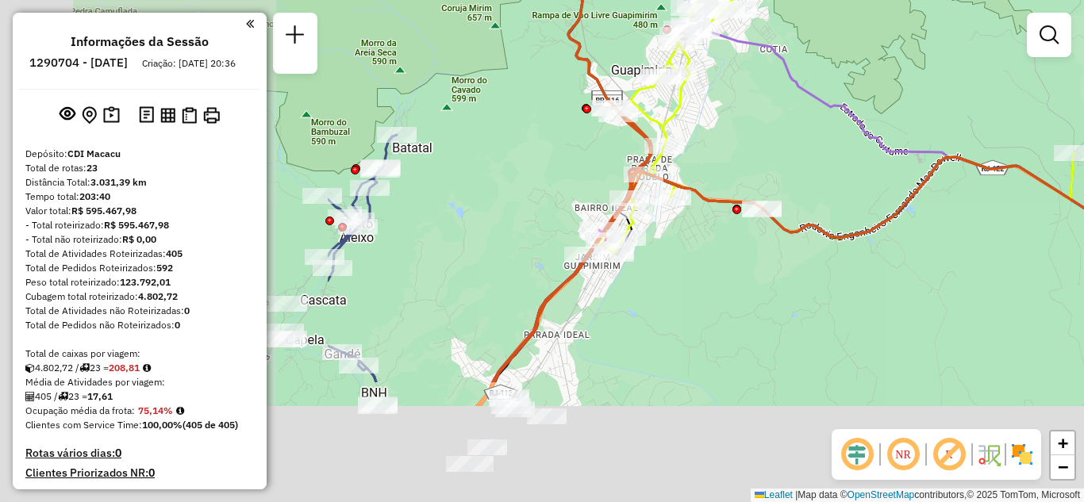
drag, startPoint x: 340, startPoint y: 289, endPoint x: 779, endPoint y: 115, distance: 472.6
click at [779, 115] on div "Janela de atendimento Grade de atendimento Capacidade Transportadoras Veículos …" at bounding box center [542, 251] width 1084 height 502
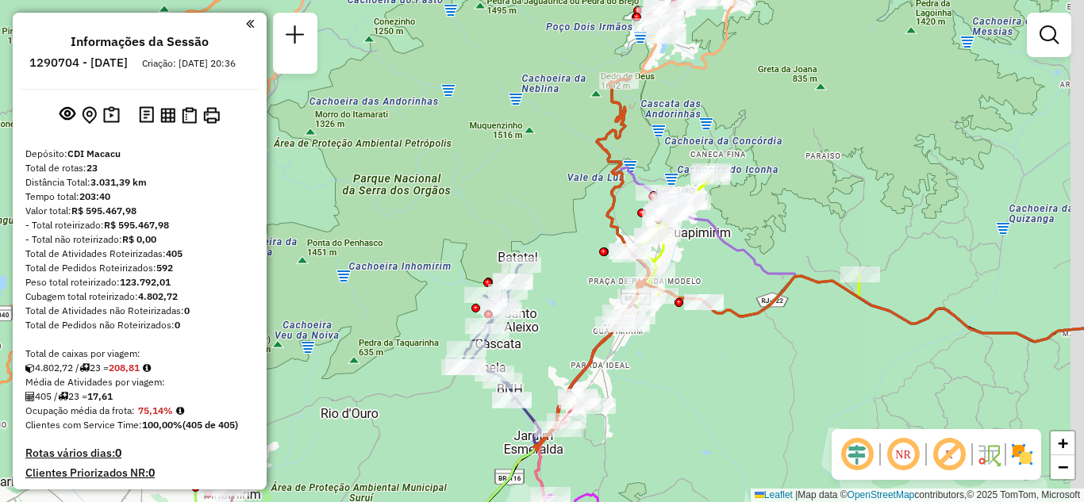
drag, startPoint x: 809, startPoint y: 212, endPoint x: 723, endPoint y: 378, distance: 186.6
click at [723, 378] on div "Janela de atendimento Grade de atendimento Capacidade Transportadoras Veículos …" at bounding box center [542, 251] width 1084 height 502
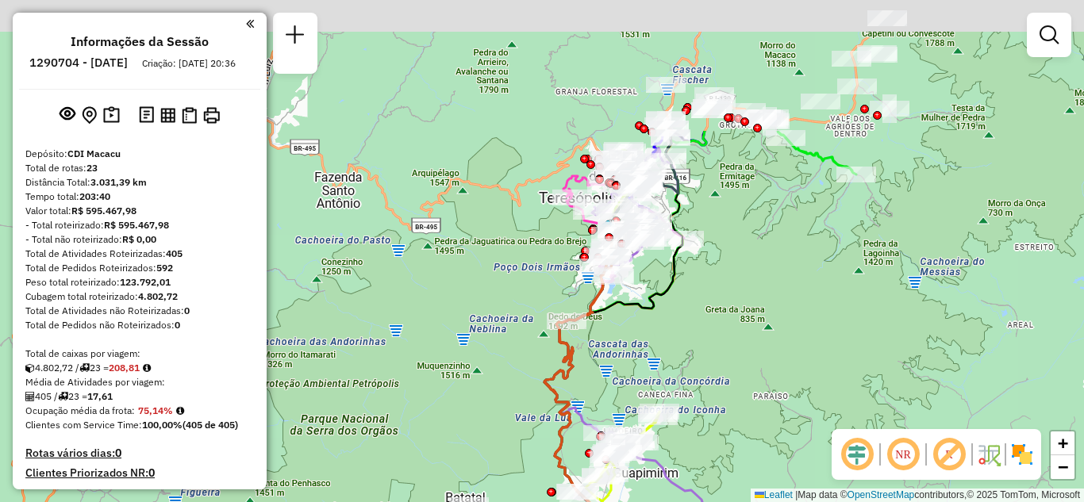
drag, startPoint x: 786, startPoint y: 142, endPoint x: 779, endPoint y: 323, distance: 181.0
click at [779, 323] on div "Janela de atendimento Grade de atendimento Capacidade Transportadoras Veículos …" at bounding box center [542, 251] width 1084 height 502
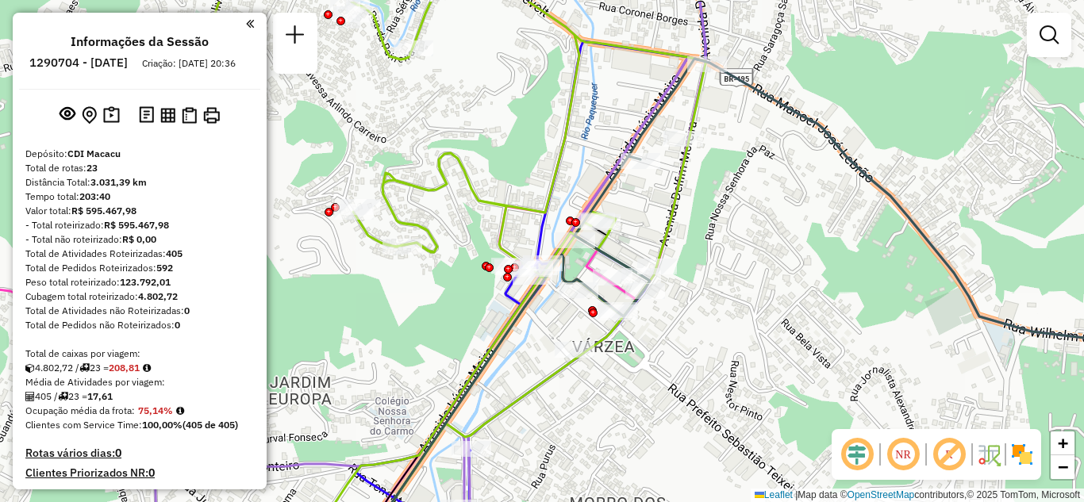
drag, startPoint x: 722, startPoint y: 277, endPoint x: 814, endPoint y: 323, distance: 102.9
click at [814, 324] on div "Janela de atendimento Grade de atendimento Capacidade Transportadoras Veículos …" at bounding box center [542, 251] width 1084 height 502
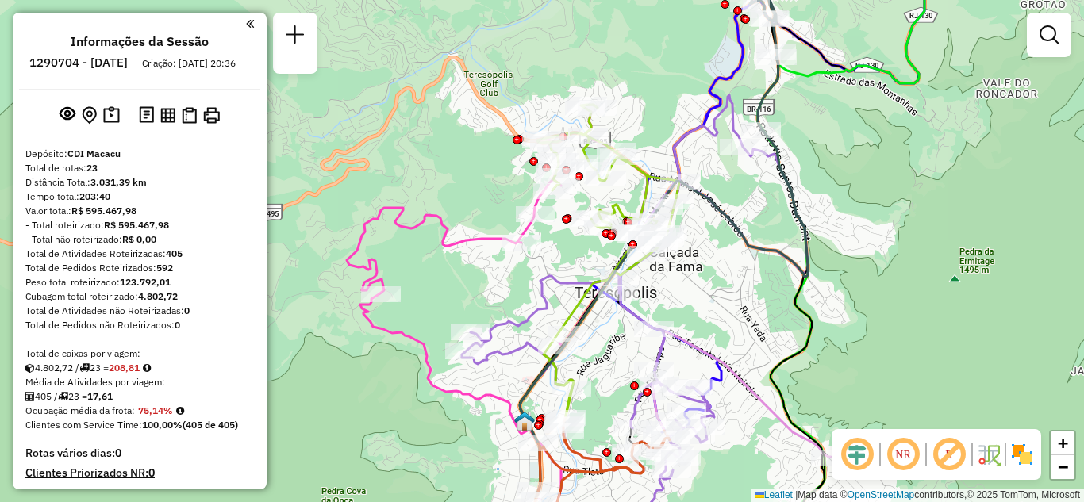
drag, startPoint x: 762, startPoint y: 264, endPoint x: 741, endPoint y: 289, distance: 32.6
click at [741, 289] on div "Janela de atendimento Grade de atendimento Capacidade Transportadoras Veículos …" at bounding box center [542, 251] width 1084 height 502
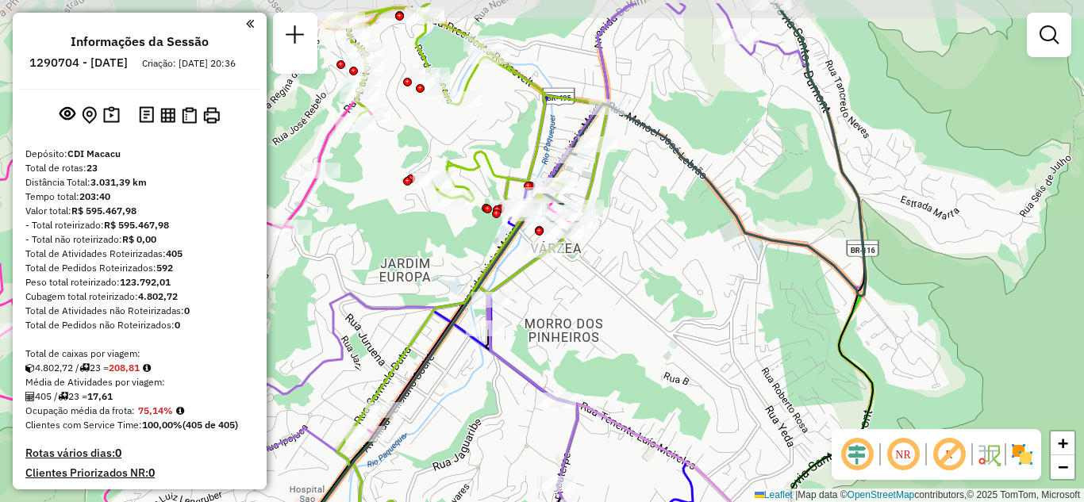
drag, startPoint x: 638, startPoint y: 132, endPoint x: 622, endPoint y: 156, distance: 28.6
click at [633, 163] on div "Janela de atendimento Grade de atendimento Capacidade Transportadoras Veículos …" at bounding box center [542, 251] width 1084 height 502
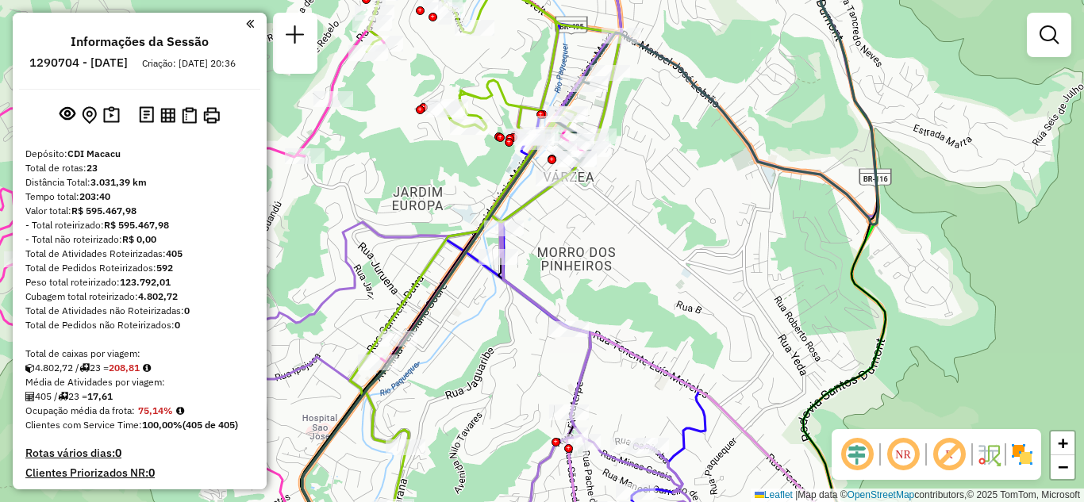
drag, startPoint x: 551, startPoint y: 286, endPoint x: 593, endPoint y: 239, distance: 62.9
click at [593, 239] on div "Janela de atendimento Grade de atendimento Capacidade Transportadoras Veículos …" at bounding box center [542, 251] width 1084 height 502
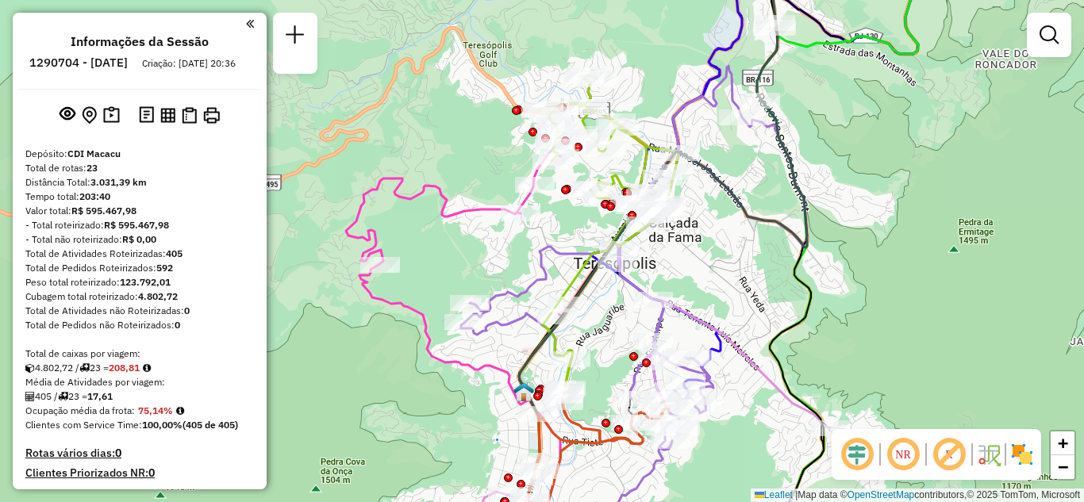
click at [1028, 455] on img at bounding box center [1021, 454] width 25 height 25
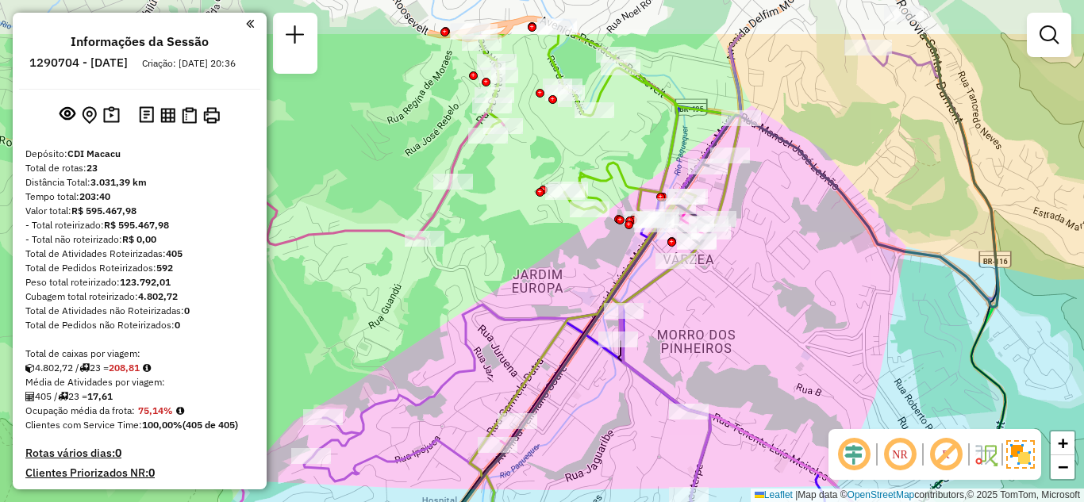
drag, startPoint x: 714, startPoint y: 186, endPoint x: 753, endPoint y: 271, distance: 92.6
click at [753, 271] on div "Janela de atendimento Grade de atendimento Capacidade Transportadoras Veículos …" at bounding box center [542, 251] width 1084 height 502
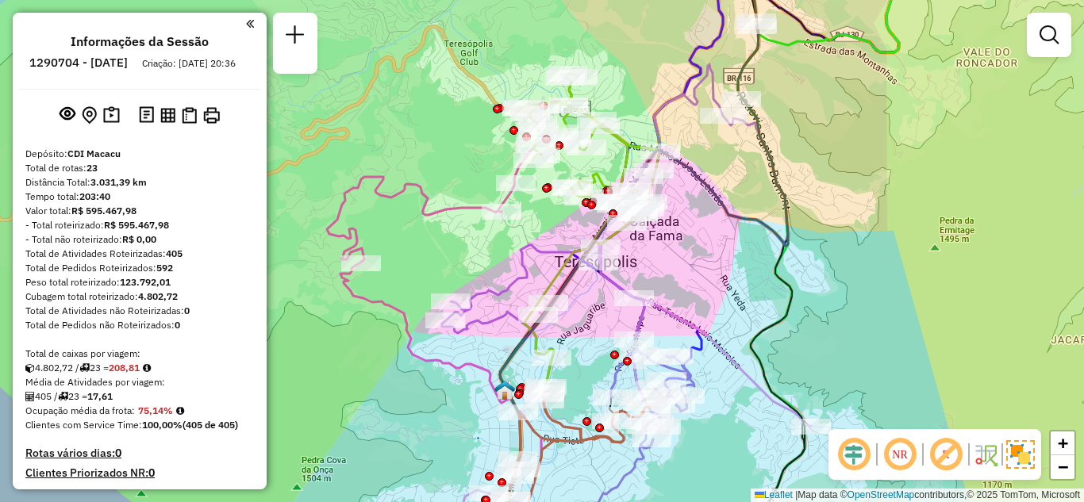
drag, startPoint x: 936, startPoint y: 279, endPoint x: 935, endPoint y: 234, distance: 45.2
click at [935, 234] on div "Janela de atendimento Grade de atendimento Capacidade Transportadoras Veículos …" at bounding box center [542, 251] width 1084 height 502
